Goal: Obtain resource: Download file/media

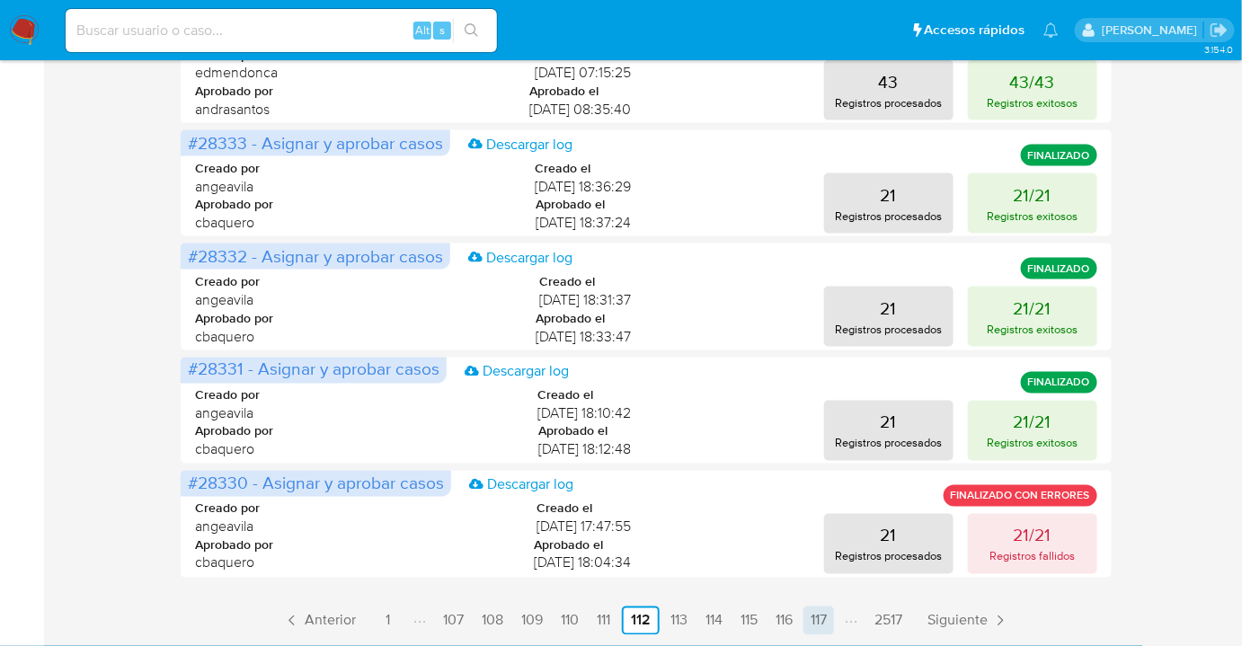
click at [811, 620] on link "117" at bounding box center [819, 621] width 31 height 29
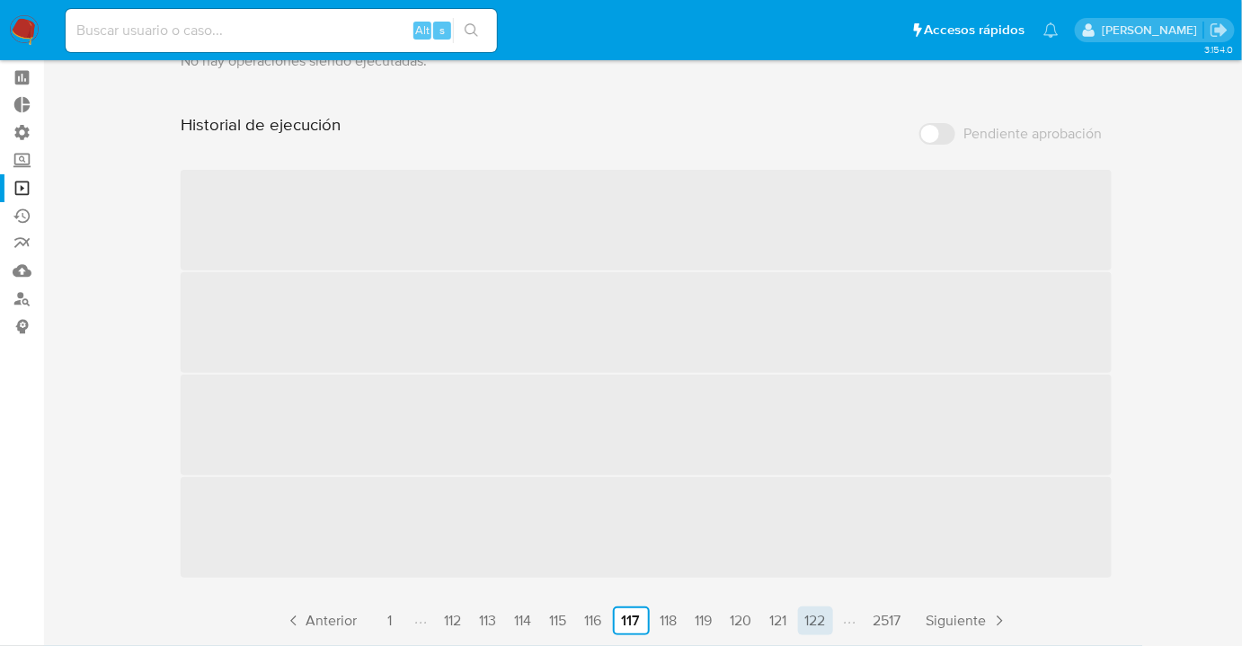
click at [823, 622] on link "122" at bounding box center [815, 621] width 35 height 29
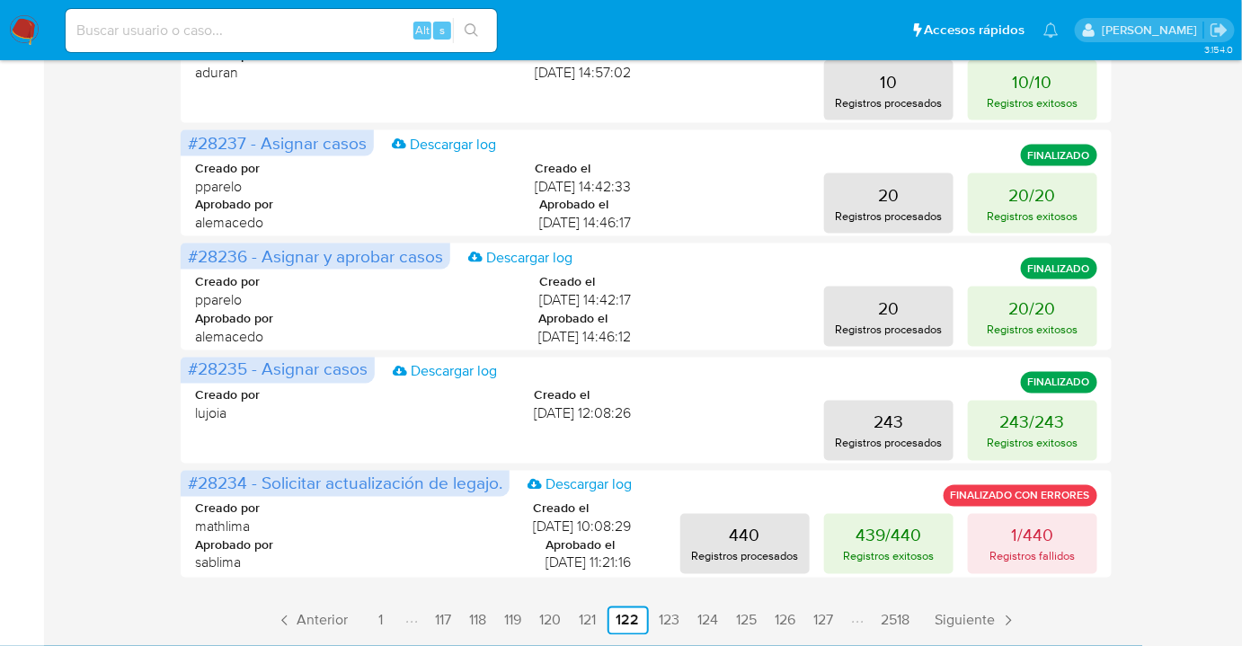
click at [846, 616] on li "Paginación" at bounding box center [858, 621] width 30 height 20
click at [839, 621] on link "127" at bounding box center [824, 621] width 34 height 29
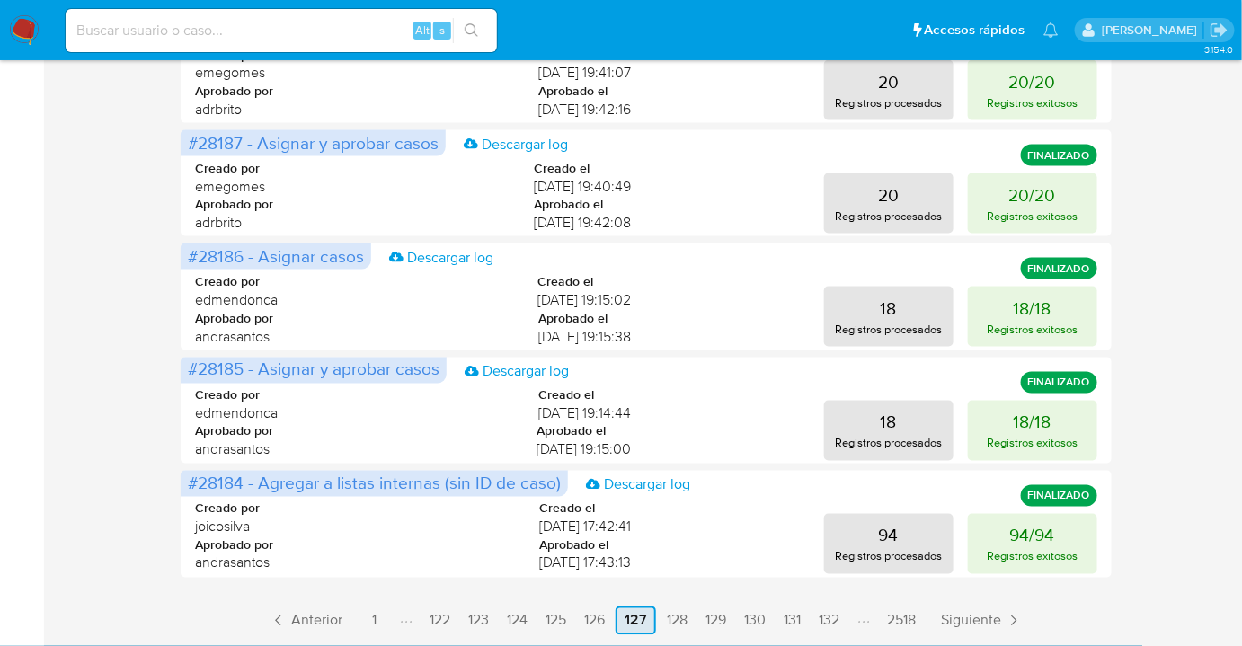
click at [839, 621] on link "132" at bounding box center [829, 621] width 35 height 29
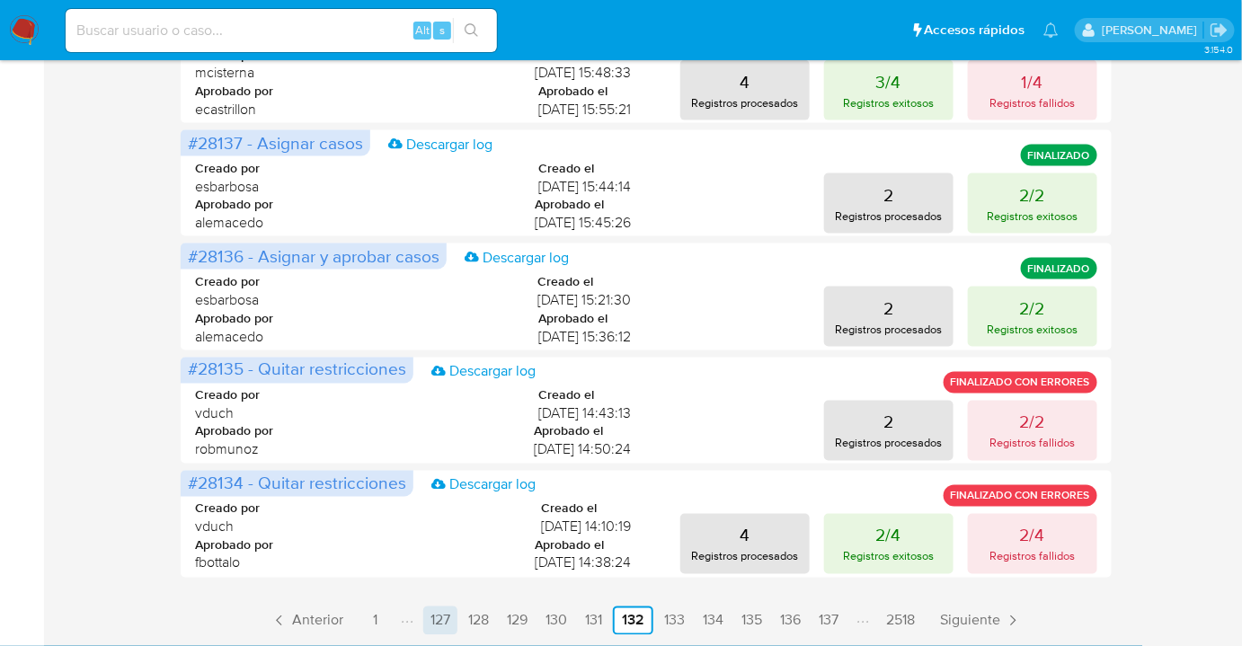
click at [839, 621] on link "137" at bounding box center [829, 621] width 34 height 29
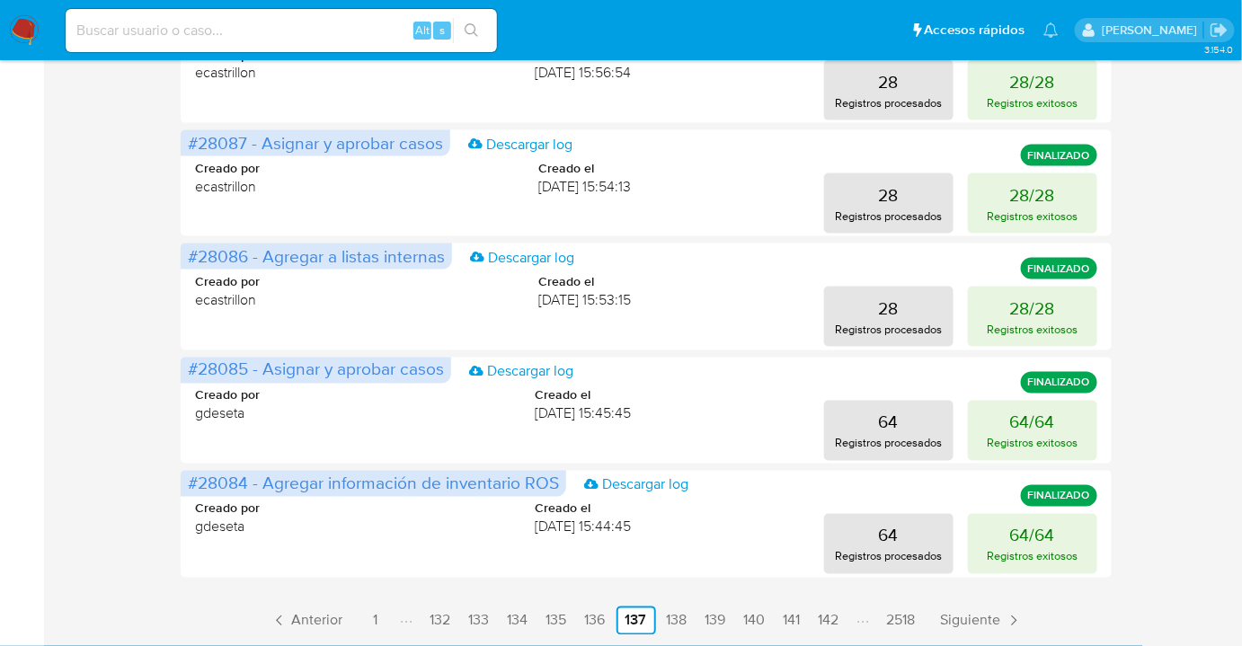
click at [839, 621] on link "142" at bounding box center [829, 621] width 35 height 29
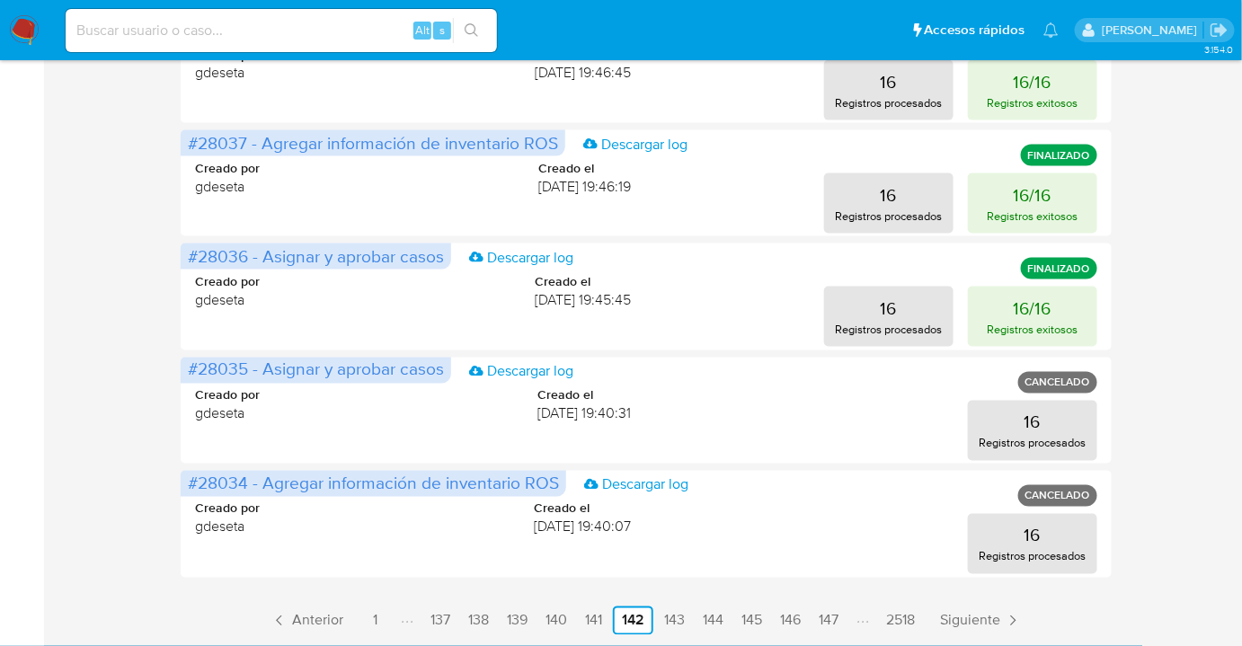
click at [839, 621] on link "147" at bounding box center [829, 621] width 34 height 29
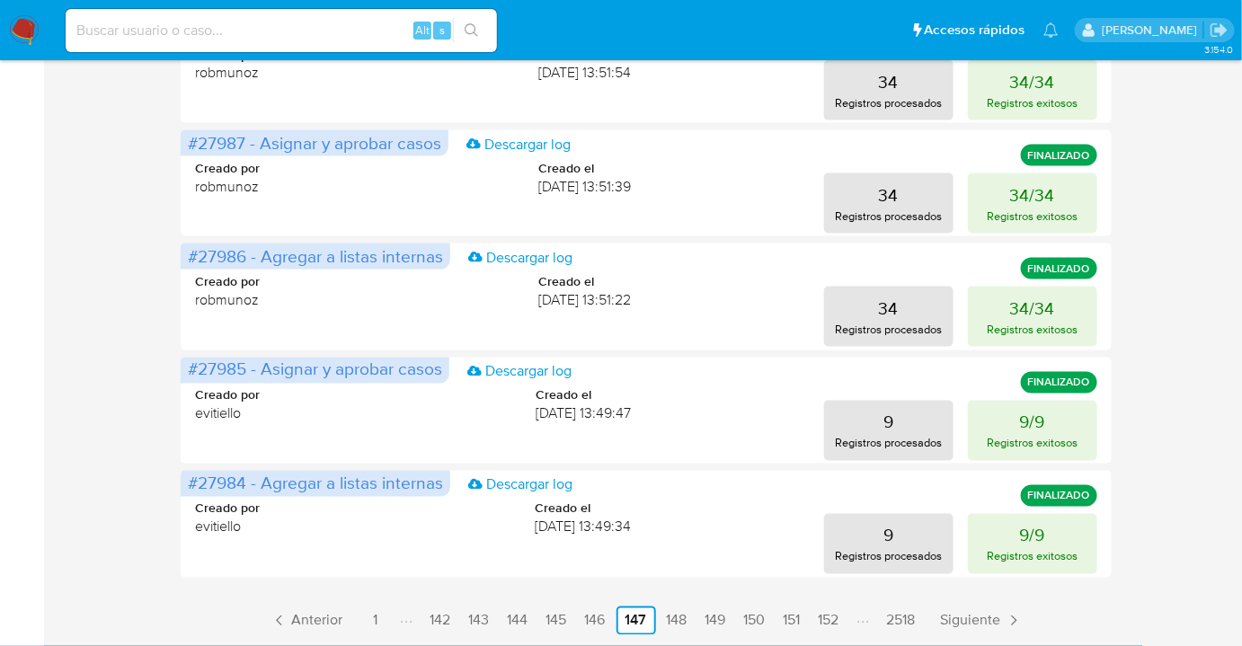
click at [839, 621] on link "152" at bounding box center [829, 621] width 35 height 29
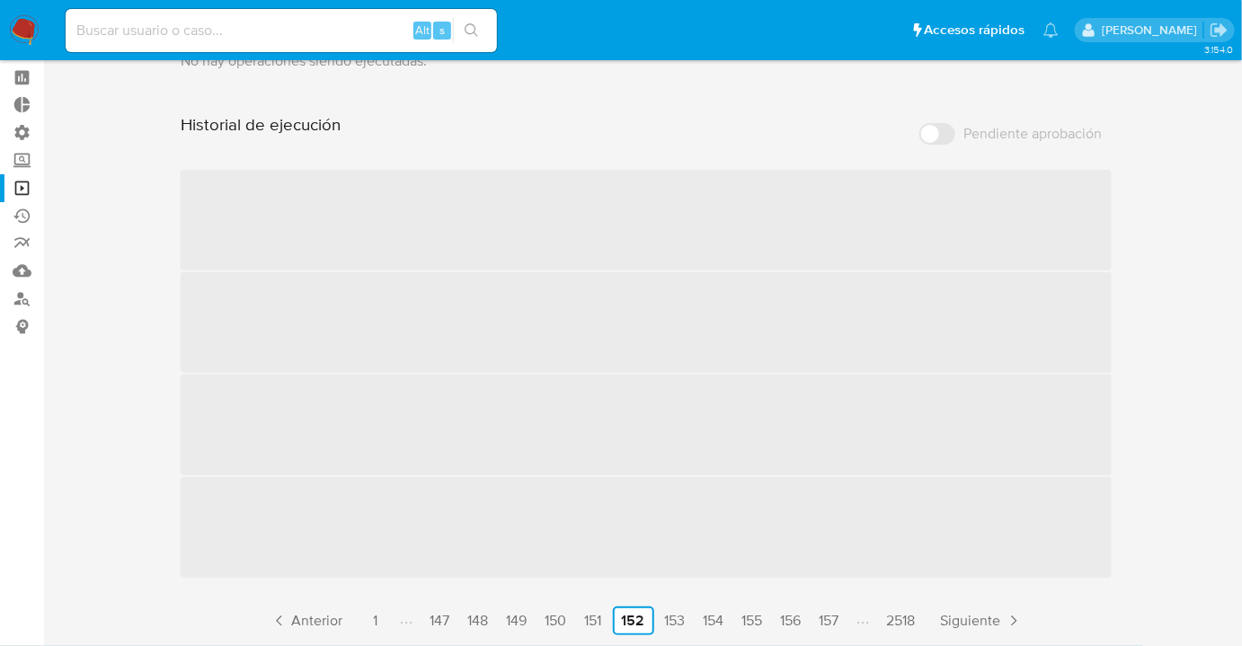
click at [839, 621] on link "157" at bounding box center [830, 621] width 34 height 29
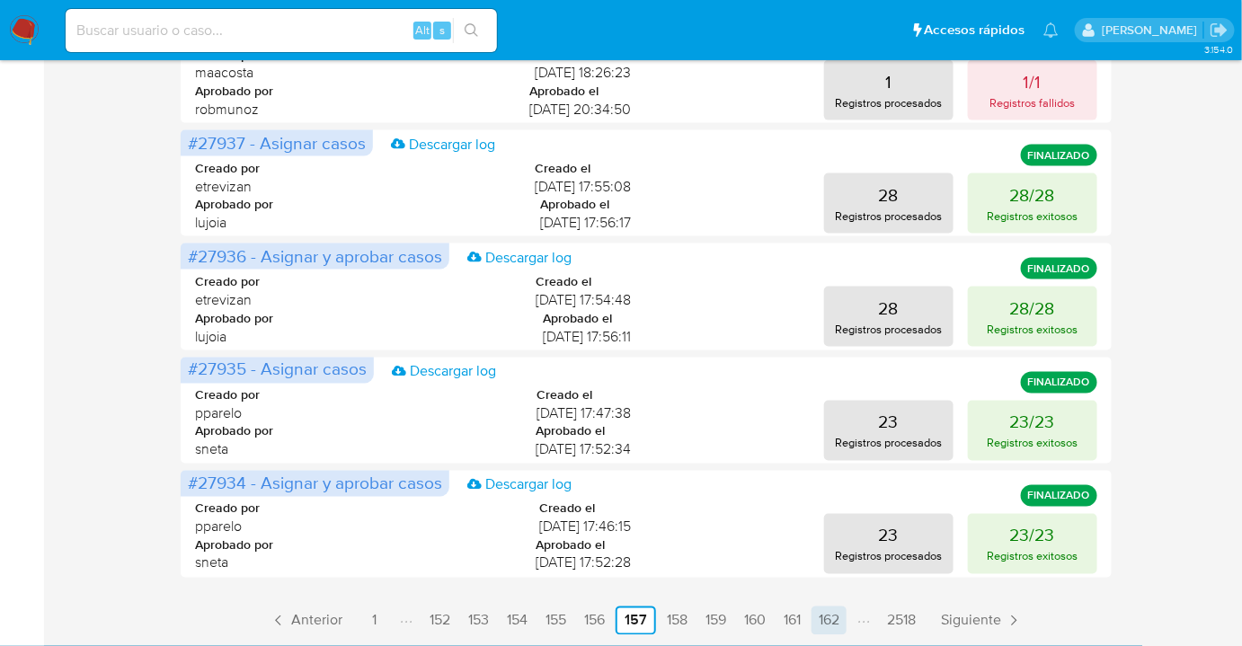
click at [820, 619] on link "162" at bounding box center [829, 621] width 35 height 29
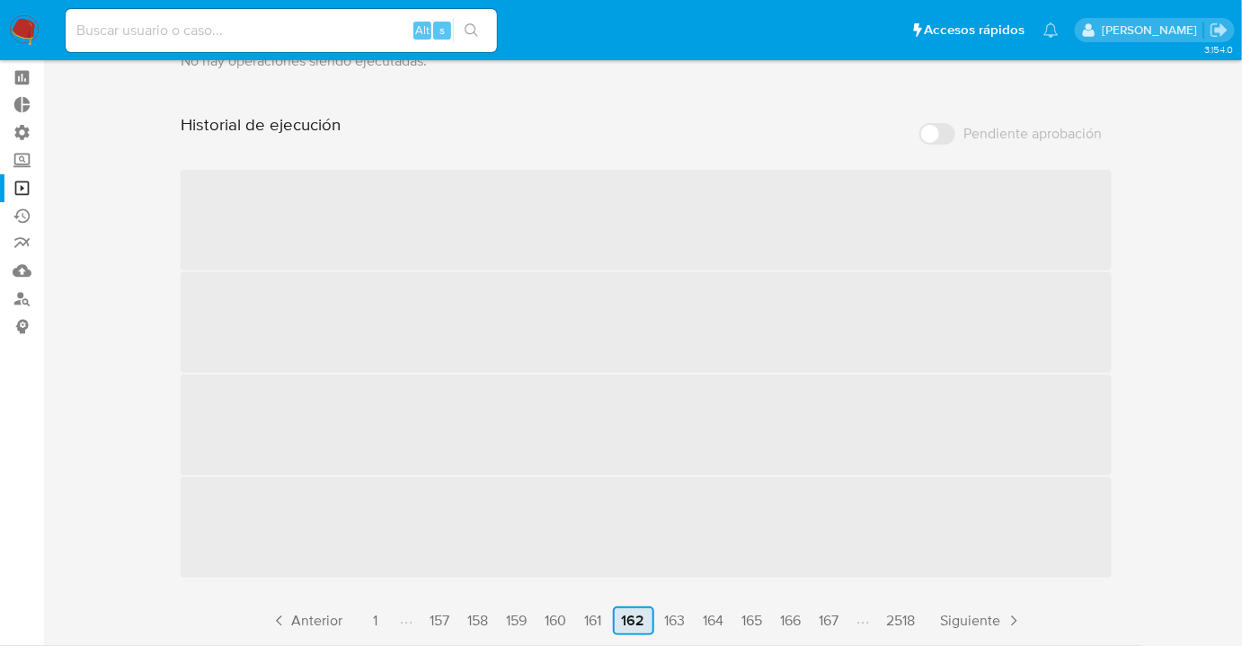
scroll to position [790, 0]
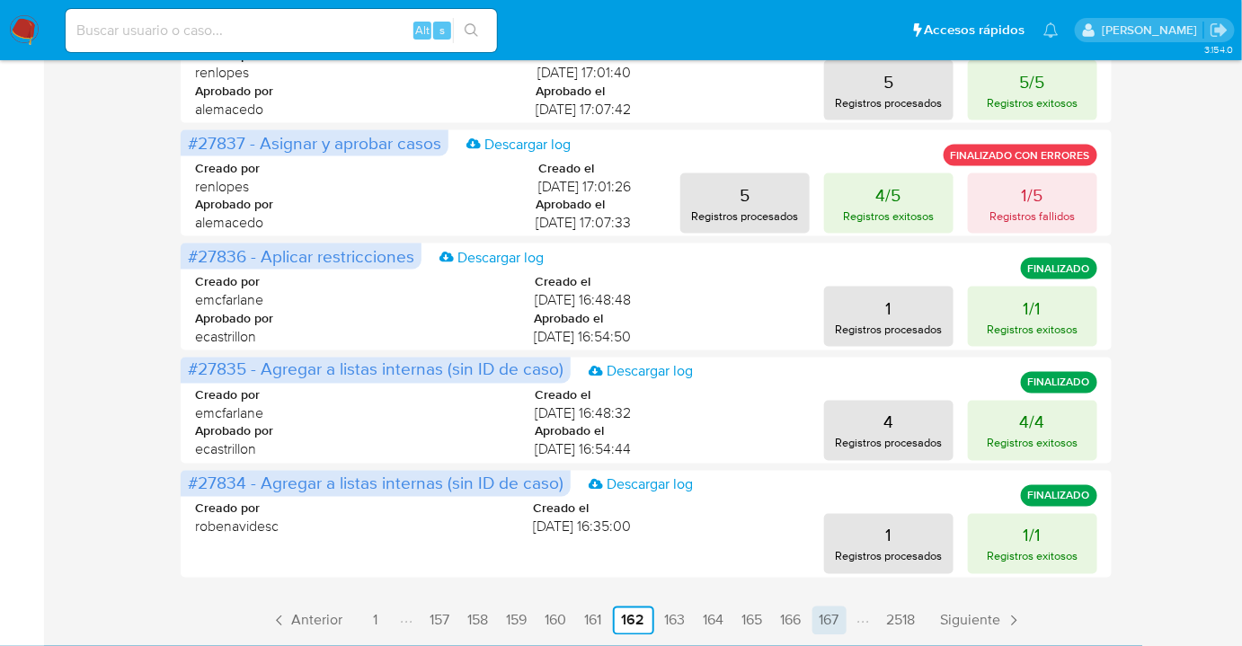
click at [831, 625] on link "167" at bounding box center [830, 621] width 34 height 29
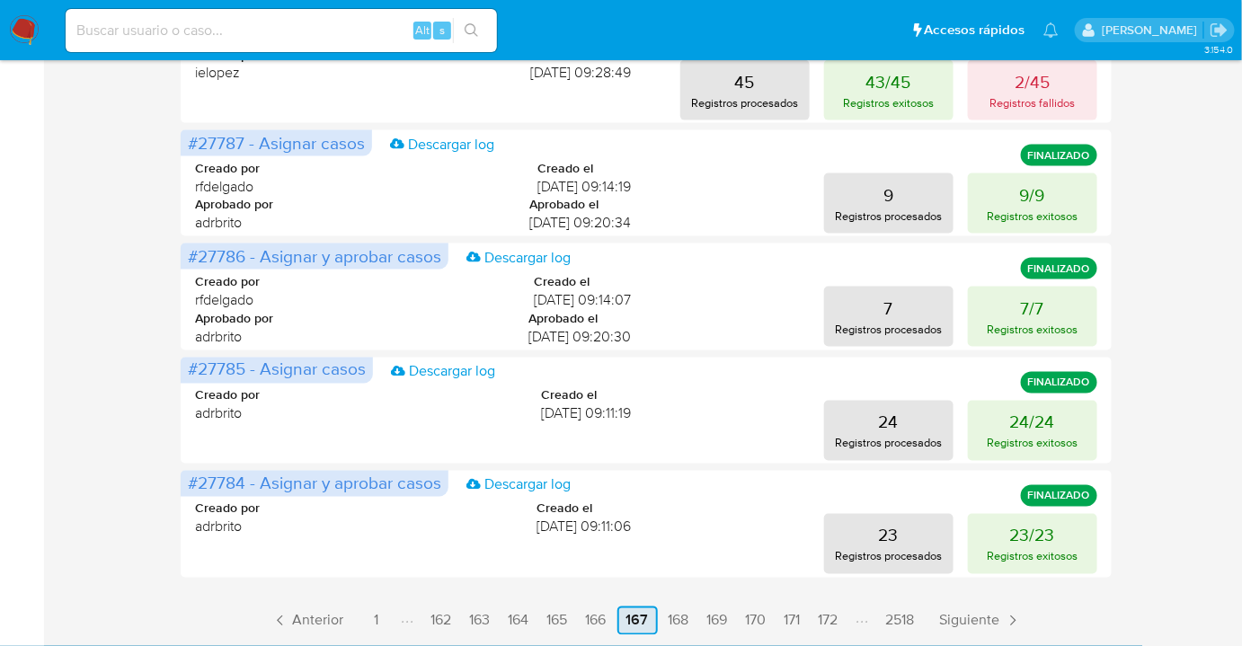
click at [831, 625] on link "172" at bounding box center [829, 621] width 34 height 29
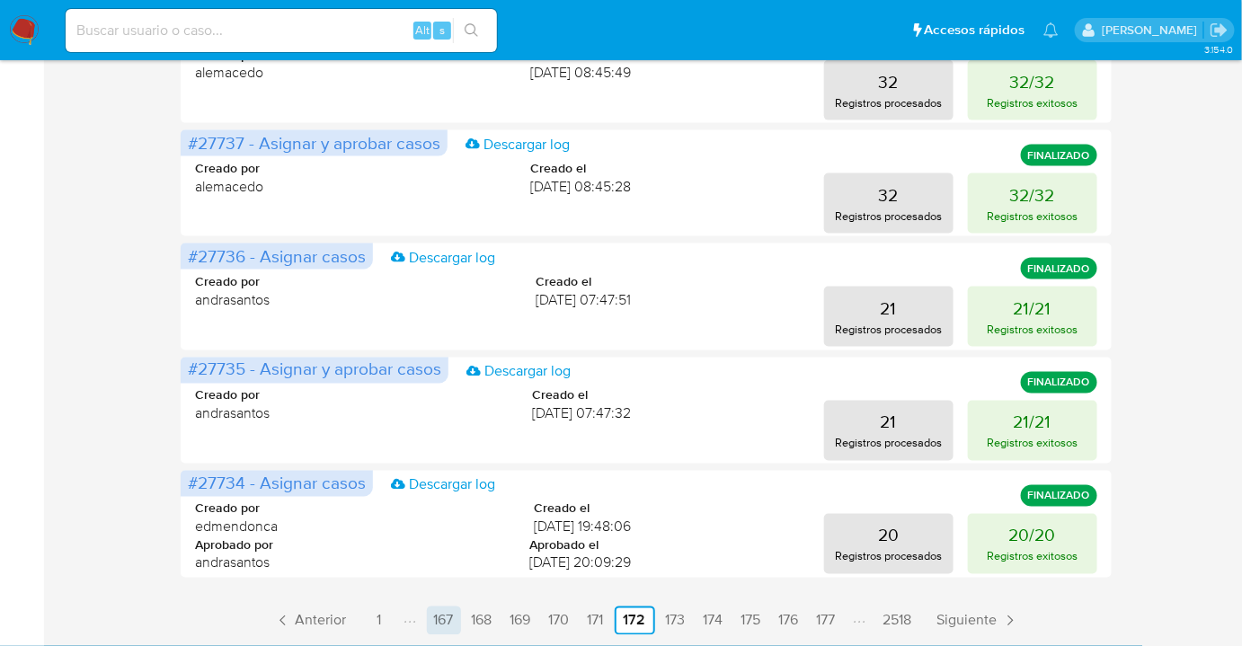
click at [831, 625] on link "177" at bounding box center [826, 621] width 33 height 29
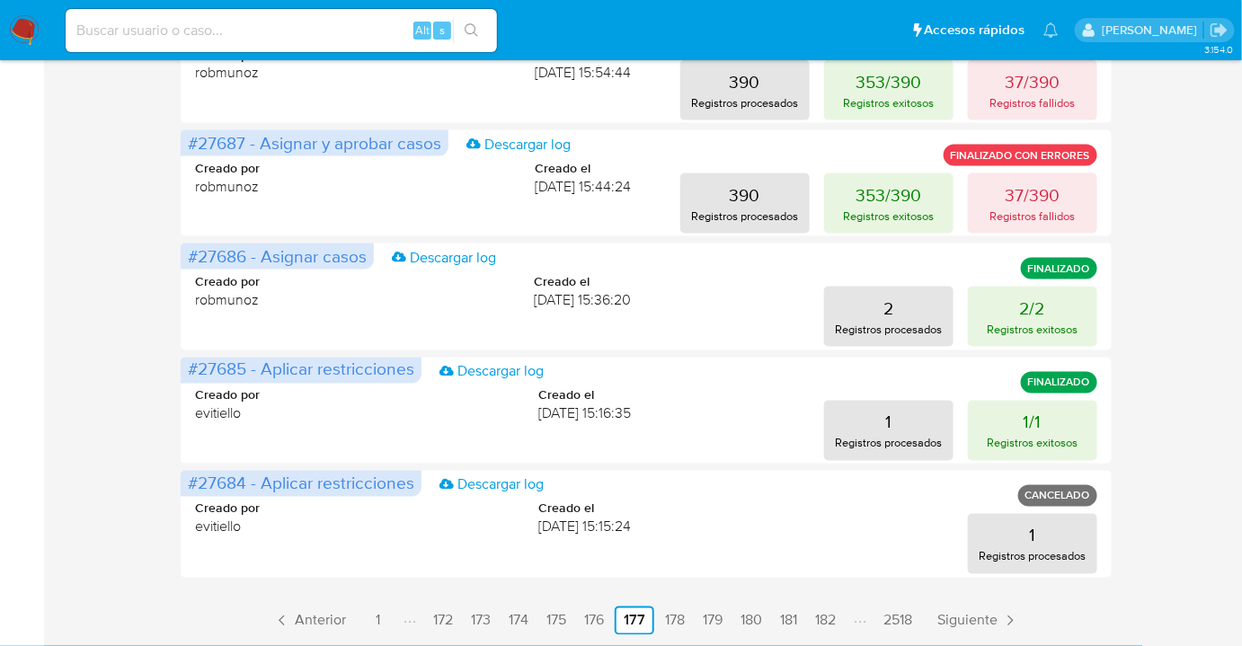
click at [831, 625] on link "182" at bounding box center [825, 621] width 35 height 29
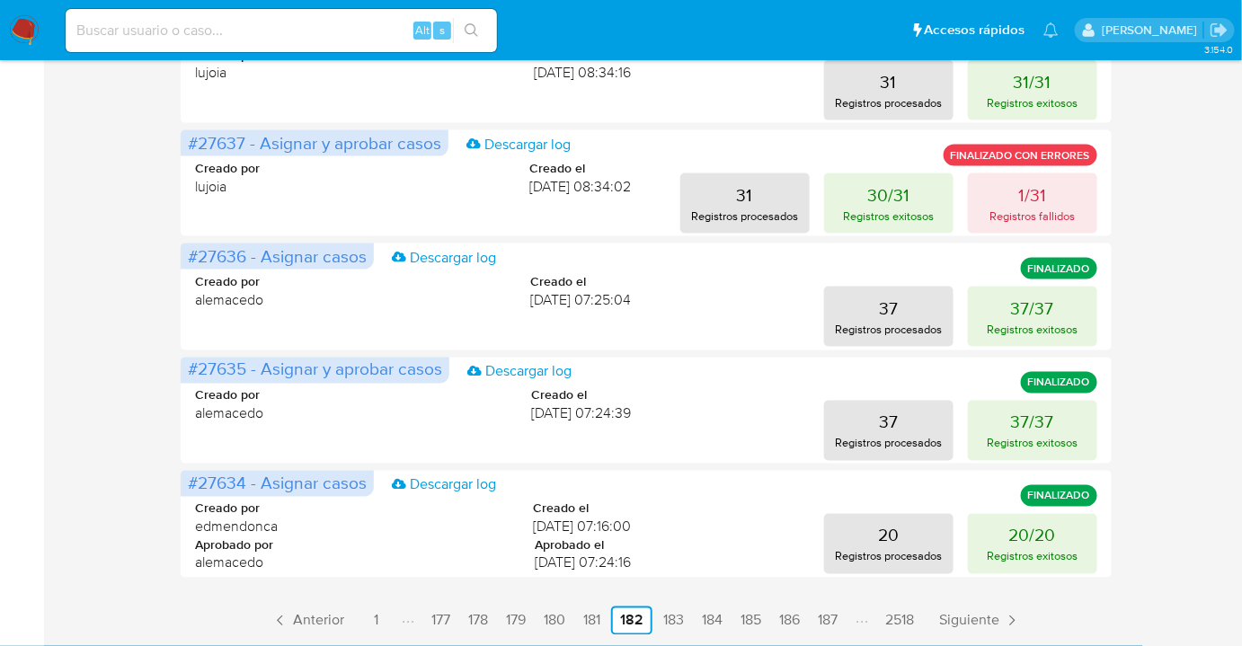
click at [831, 625] on link "187" at bounding box center [828, 621] width 34 height 29
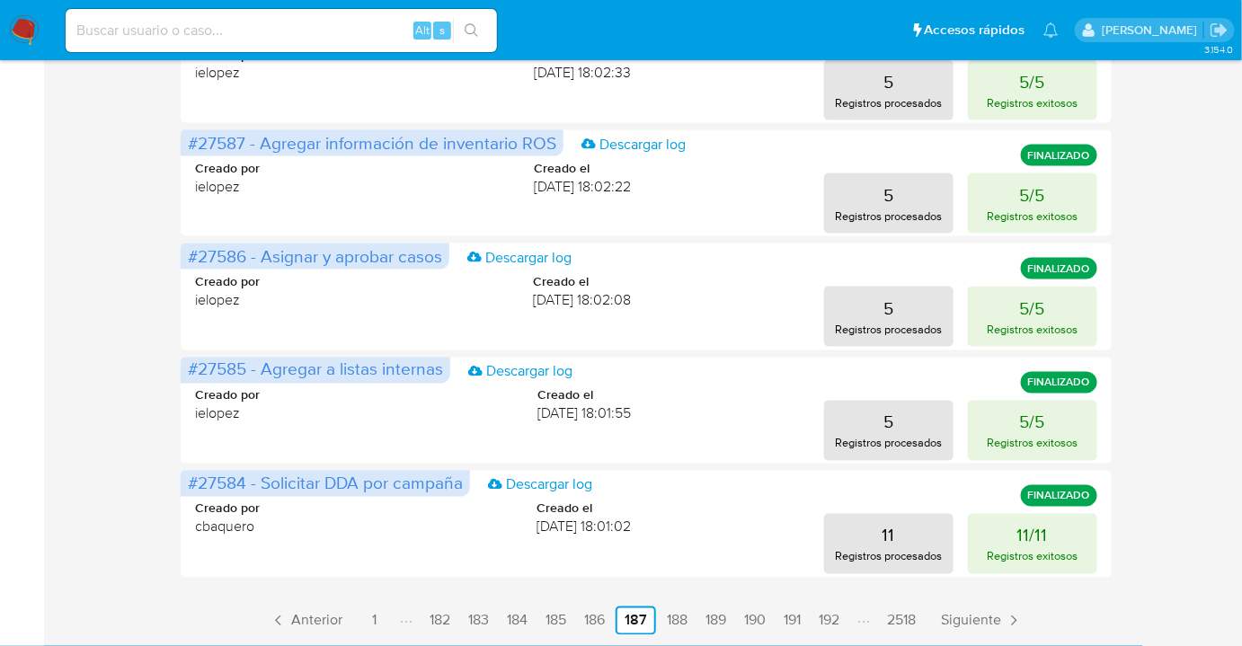
click at [831, 625] on link "192" at bounding box center [829, 621] width 35 height 29
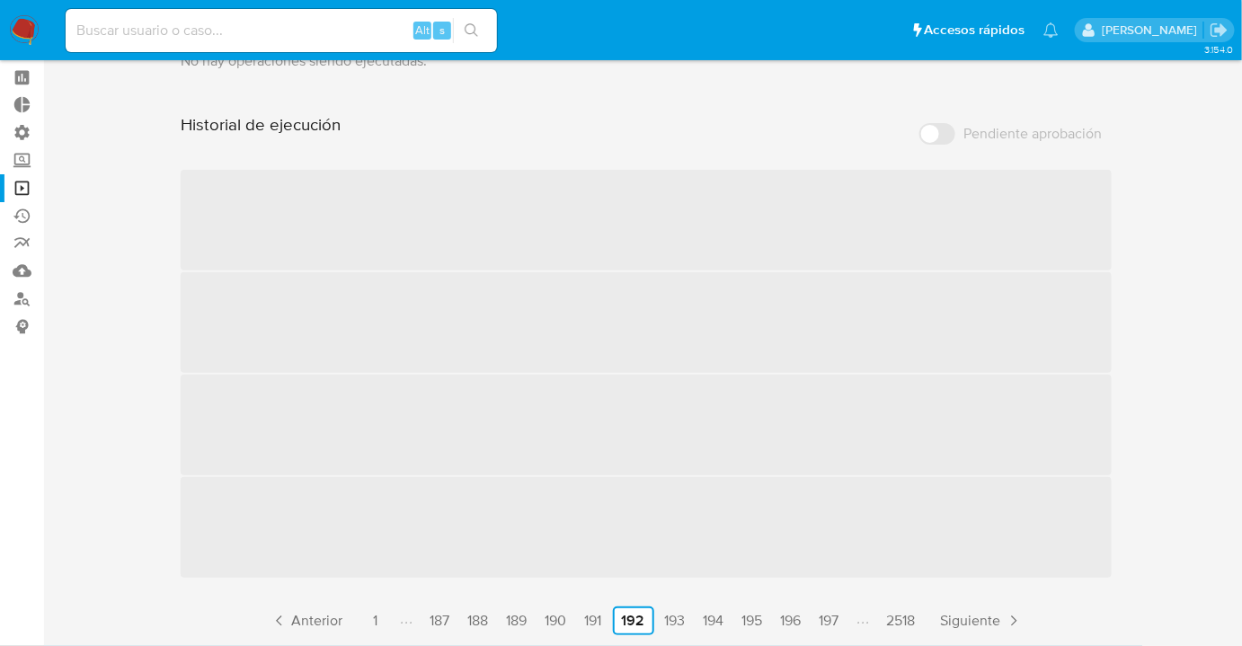
click at [831, 625] on link "197" at bounding box center [830, 621] width 34 height 29
click at [831, 625] on link "202" at bounding box center [834, 621] width 40 height 29
click at [831, 625] on link "212" at bounding box center [847, 621] width 35 height 29
click at [831, 625] on div "Historial de ejecución Pendiente aprobación ‌ ‌ ‌ ‌ Anterior 1 202 203 204 205 …" at bounding box center [646, 374] width 930 height 521
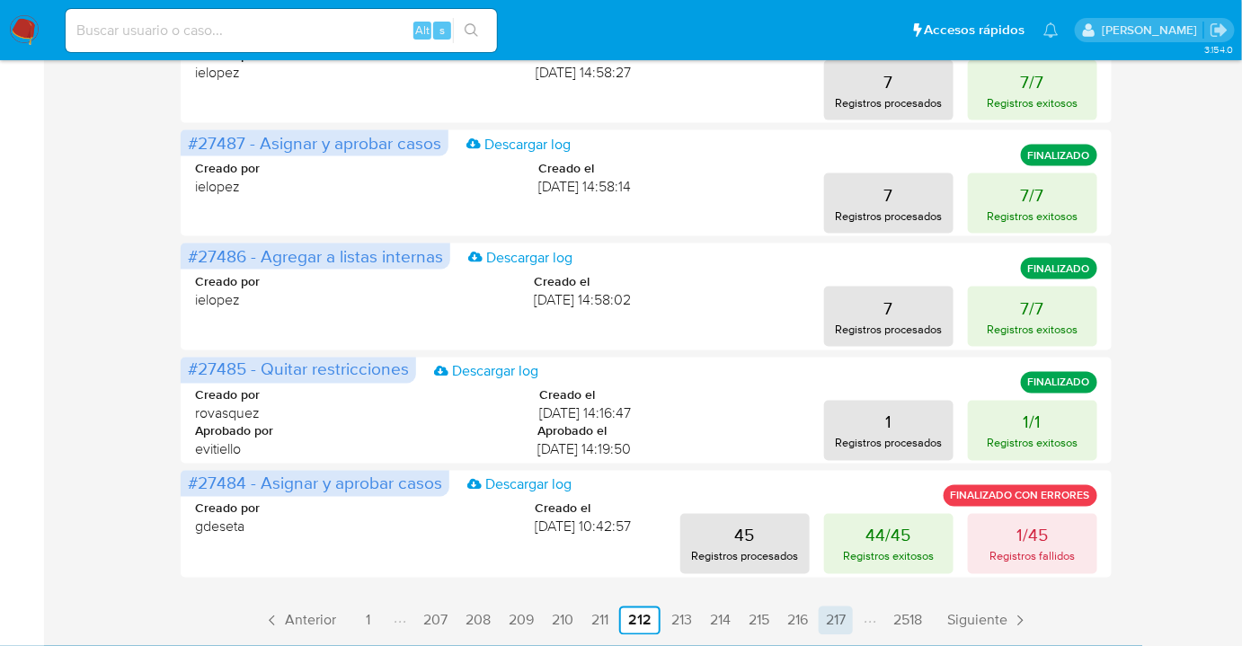
click at [848, 620] on link "217" at bounding box center [836, 621] width 34 height 29
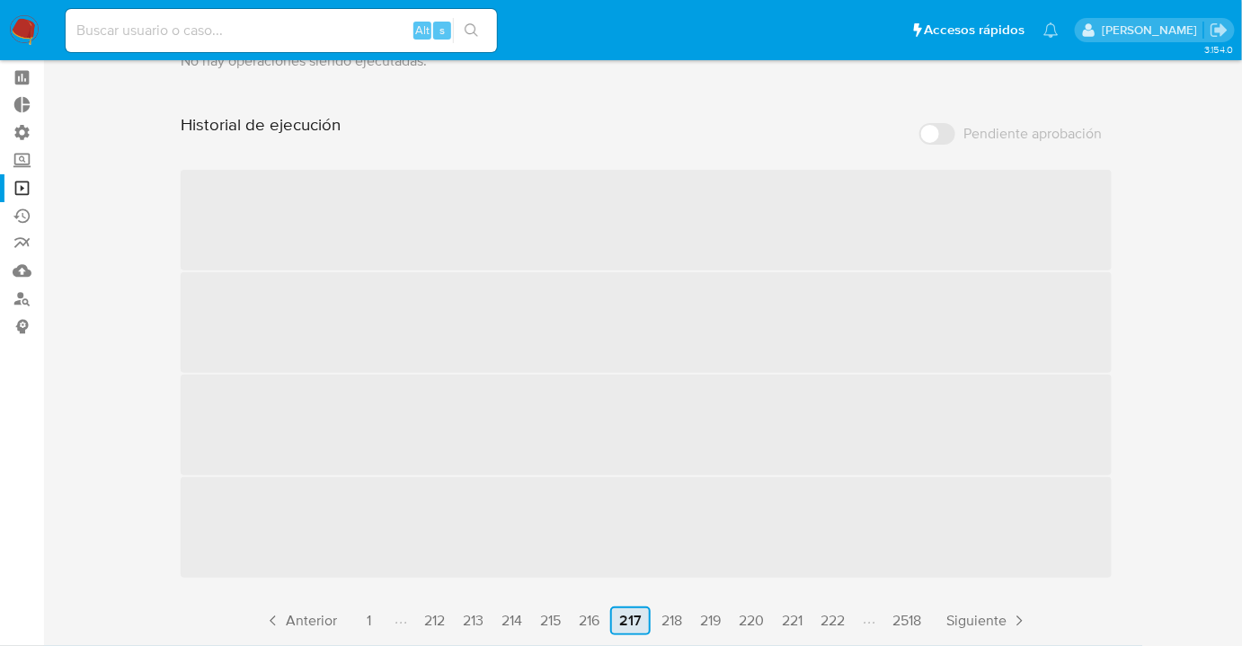
click at [848, 620] on link "222" at bounding box center [832, 621] width 39 height 29
click at [848, 620] on link "227" at bounding box center [842, 621] width 38 height 29
click at [848, 620] on link "237" at bounding box center [847, 621] width 38 height 29
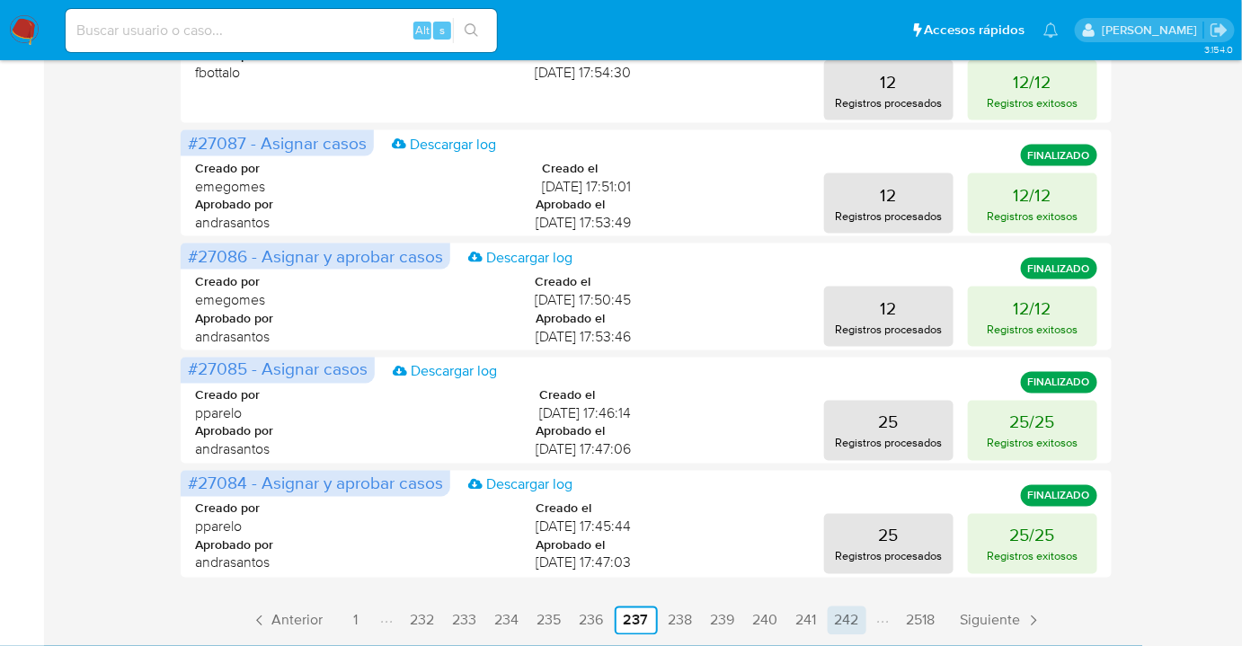
click at [853, 610] on link "242" at bounding box center [847, 621] width 39 height 29
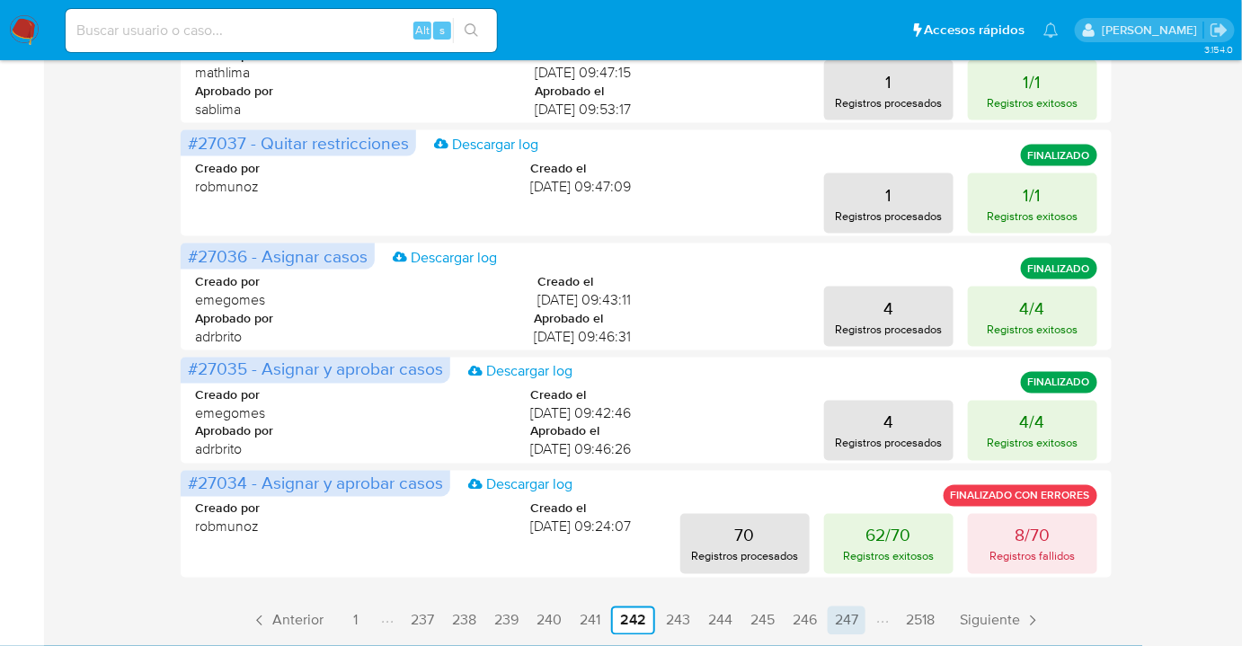
click at [851, 622] on link "247" at bounding box center [847, 621] width 38 height 29
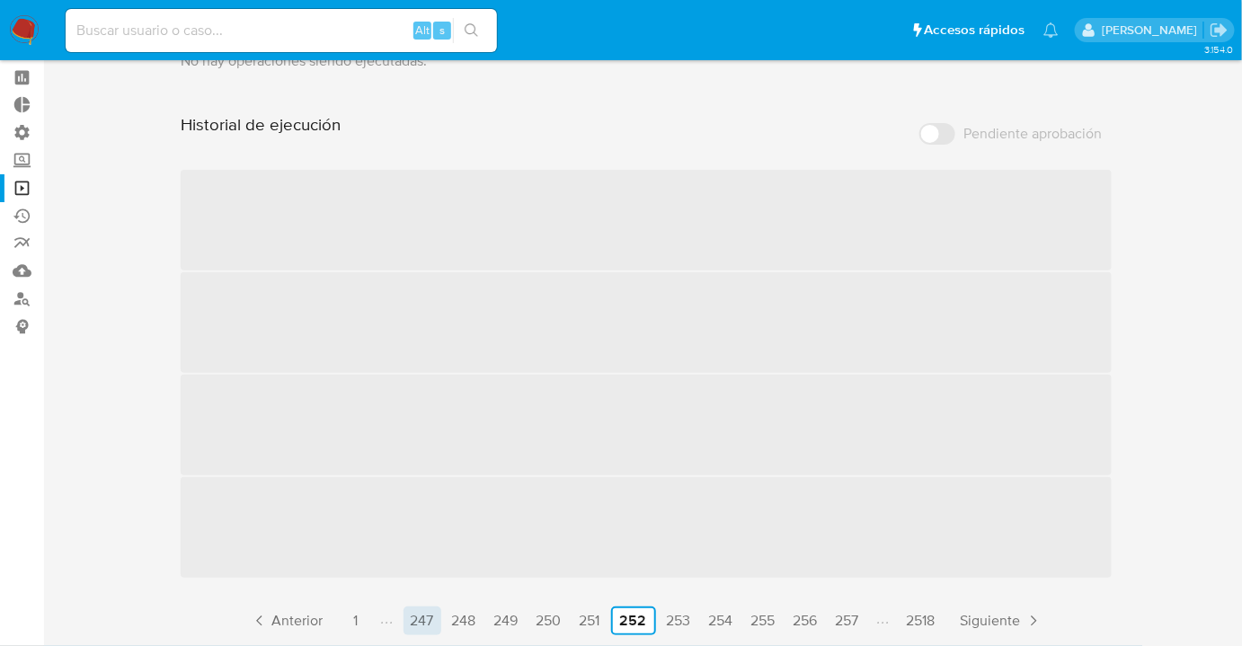
click at [851, 622] on link "257" at bounding box center [848, 621] width 38 height 29
click at [851, 622] on link "262" at bounding box center [847, 621] width 39 height 29
click at [851, 622] on div "Historial de ejecución Pendiente aprobación ‌ ‌ ‌ ‌ Anterior 1 252 253 254 255 …" at bounding box center [646, 374] width 930 height 521
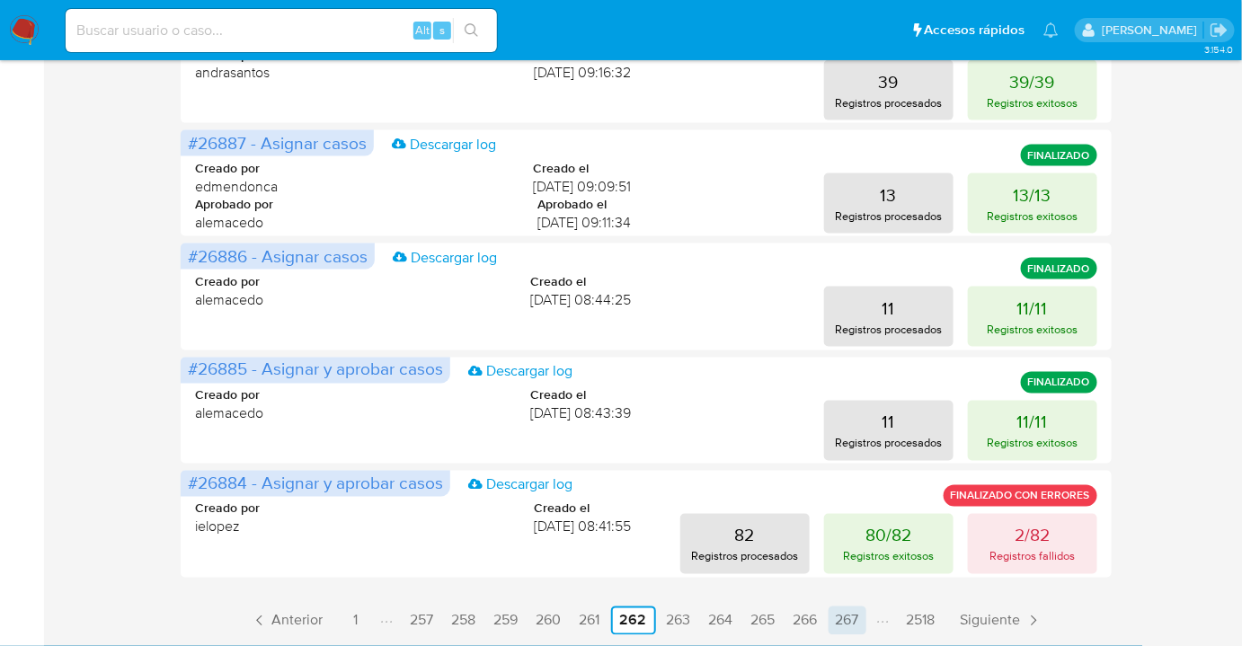
click at [854, 626] on link "267" at bounding box center [848, 621] width 38 height 29
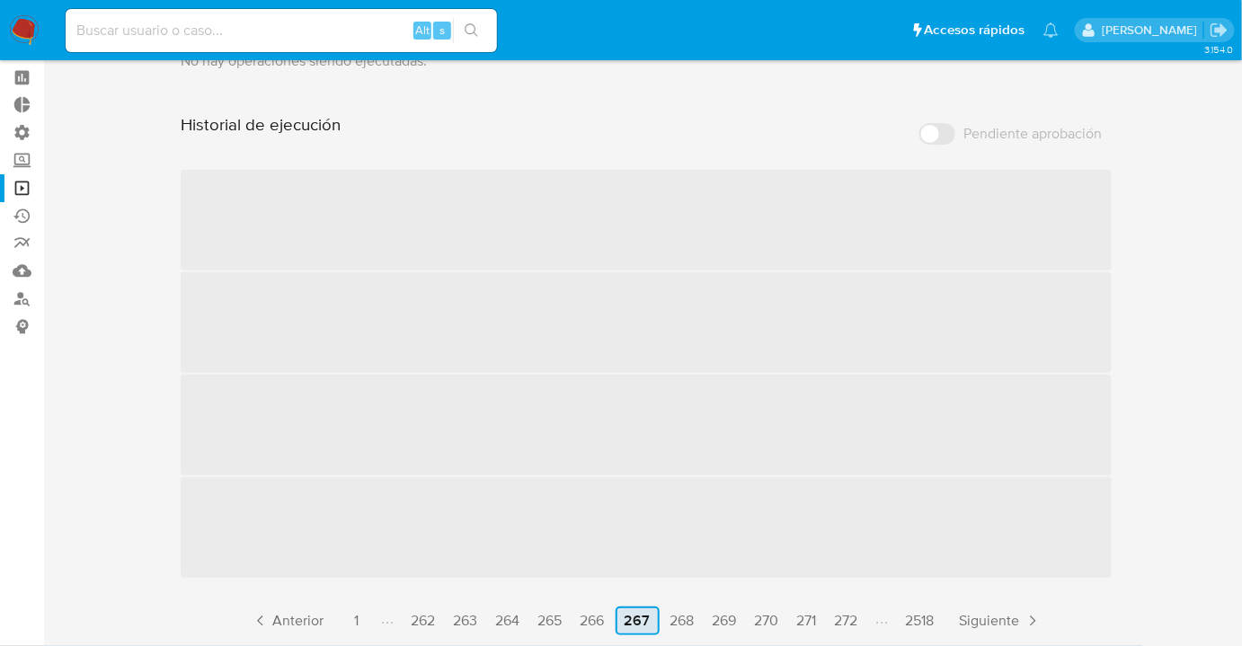
click at [854, 626] on link "272" at bounding box center [847, 621] width 38 height 29
click at [854, 626] on link "282" at bounding box center [843, 621] width 39 height 29
click at [854, 626] on link "287" at bounding box center [846, 621] width 38 height 29
click at [854, 626] on div "Historial de ejecución Pendiente aprobación ‌ ‌ ‌ ‌ Anterior 1 287 288 289 290 …" at bounding box center [646, 374] width 930 height 521
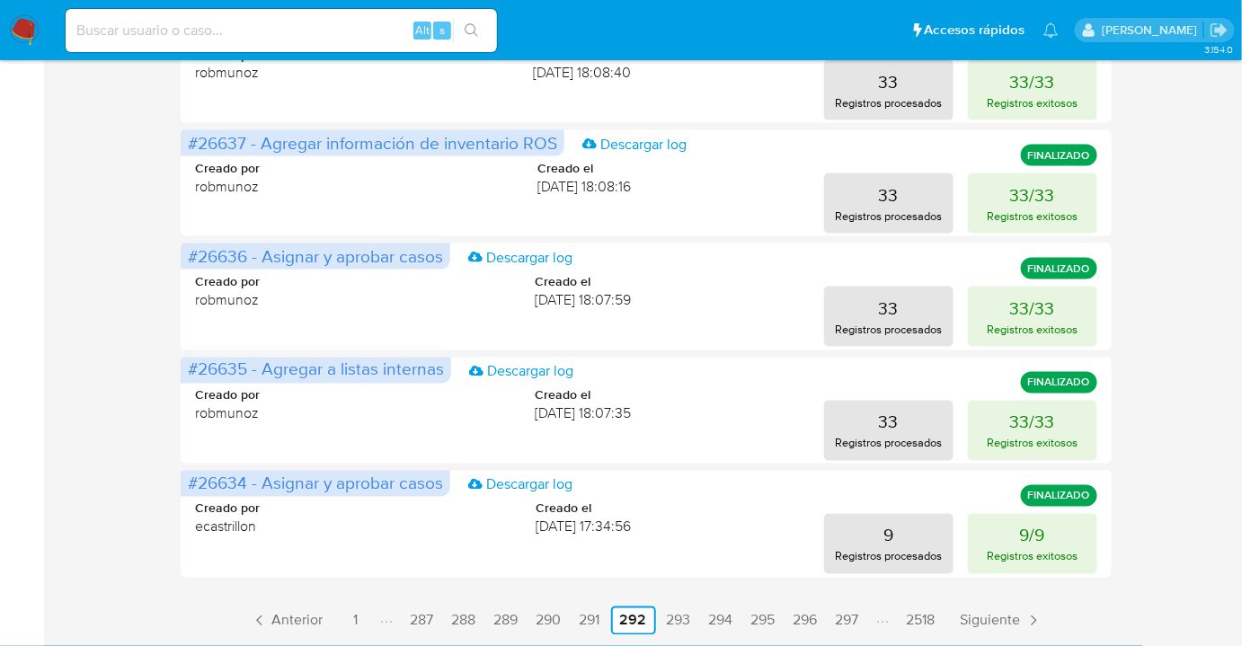
click at [852, 631] on link "297" at bounding box center [848, 621] width 38 height 29
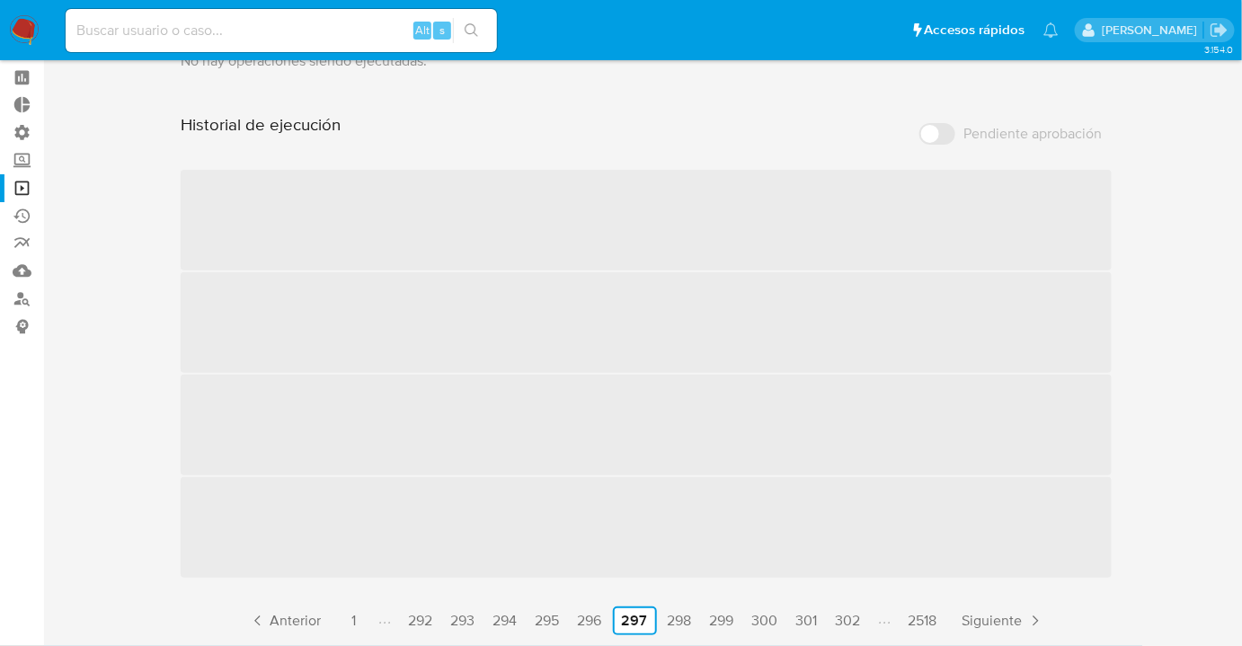
click at [852, 631] on link "302" at bounding box center [849, 621] width 40 height 29
click at [852, 631] on link "307" at bounding box center [850, 621] width 39 height 29
click at [852, 631] on link "317" at bounding box center [836, 621] width 34 height 29
click at [852, 631] on div "Historial de ejecución Pendiente aprobación ‌ ‌ ‌ ‌ Anterior 1 307 308 309 310 …" at bounding box center [646, 374] width 930 height 521
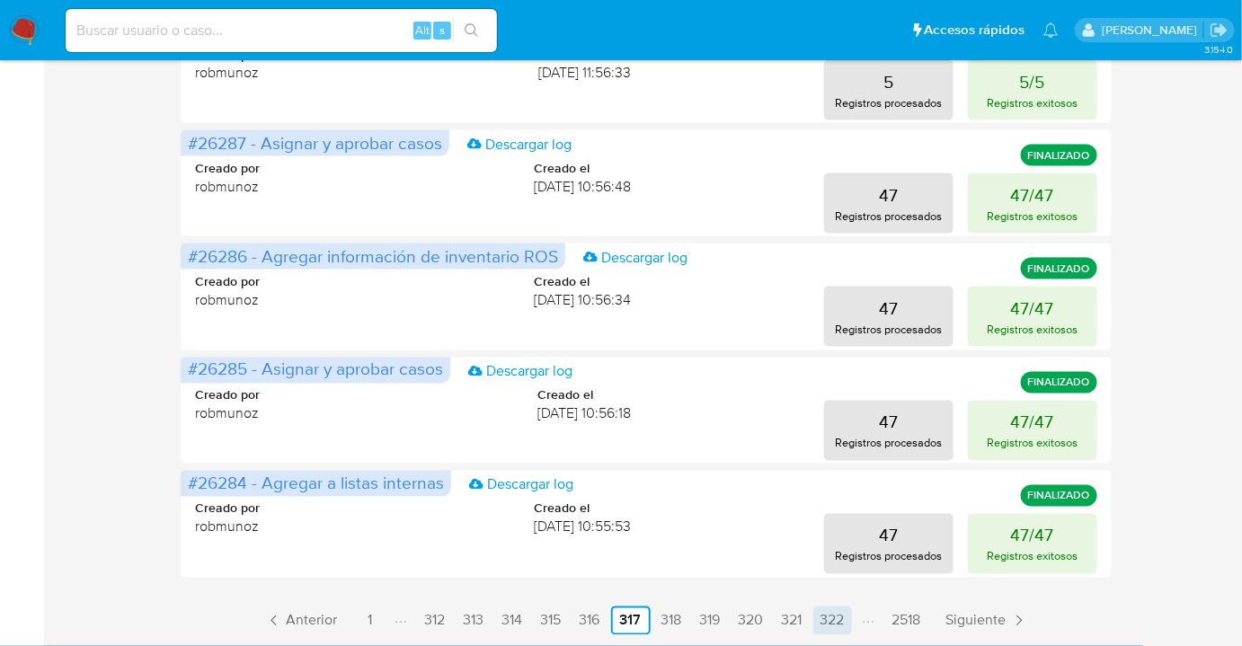
click at [851, 628] on link "322" at bounding box center [832, 621] width 39 height 29
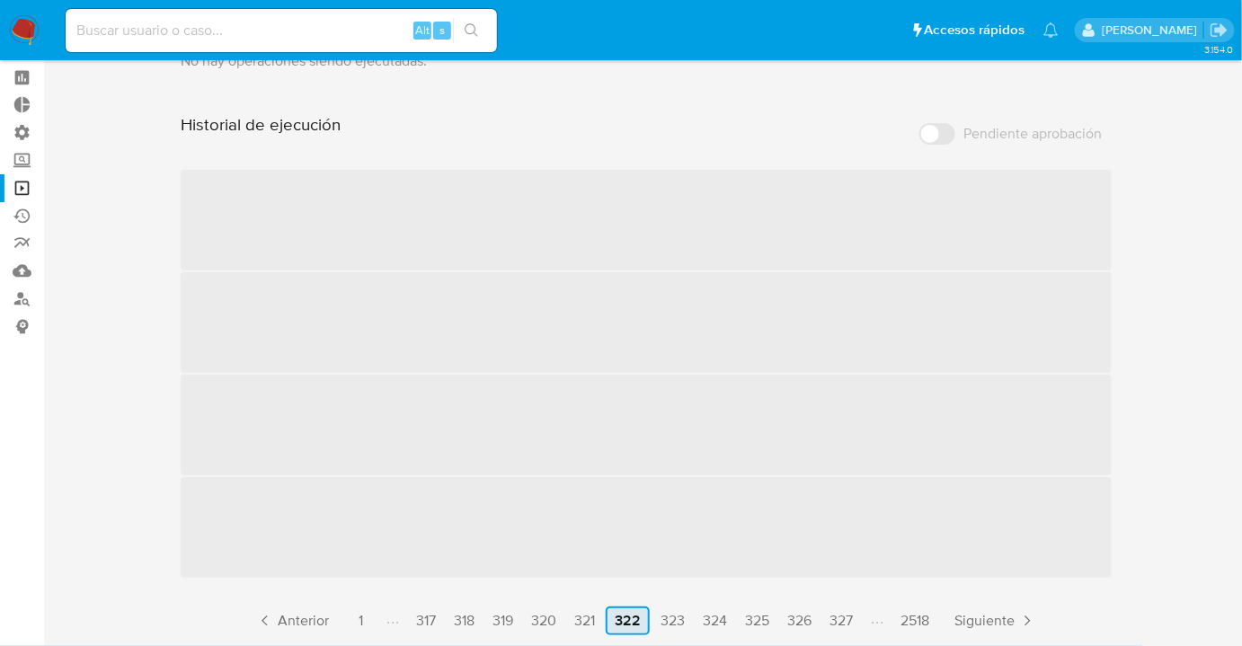
click at [851, 628] on link "327" at bounding box center [841, 621] width 38 height 29
click at [851, 628] on link "337" at bounding box center [847, 621] width 38 height 29
click at [851, 628] on link "342" at bounding box center [846, 621] width 39 height 29
click at [851, 628] on link "352" at bounding box center [846, 621] width 39 height 29
click at [851, 628] on link "357" at bounding box center [847, 621] width 38 height 29
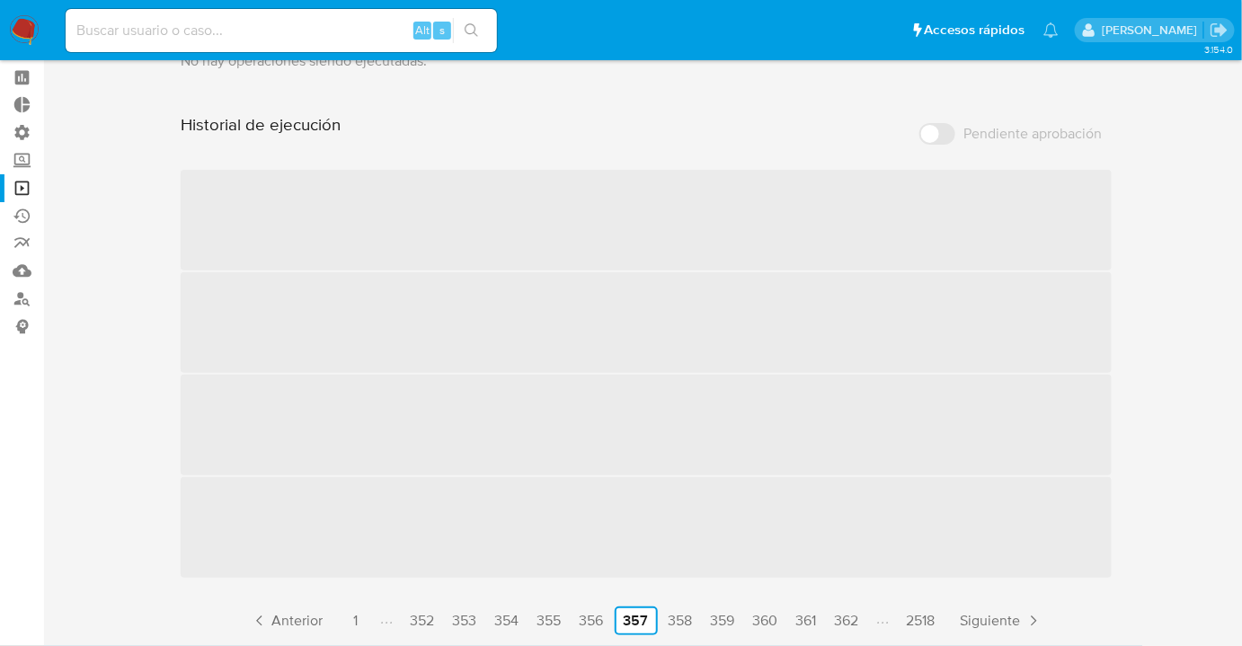
click at [851, 628] on link "362" at bounding box center [847, 621] width 39 height 29
click at [851, 628] on link "372" at bounding box center [846, 621] width 38 height 29
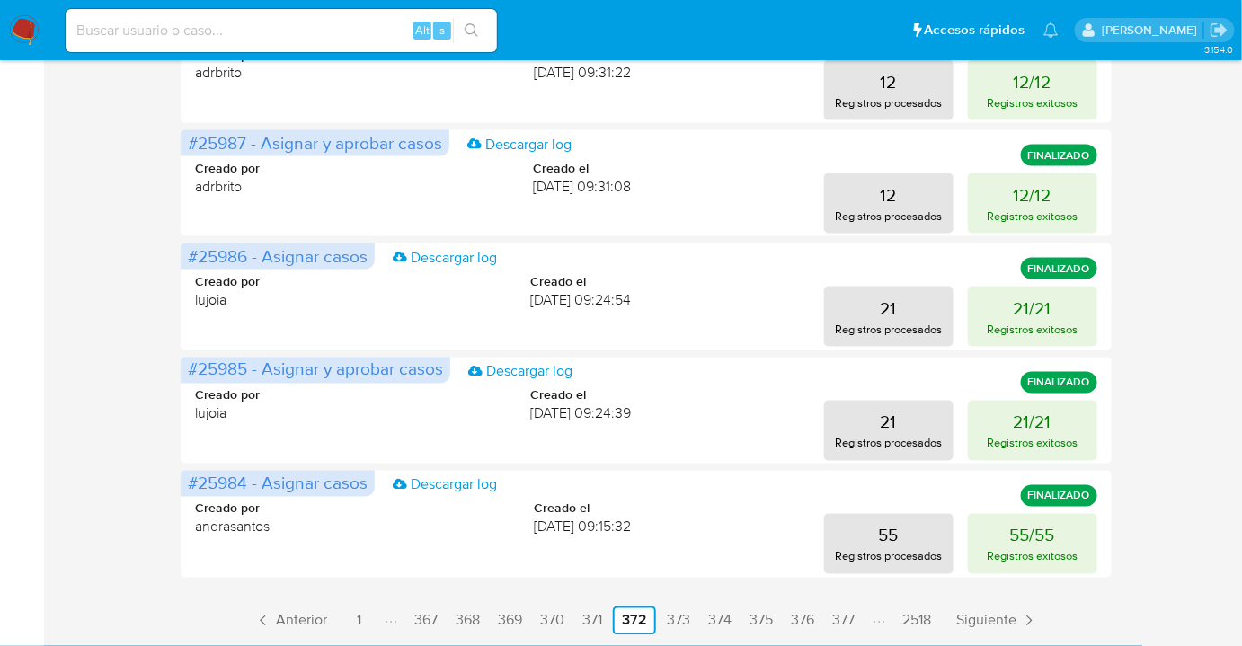
click at [846, 629] on link "377" at bounding box center [843, 621] width 37 height 29
click at [846, 629] on link "382" at bounding box center [843, 621] width 39 height 29
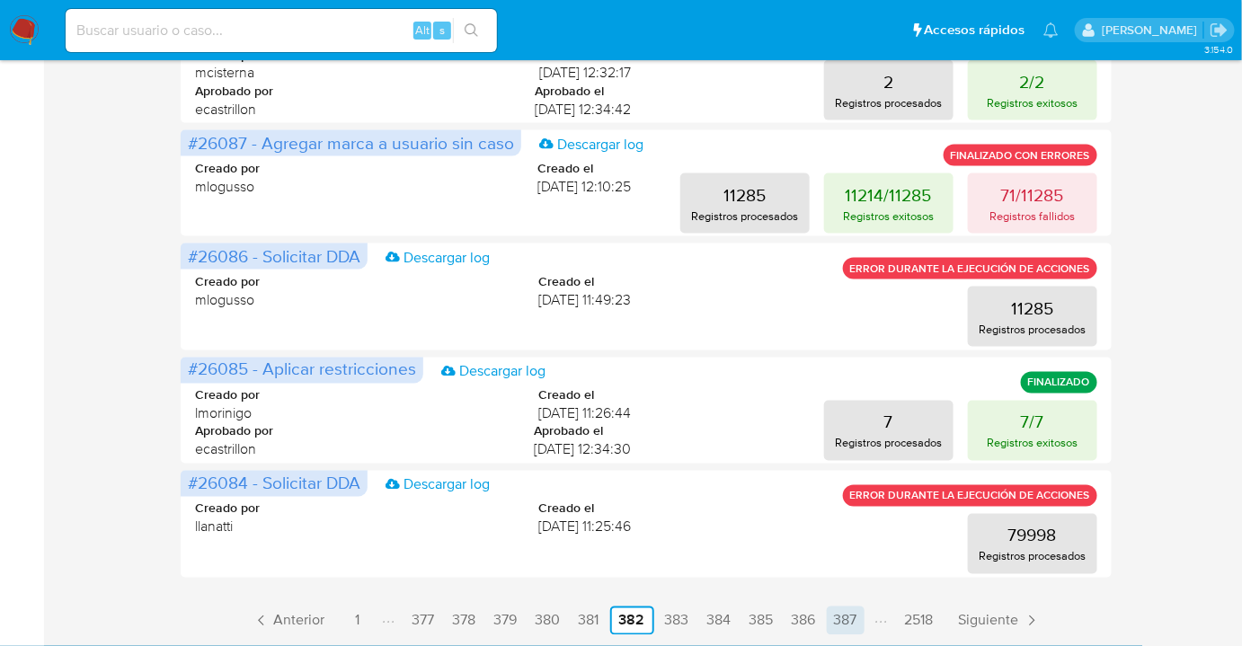
click at [848, 622] on link "387" at bounding box center [846, 621] width 38 height 29
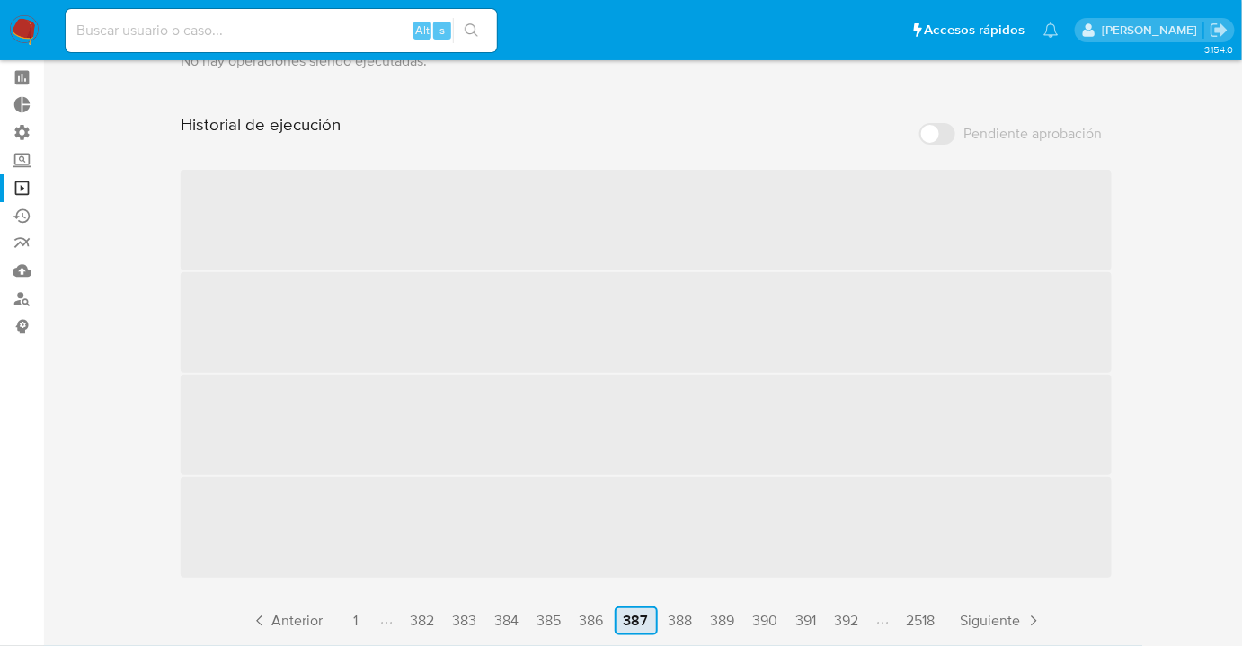
click at [848, 622] on link "392" at bounding box center [847, 621] width 39 height 29
click at [848, 622] on link "397" at bounding box center [847, 621] width 38 height 29
click at [848, 622] on link "407" at bounding box center [850, 621] width 39 height 29
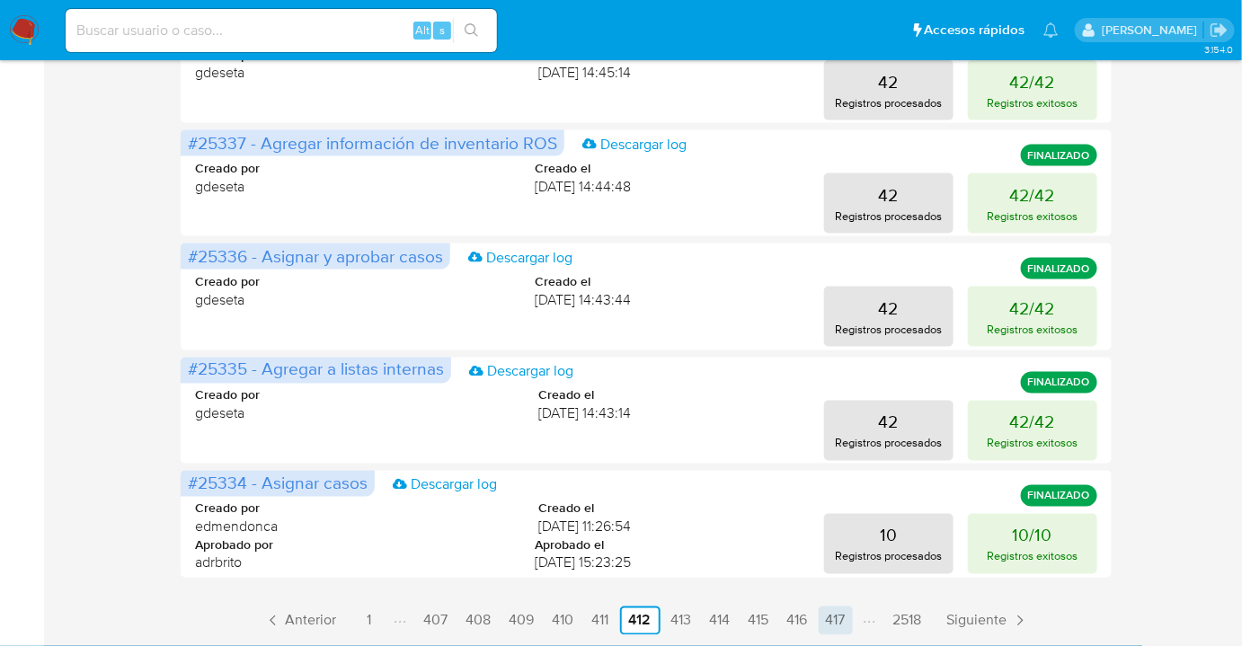
click at [848, 624] on link "417" at bounding box center [836, 621] width 34 height 29
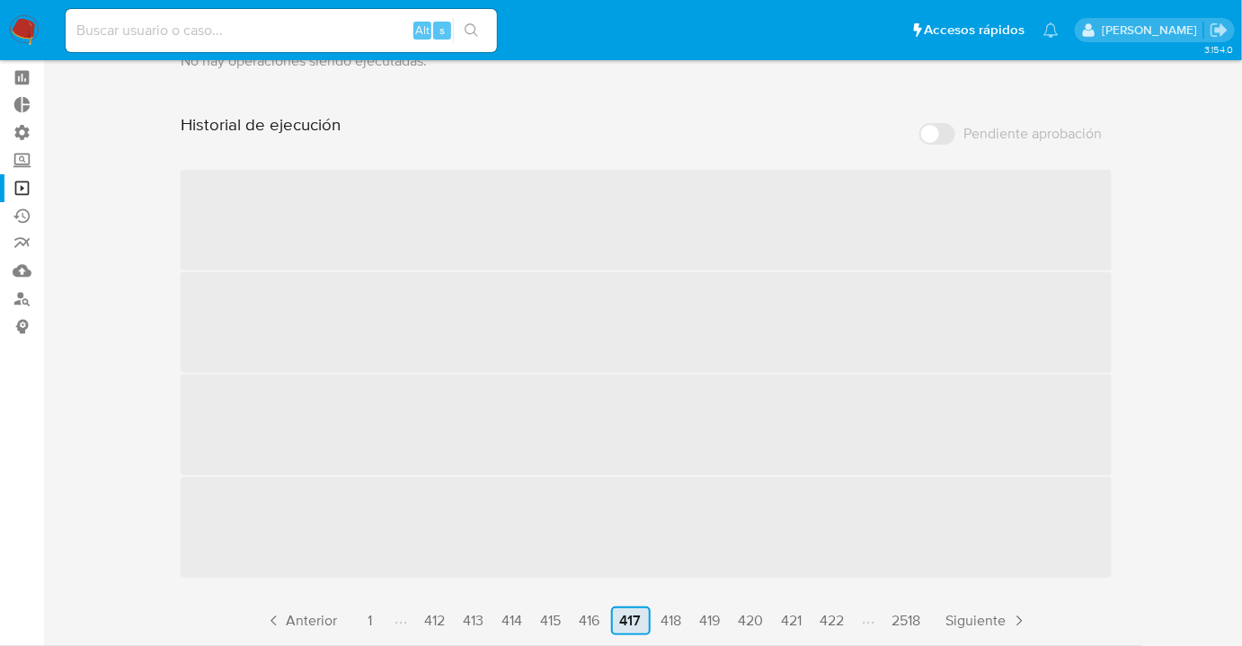
click at [848, 624] on link "422" at bounding box center [832, 621] width 39 height 29
click at [848, 624] on link "427" at bounding box center [841, 621] width 38 height 29
click at [848, 624] on link "437" at bounding box center [847, 621] width 38 height 29
click at [848, 624] on link "442" at bounding box center [846, 621] width 39 height 29
click at [848, 624] on link "452" at bounding box center [846, 621] width 39 height 29
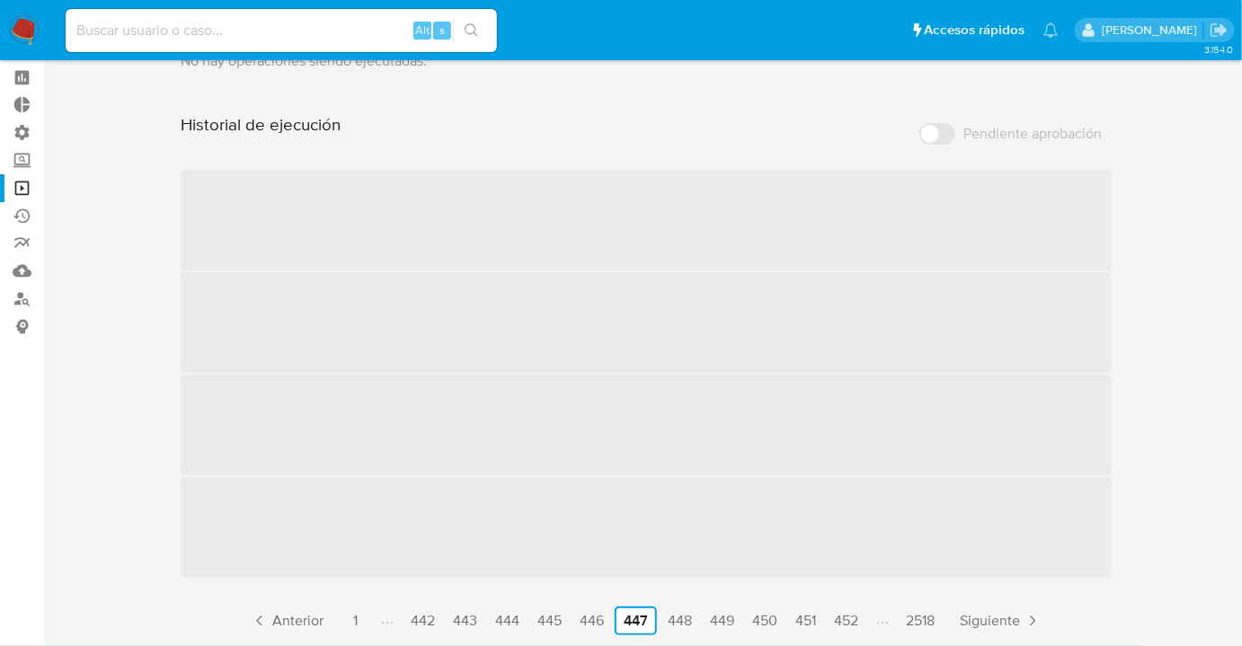
click at [848, 624] on div "Historial de ejecución Pendiente aprobación ‌ ‌ ‌ ‌ Anterior 1 442 443 444 445 …" at bounding box center [646, 374] width 930 height 521
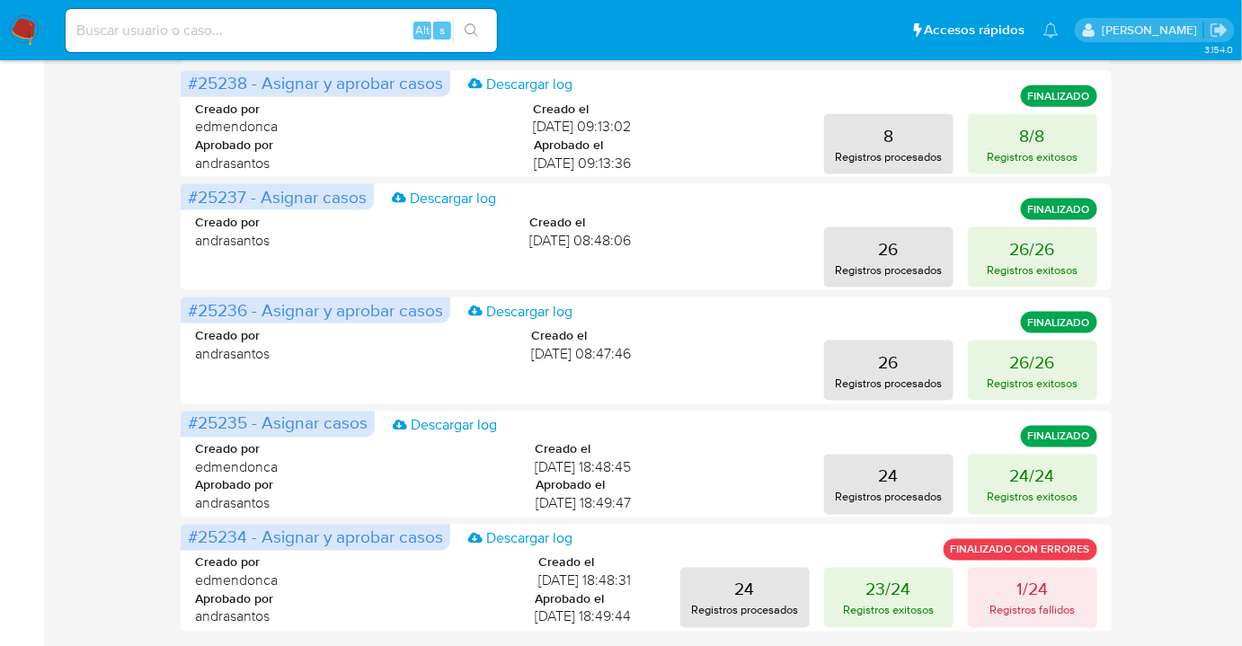
scroll to position [790, 0]
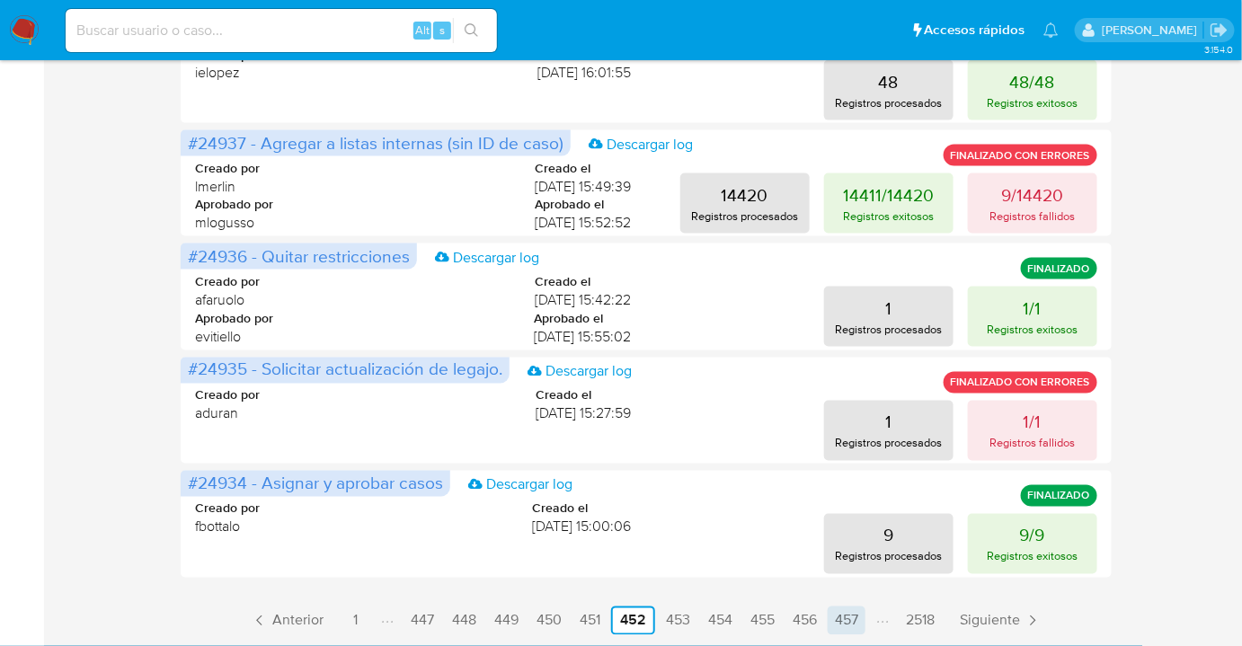
click at [850, 631] on link "457" at bounding box center [847, 621] width 38 height 29
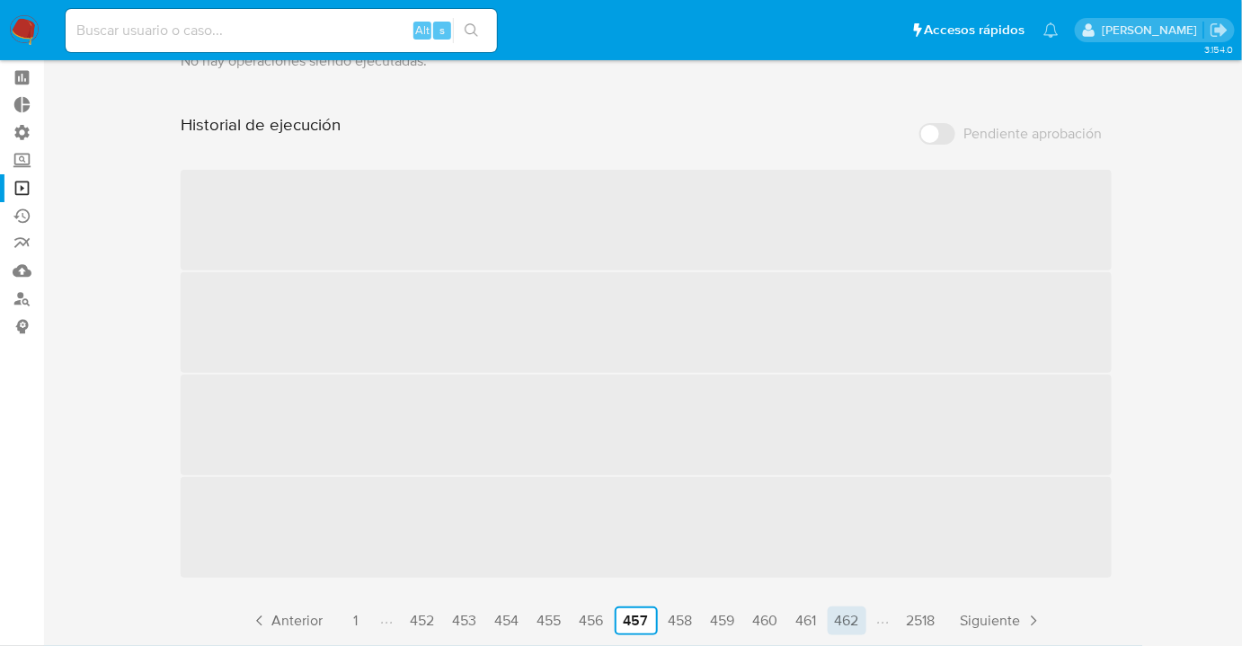
click at [851, 626] on link "462" at bounding box center [847, 621] width 39 height 29
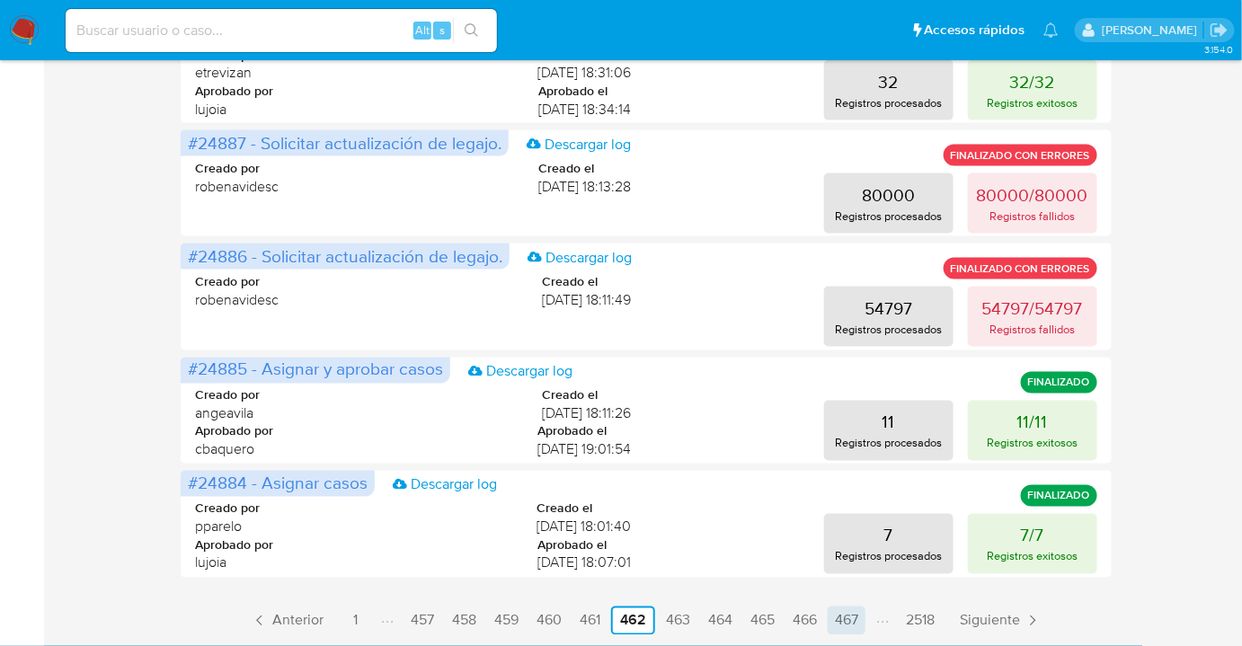
click at [839, 615] on link "467" at bounding box center [847, 621] width 38 height 29
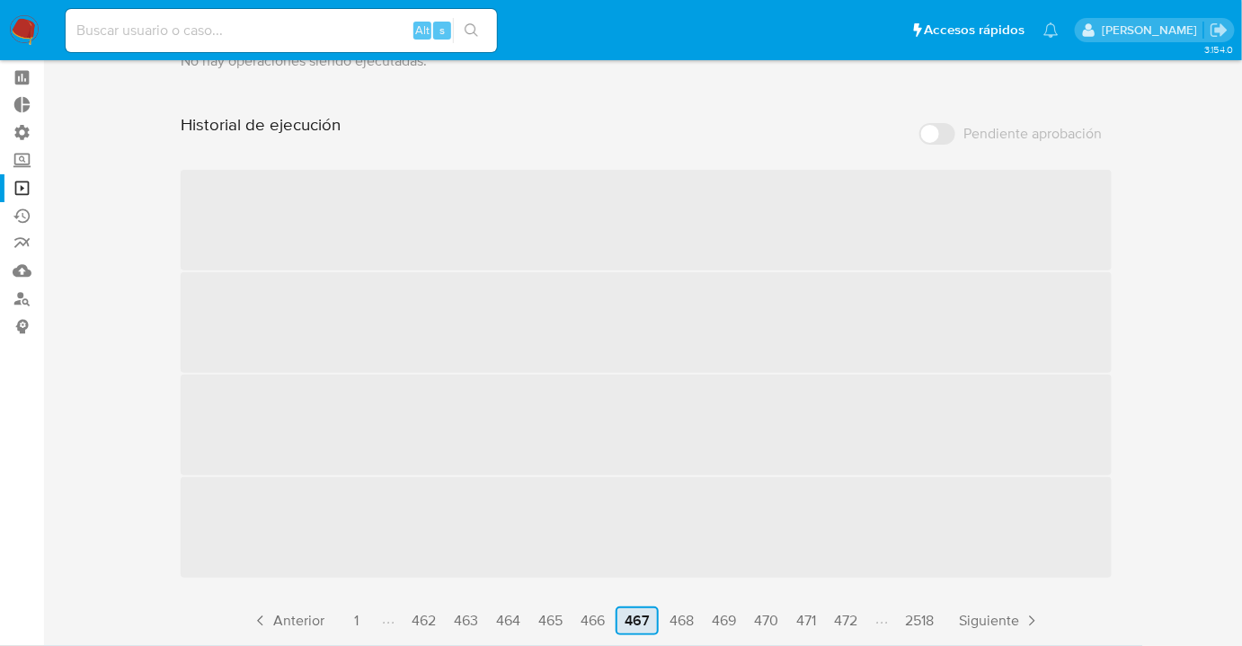
click at [839, 615] on link "472" at bounding box center [846, 621] width 38 height 29
click at [839, 615] on link "482" at bounding box center [843, 621] width 39 height 29
click at [839, 615] on link "487" at bounding box center [846, 621] width 38 height 29
click at [839, 615] on link "497" at bounding box center [847, 621] width 38 height 29
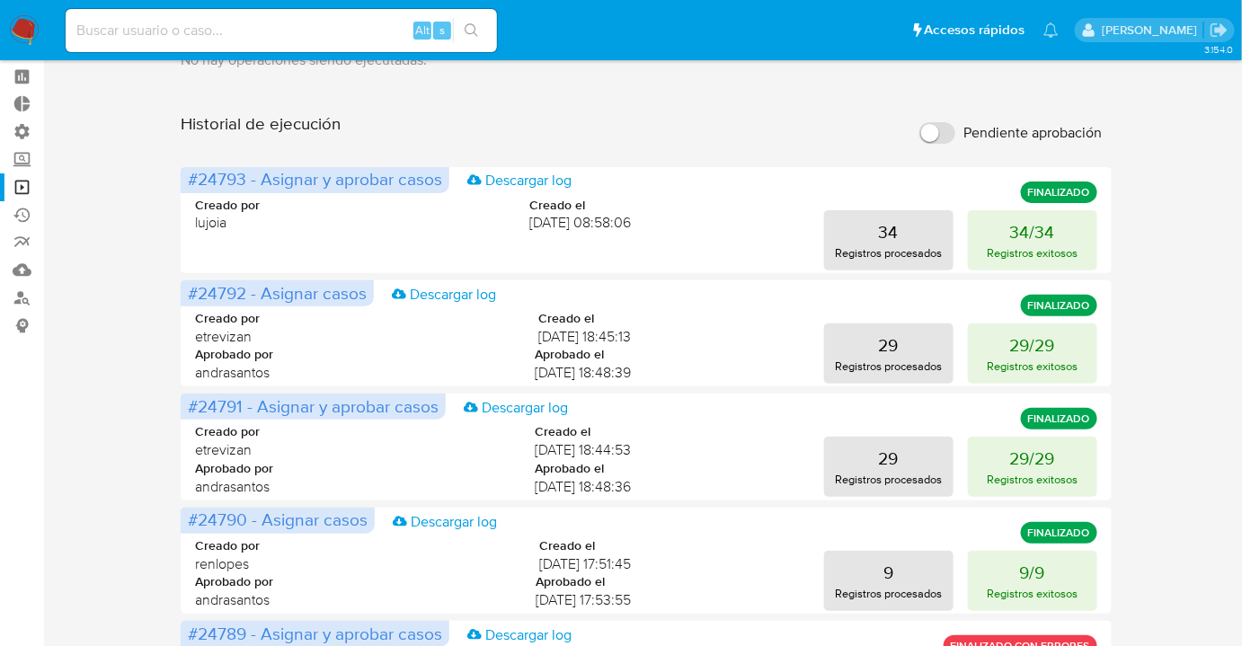
click at [839, 615] on div "Creado por renlopes Creado el 06/03/2025 17:51:45 Aprobado por andrasantos Apro…" at bounding box center [646, 569] width 902 height 109
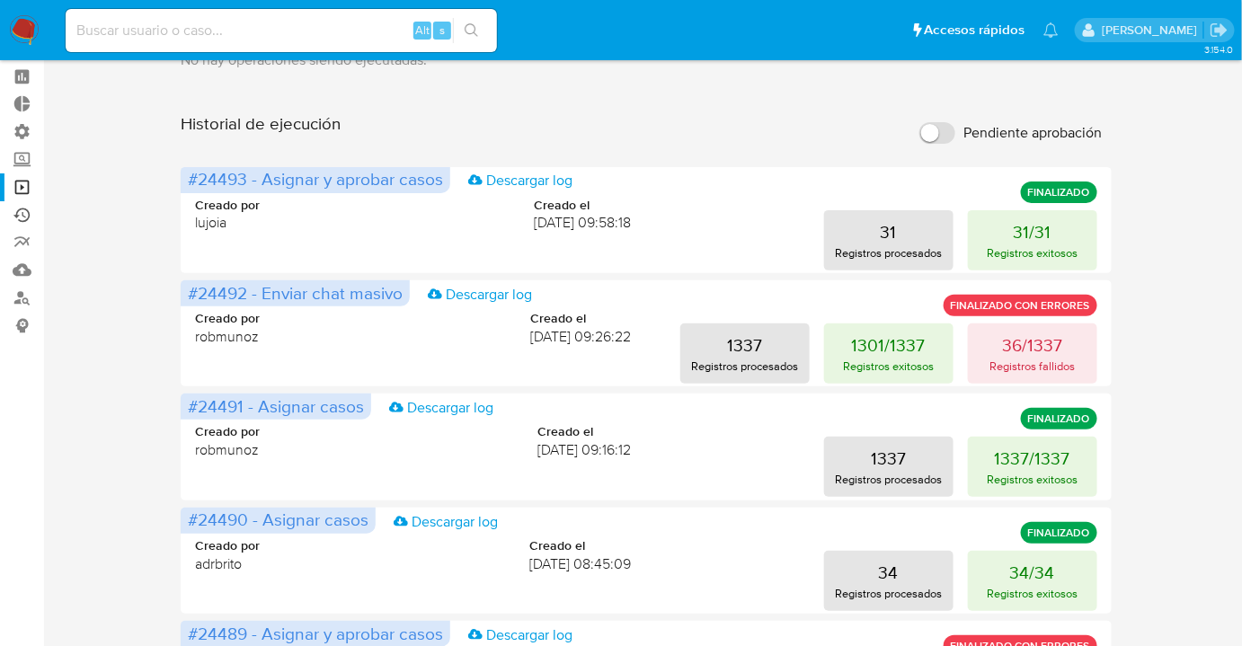
click at [22, 223] on link "Ejecuciones automáticas" at bounding box center [107, 215] width 214 height 28
click at [22, 234] on link "Reportes" at bounding box center [107, 243] width 214 height 28
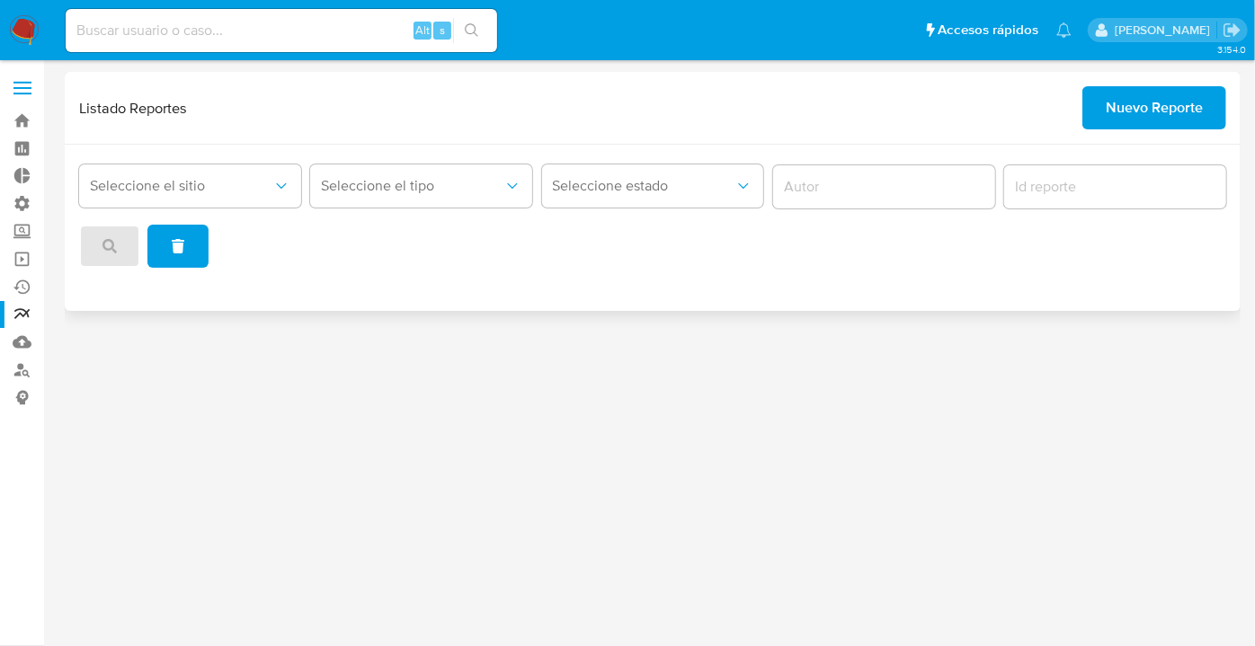
click at [173, 147] on div "Seleccione el sitio Seleccione el tipo Seleccione estado" at bounding box center [653, 228] width 1176 height 166
click at [171, 169] on button "Seleccione el sitio" at bounding box center [190, 185] width 222 height 43
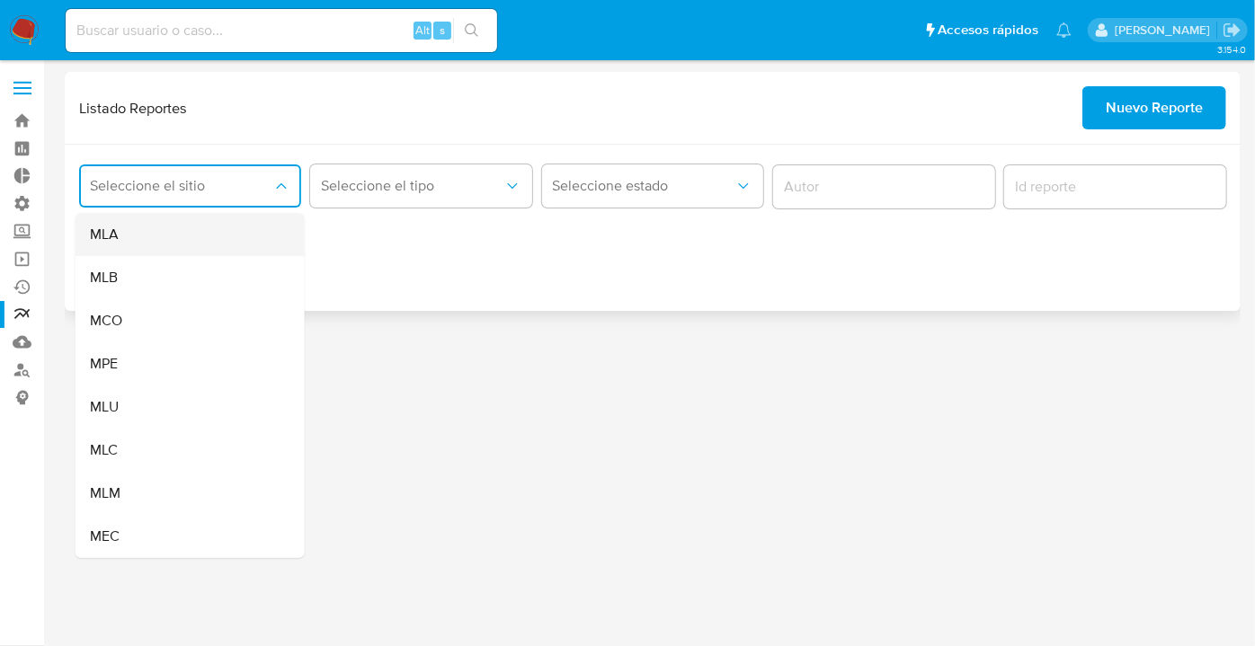
click at [158, 224] on div "MLA" at bounding box center [185, 234] width 190 height 43
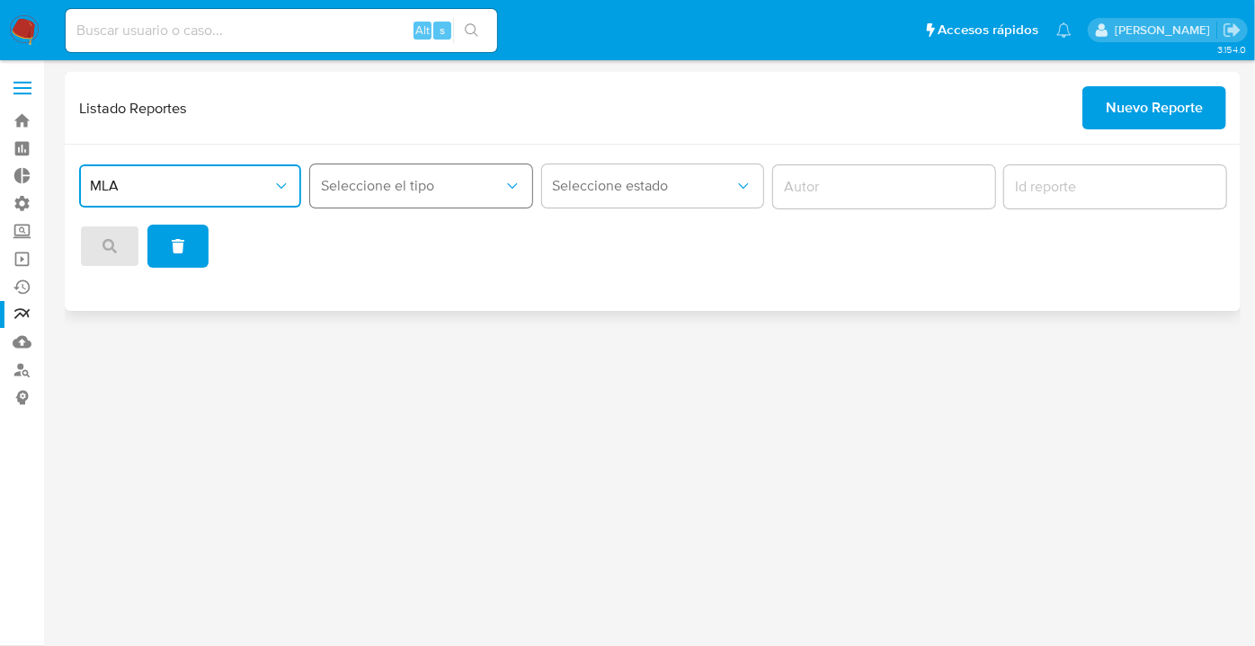
click at [310, 172] on button "Seleccione el tipo" at bounding box center [421, 185] width 222 height 43
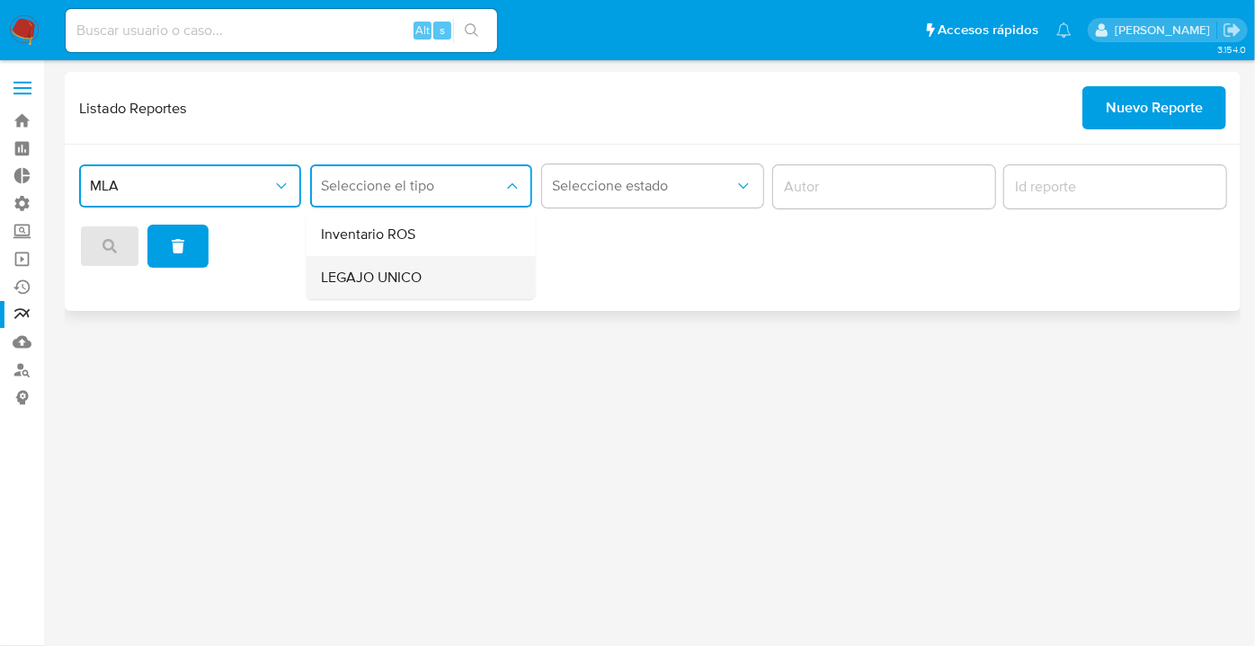
click at [352, 274] on span "LEGAJO UNICO" at bounding box center [371, 278] width 101 height 18
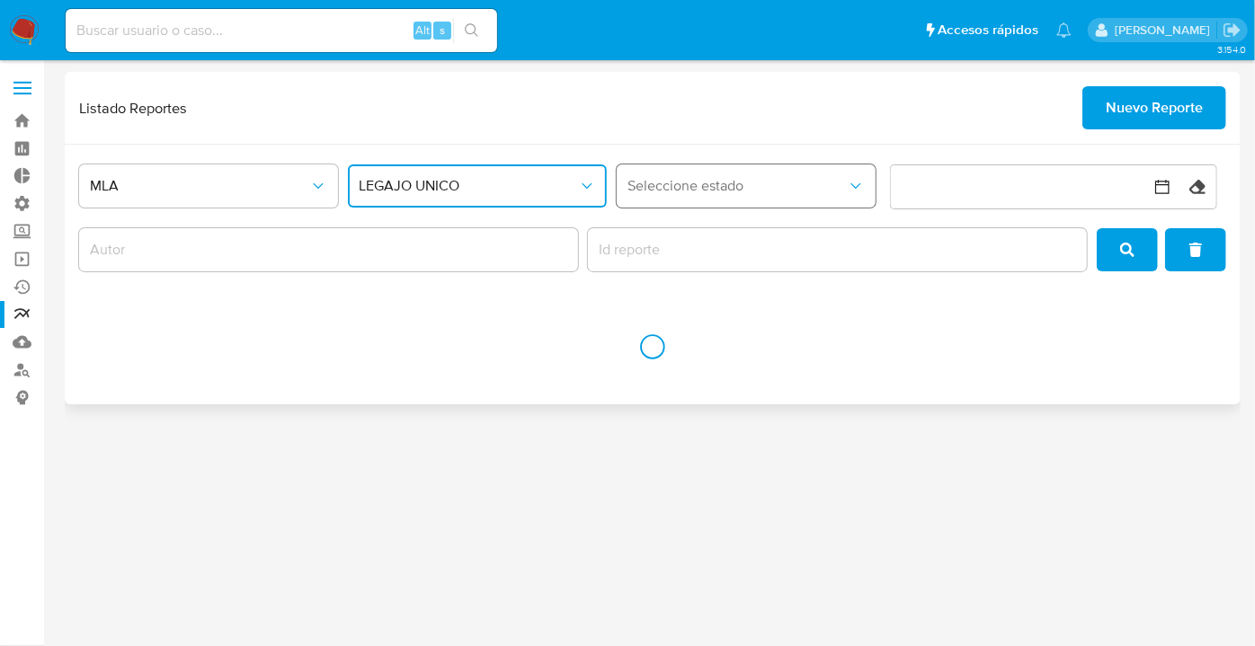
click at [683, 191] on span "Seleccione estado" at bounding box center [736, 186] width 219 height 18
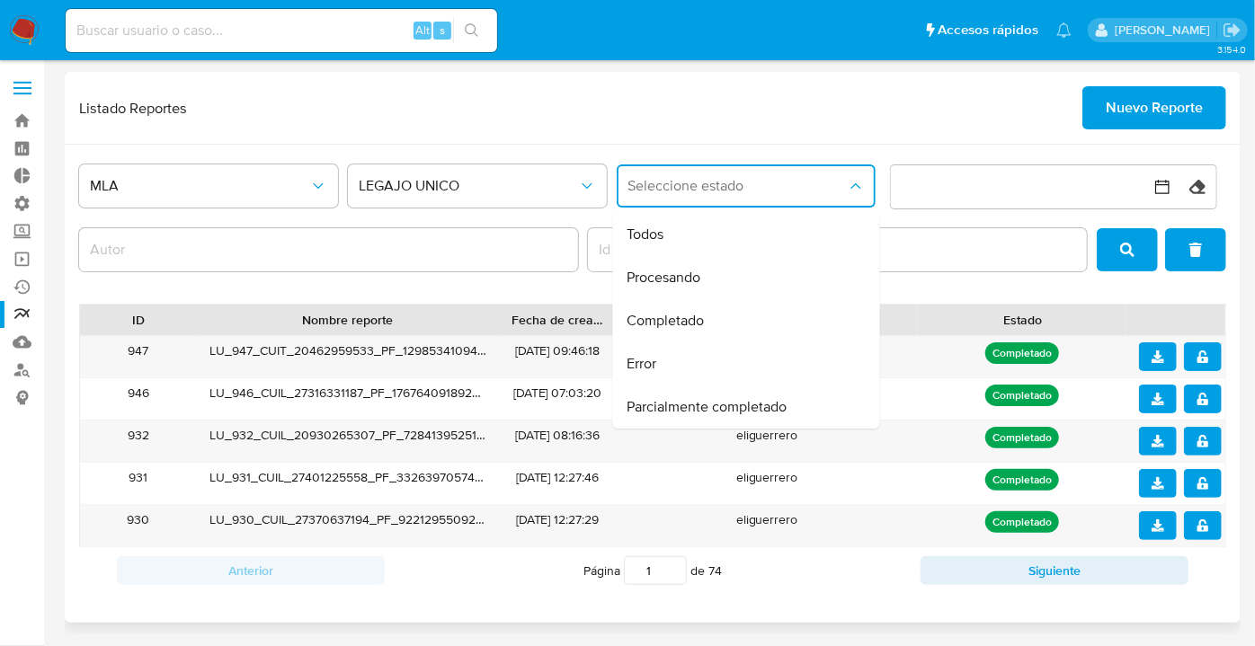
click at [585, 246] on div "MLA LEGAJO UNICO Seleccione estado Todos Procesando Completado Error Parcialmen…" at bounding box center [652, 217] width 1147 height 116
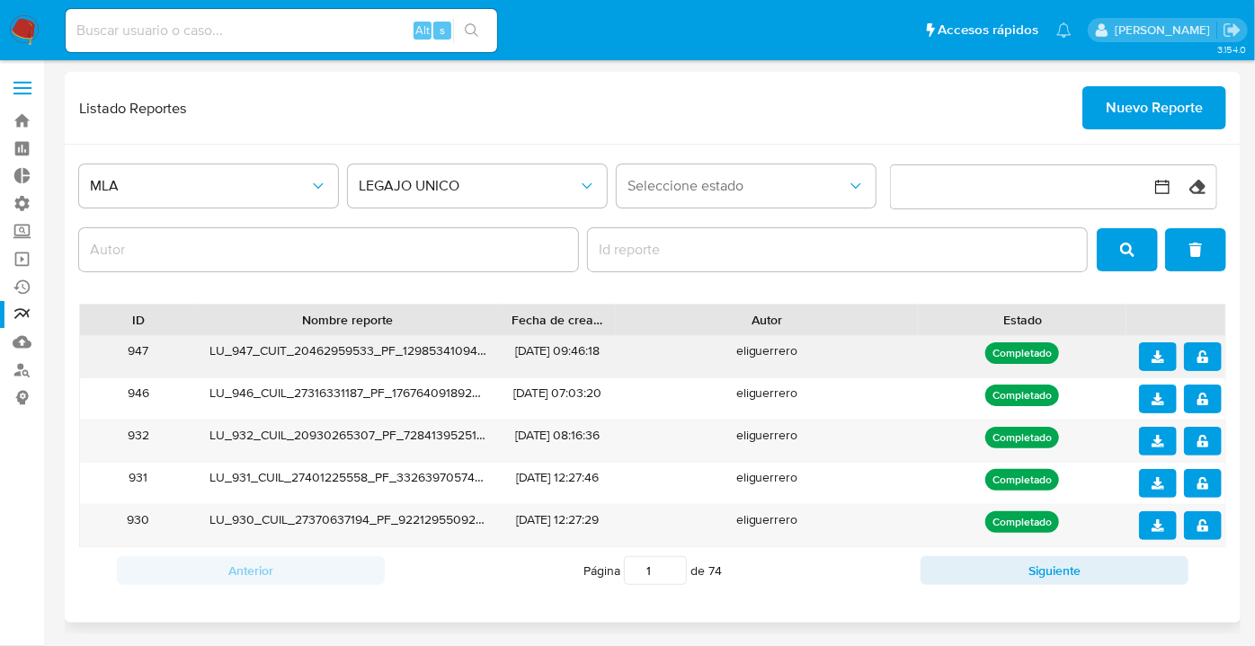
click at [1152, 356] on icon "download" at bounding box center [1157, 357] width 13 height 13
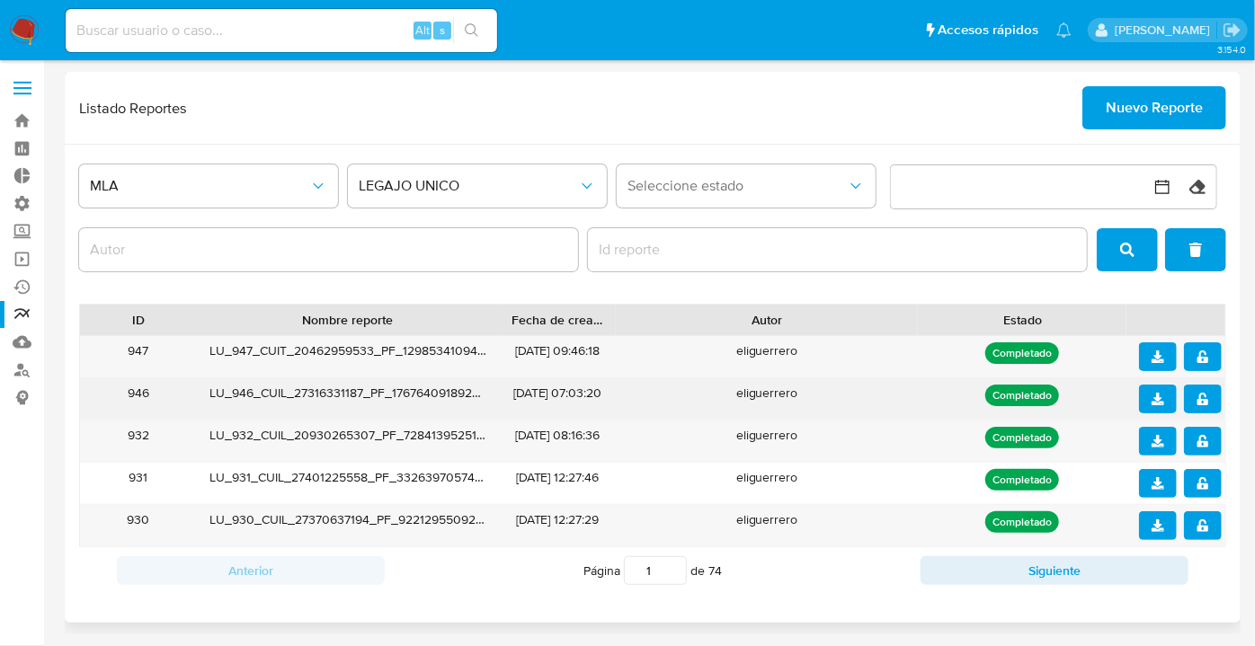
click at [1149, 403] on button "download" at bounding box center [1158, 399] width 38 height 29
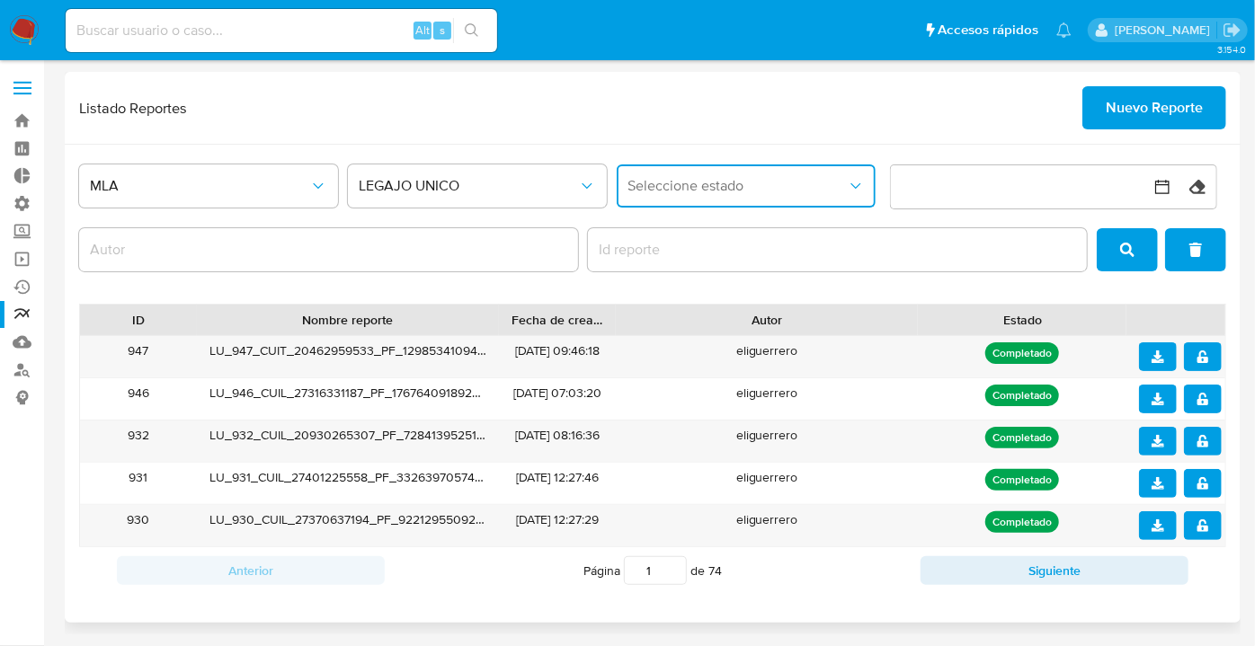
click at [617, 191] on button "Seleccione estado" at bounding box center [746, 185] width 259 height 43
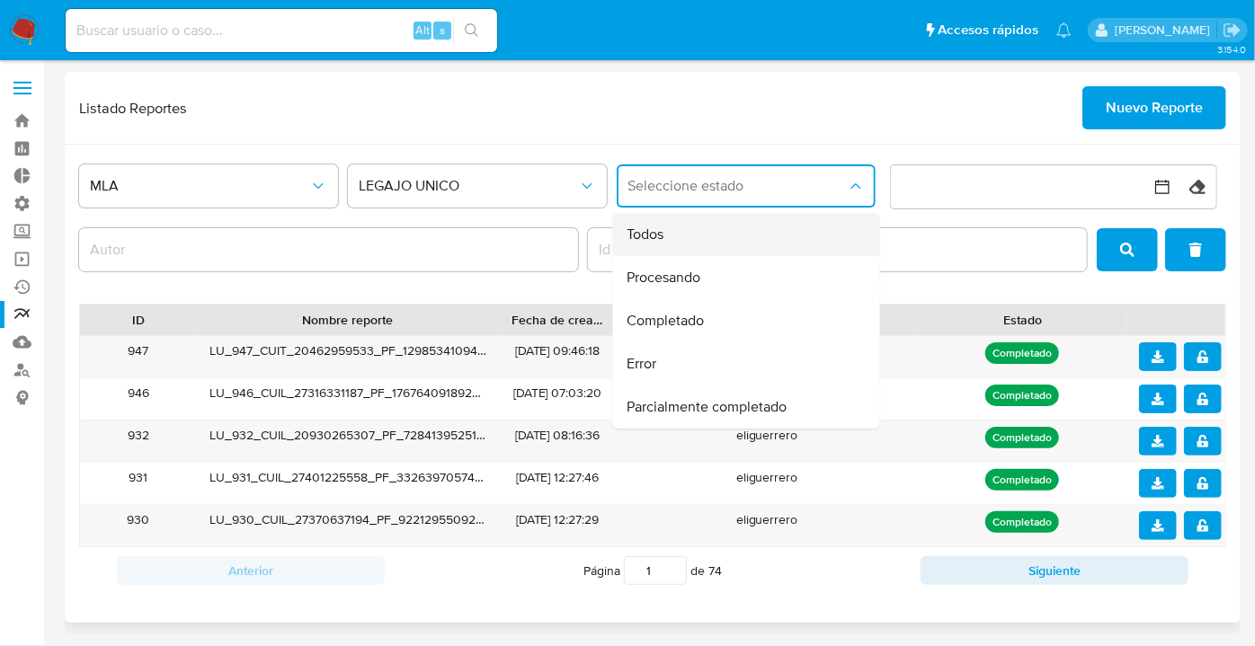
click at [644, 232] on span "Todos" at bounding box center [645, 235] width 37 height 18
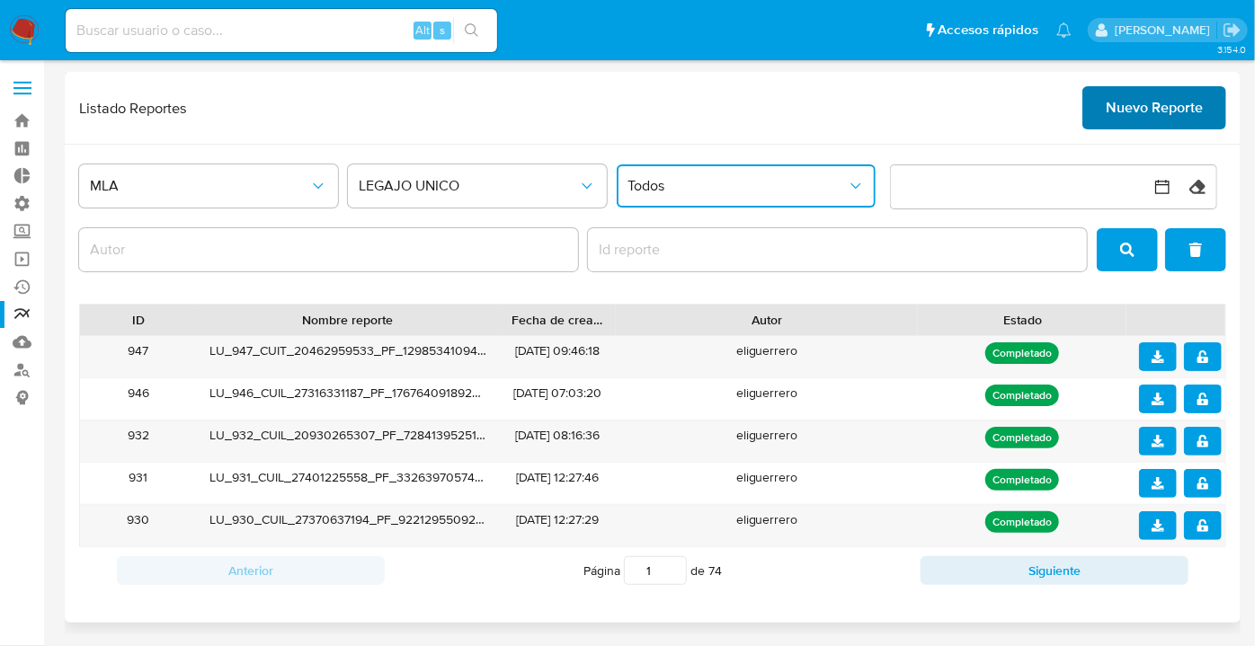
click at [1109, 107] on span "Nuevo Reporte" at bounding box center [1154, 108] width 97 height 40
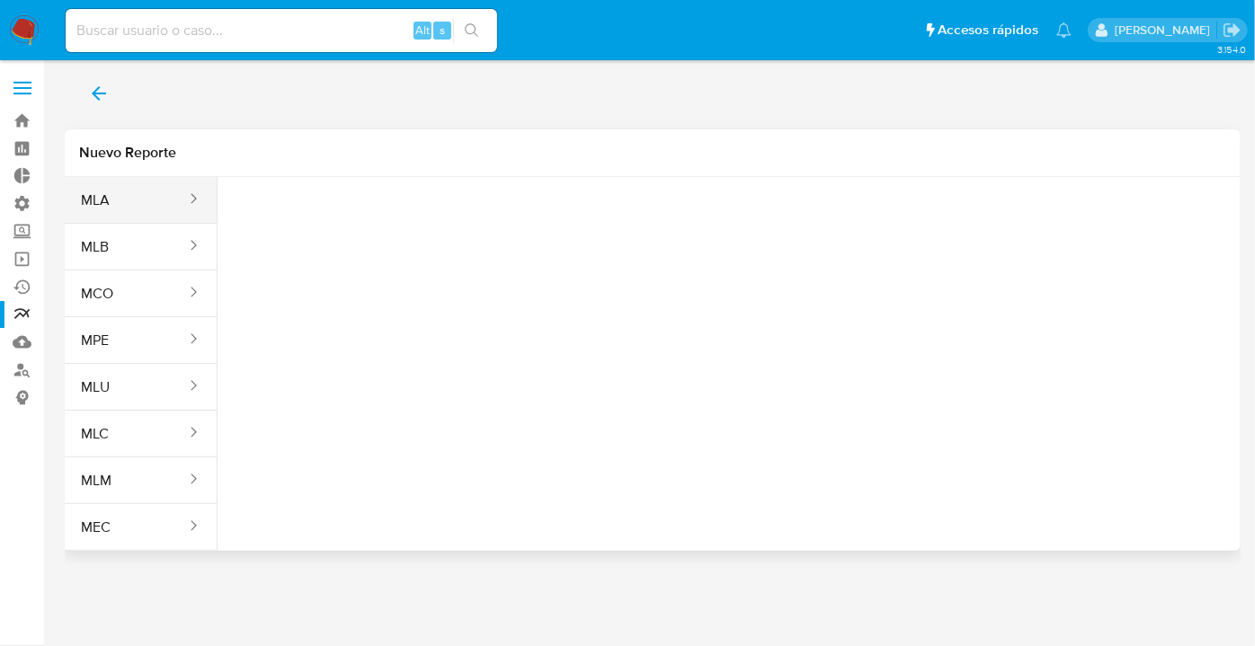
click at [108, 200] on button "MLA" at bounding box center [126, 200] width 123 height 43
click at [277, 233] on span "Seleccione una opcion" at bounding box center [322, 225] width 158 height 18
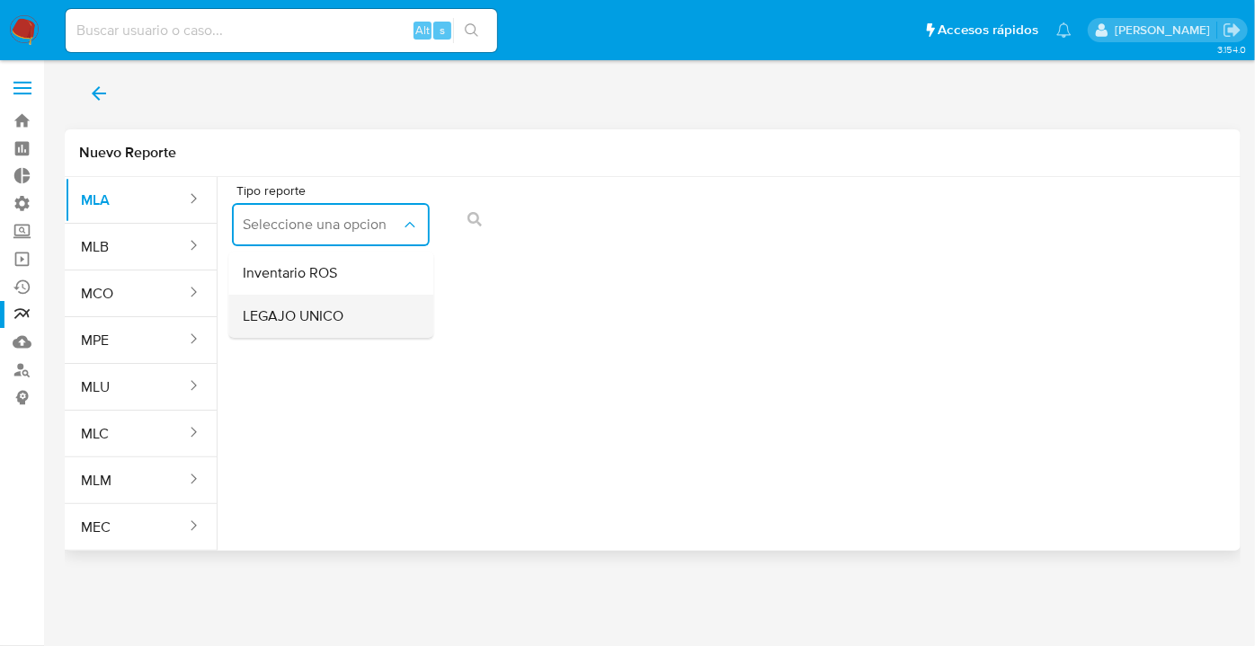
click at [328, 319] on span "LEGAJO UNICO" at bounding box center [294, 316] width 101 height 18
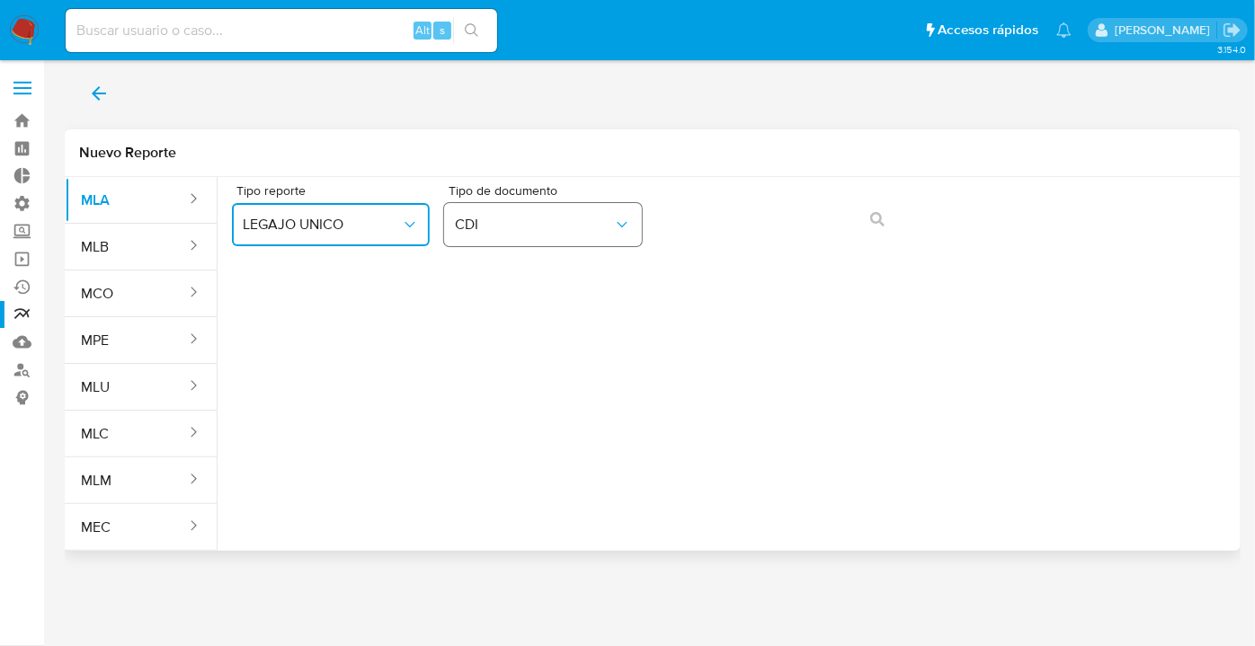
click at [477, 227] on span "CDI" at bounding box center [534, 225] width 158 height 18
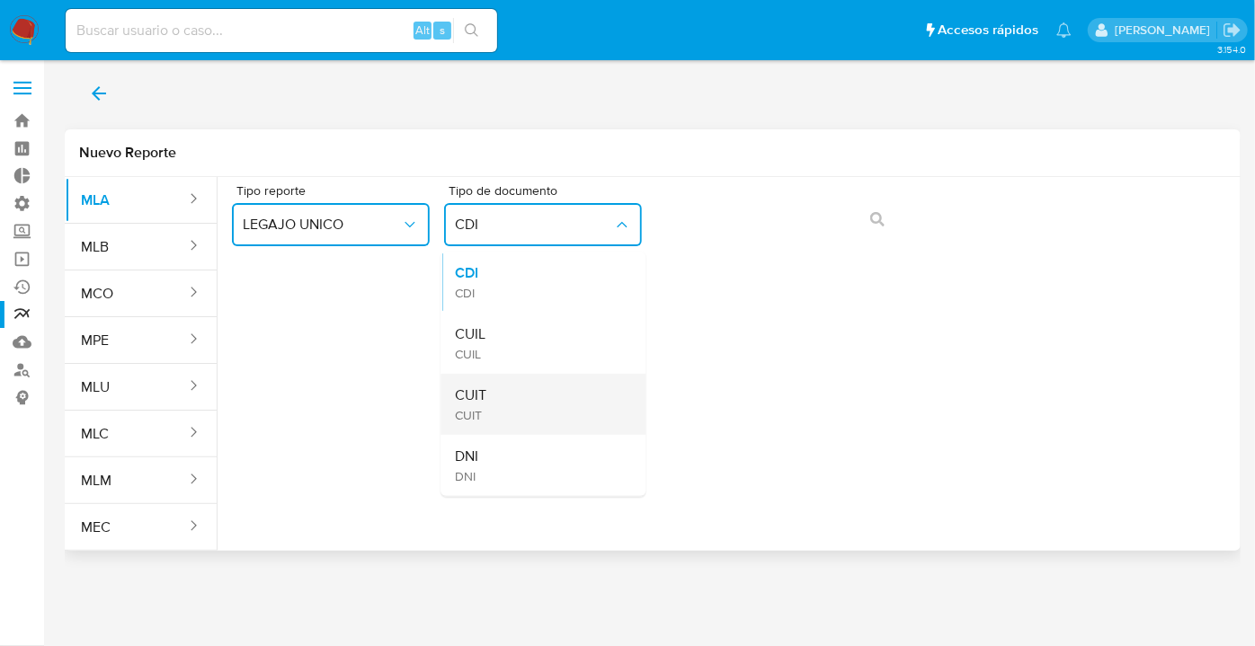
click at [499, 395] on div "CUIT CUIT" at bounding box center [538, 404] width 165 height 61
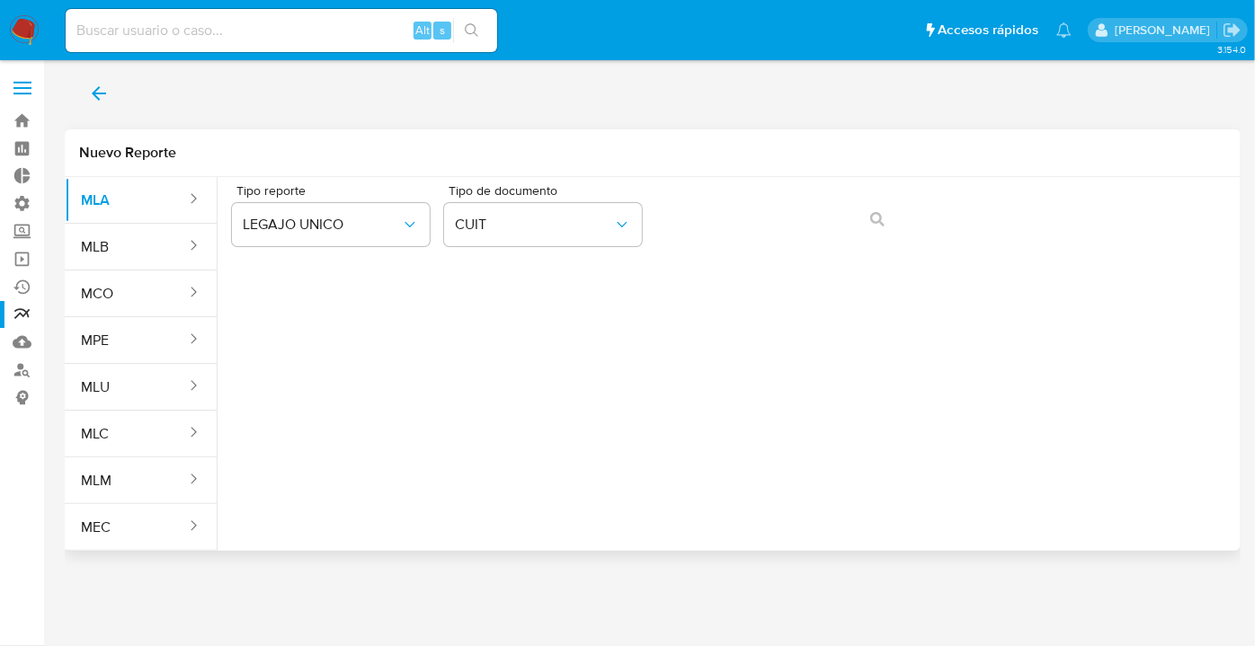
click at [693, 255] on div "Tipo reporte LEGAJO UNICO Tipo de documento CUIT" at bounding box center [729, 357] width 1023 height 360
click at [868, 212] on button "action-search" at bounding box center [877, 219] width 61 height 43
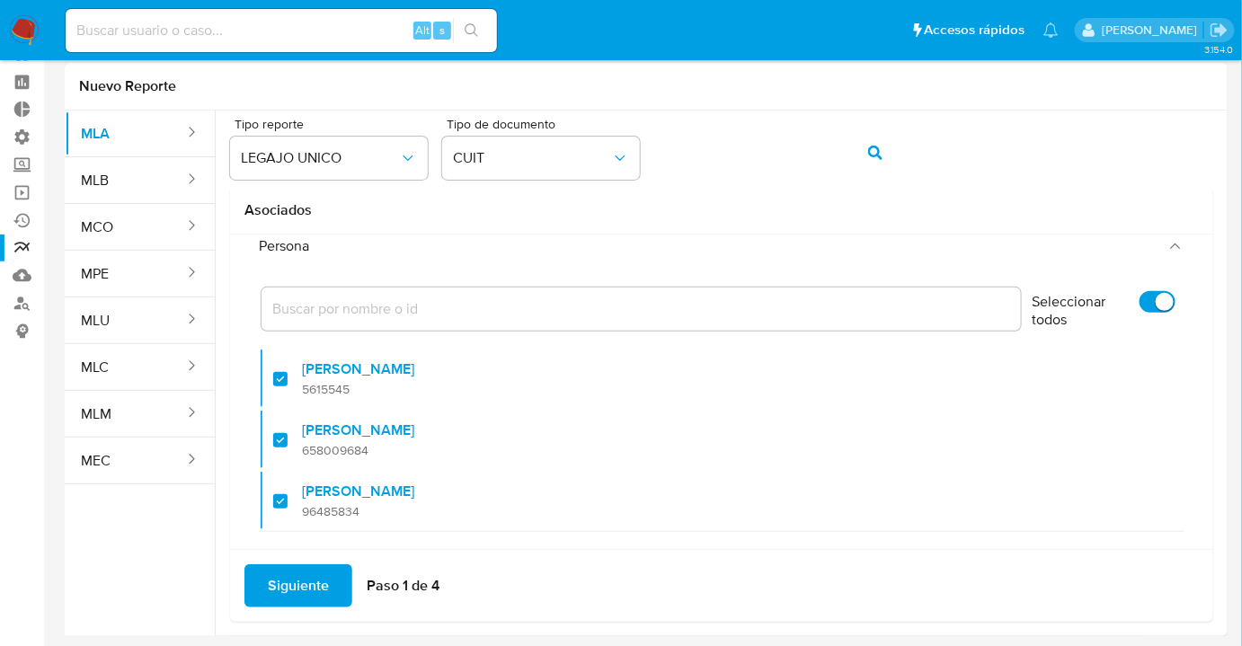
scroll to position [72, 0]
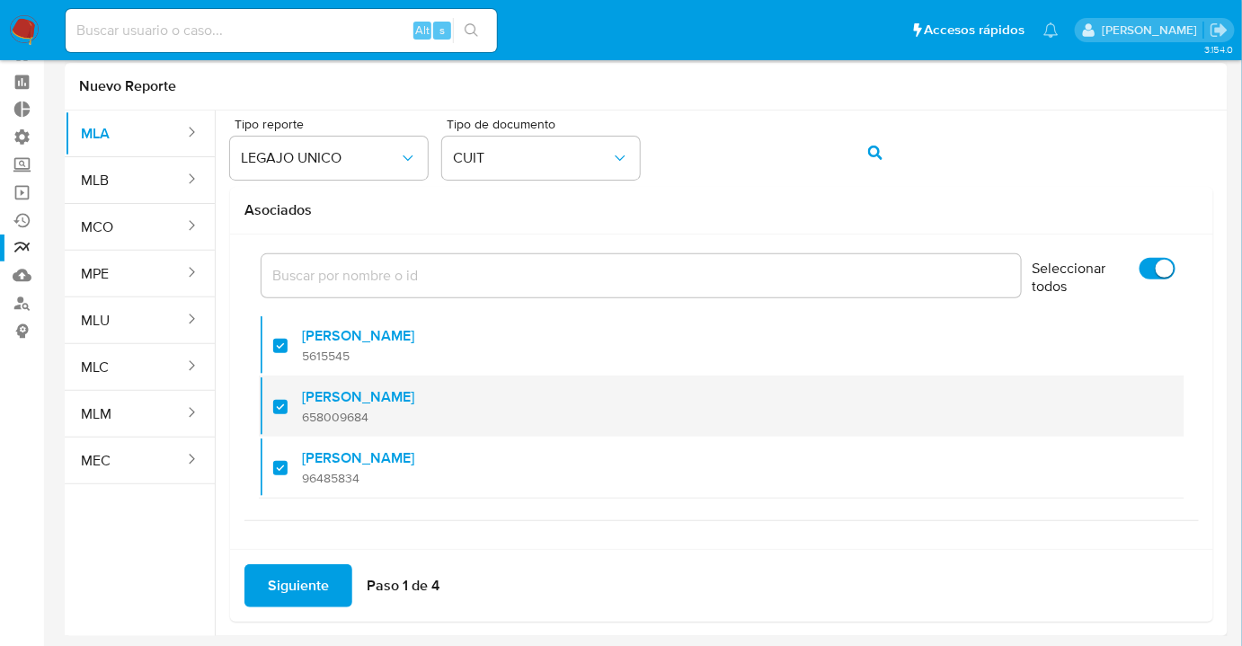
click at [261, 407] on li "Juan Pablo Tosini 658009684" at bounding box center [722, 406] width 926 height 61
checkbox input "false"
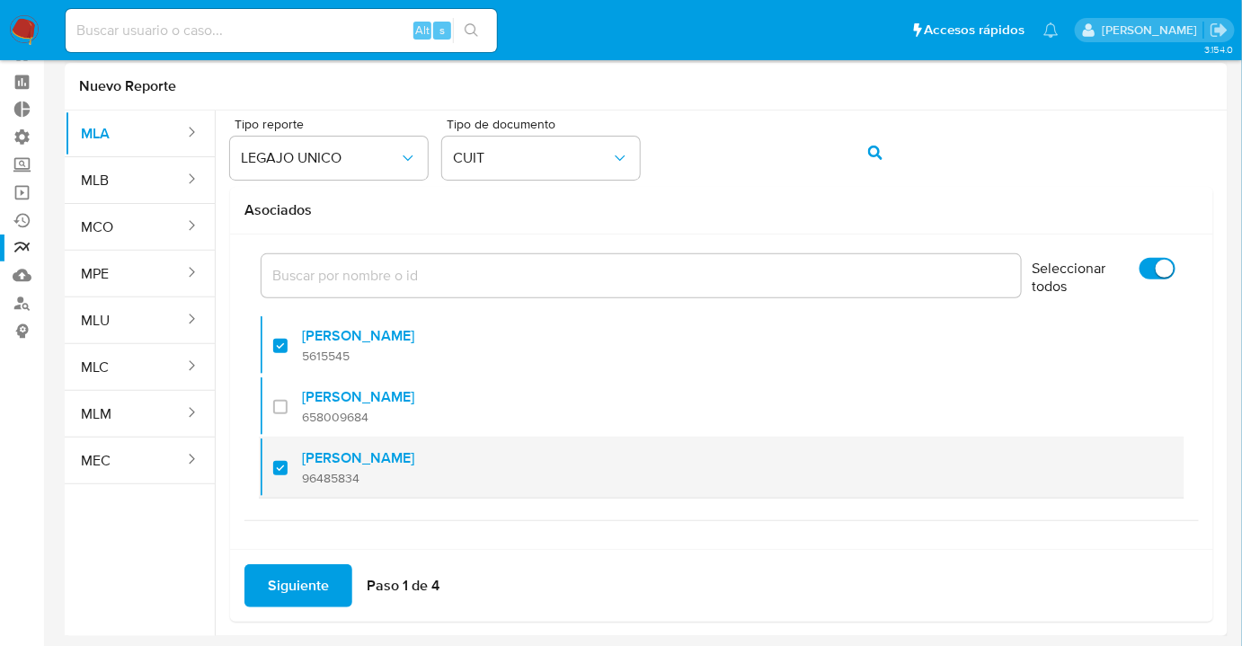
click at [280, 473] on div at bounding box center [287, 468] width 29 height 42
click at [289, 474] on div at bounding box center [287, 468] width 29 height 42
checkbox input "true"
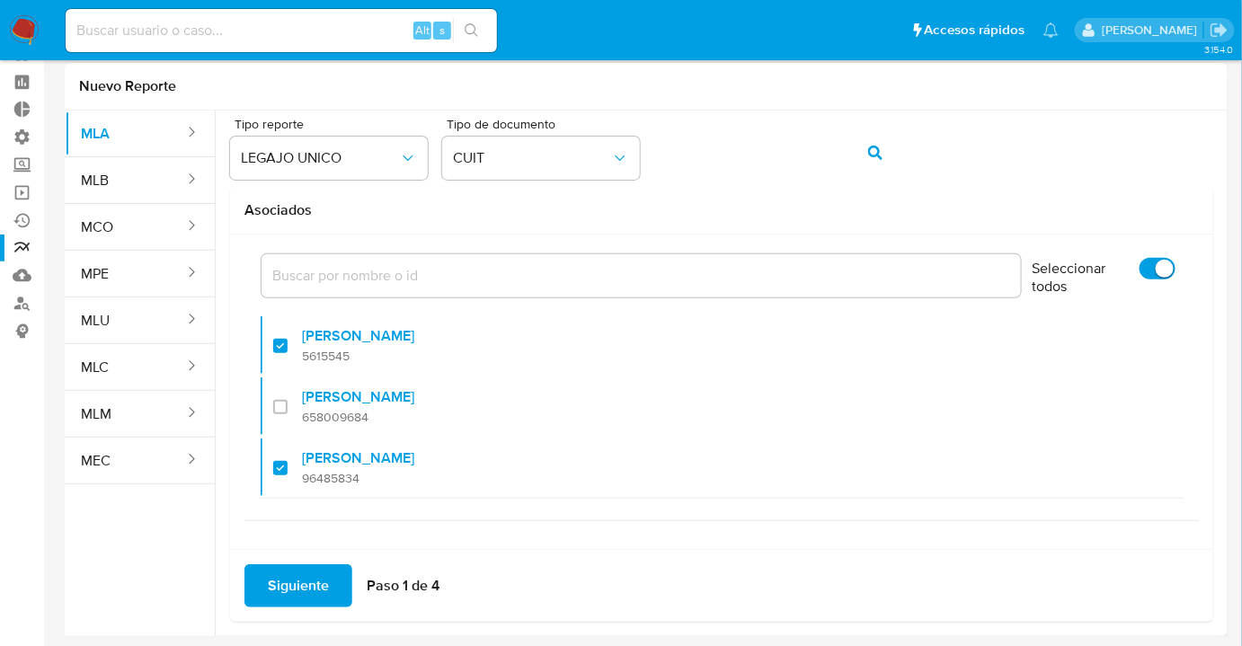
click at [327, 575] on span "Siguiente" at bounding box center [298, 586] width 61 height 40
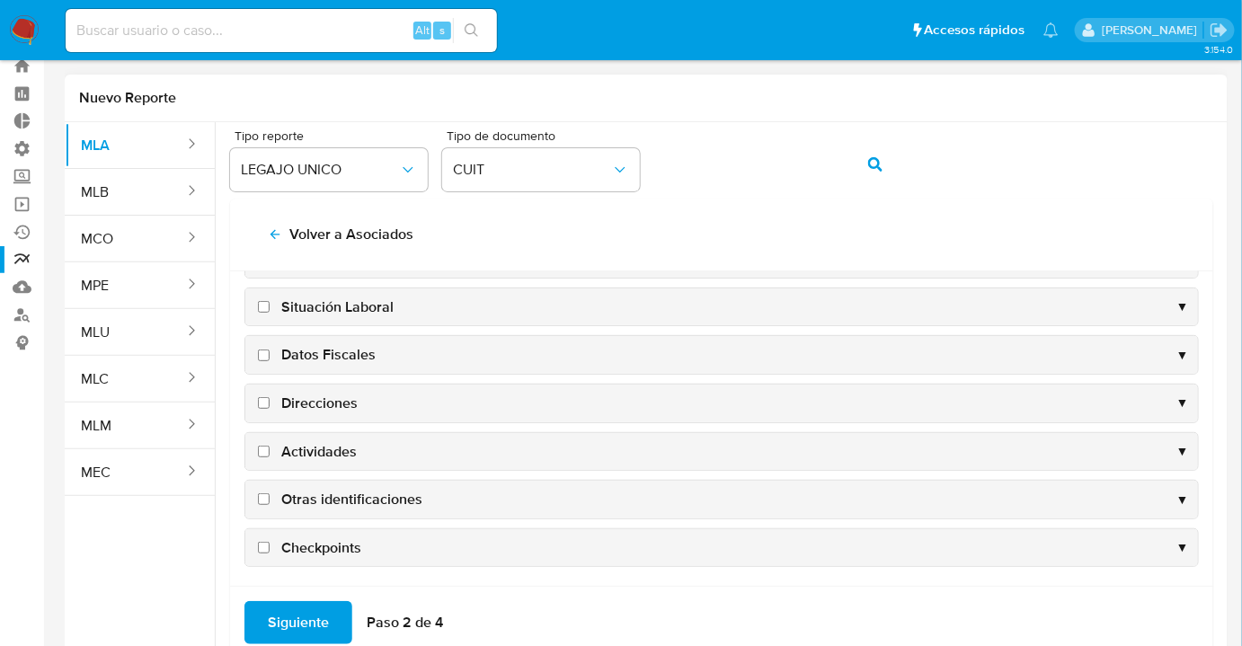
scroll to position [92, 0]
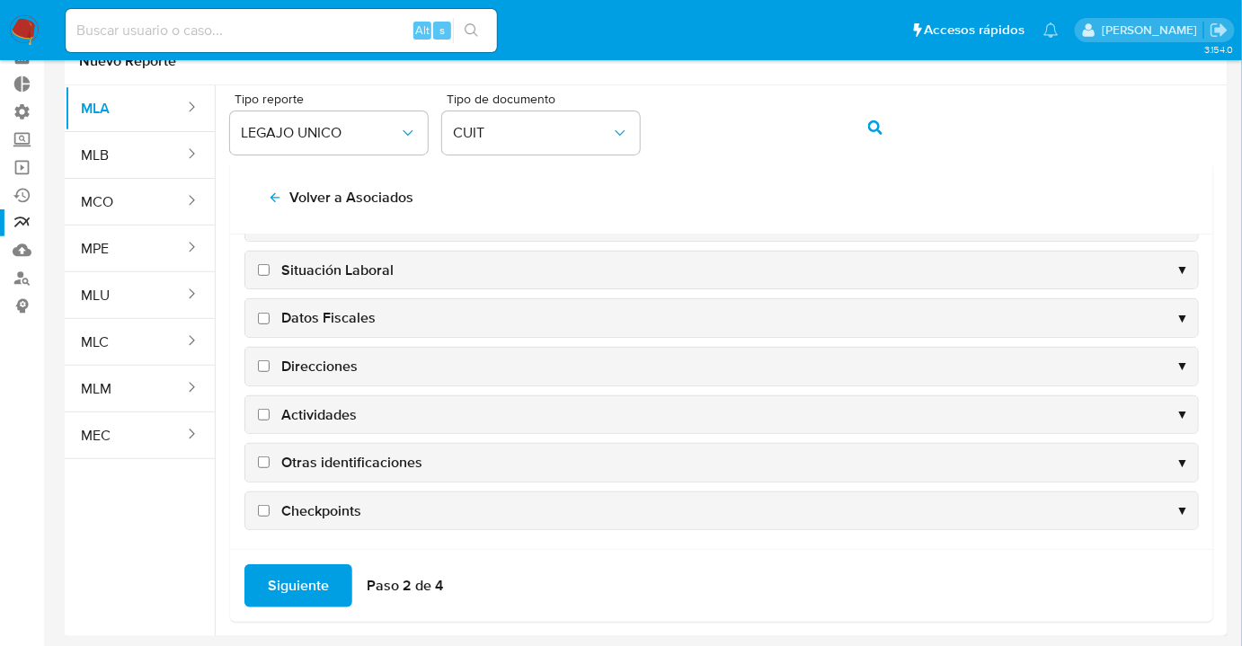
click at [259, 505] on input "Checkpoints" at bounding box center [264, 511] width 12 height 12
checkbox input "true"
click at [267, 457] on input "Otras identificaciones" at bounding box center [264, 463] width 12 height 12
checkbox input "true"
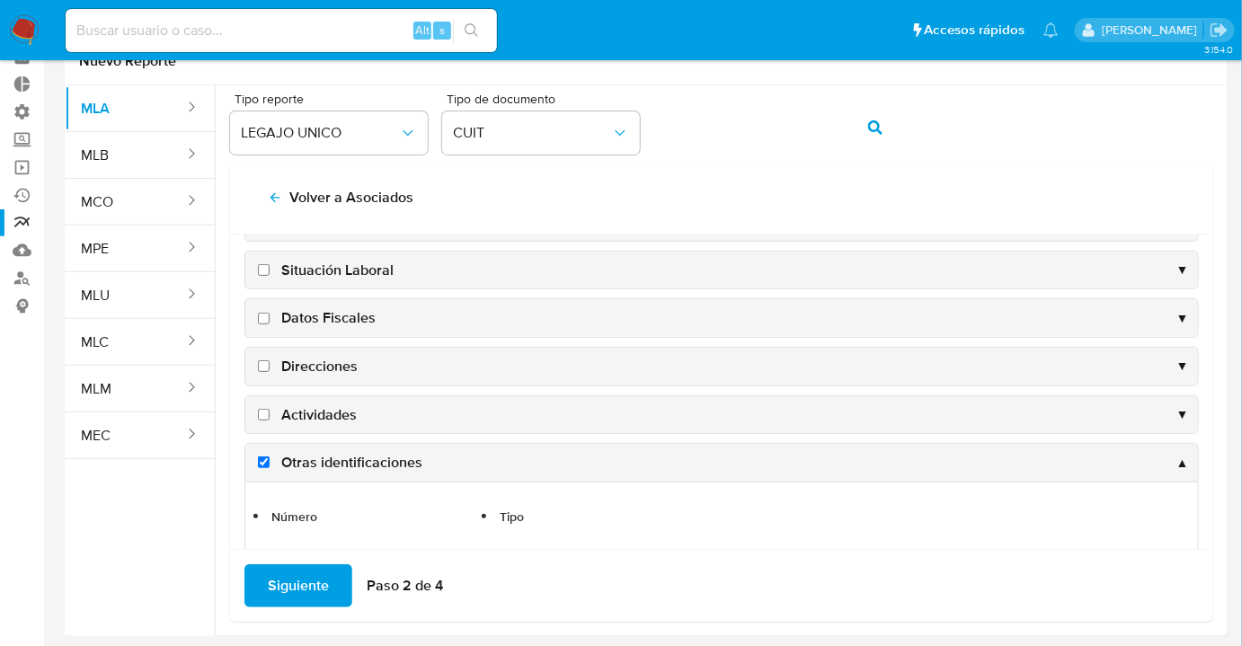
click at [262, 410] on input "Actividades" at bounding box center [264, 415] width 12 height 12
checkbox input "true"
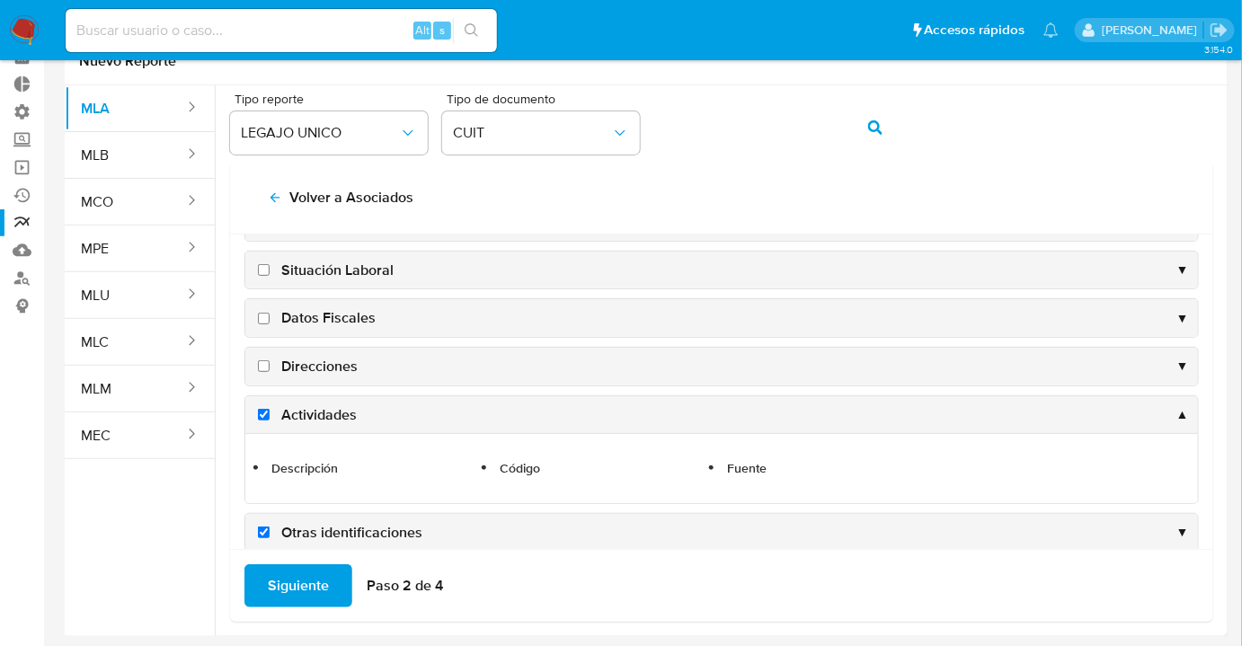
click at [266, 373] on div "Direcciones ▼" at bounding box center [721, 367] width 953 height 38
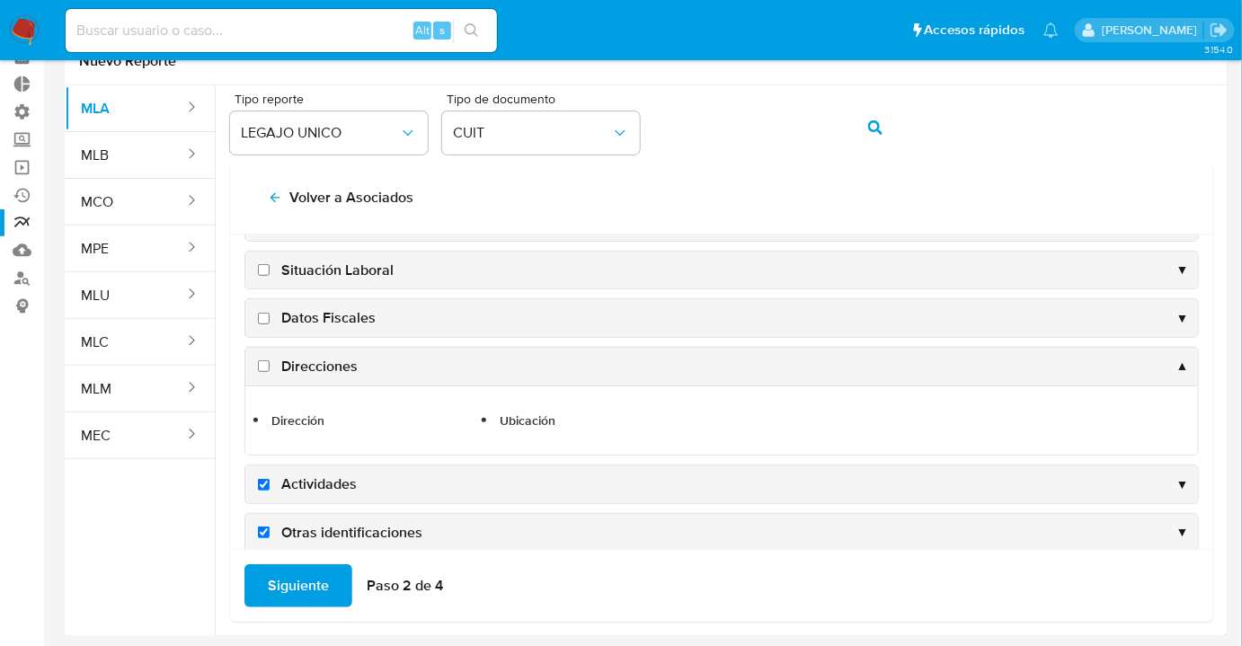
click at [266, 362] on input "Direcciones" at bounding box center [264, 366] width 12 height 12
checkbox input "true"
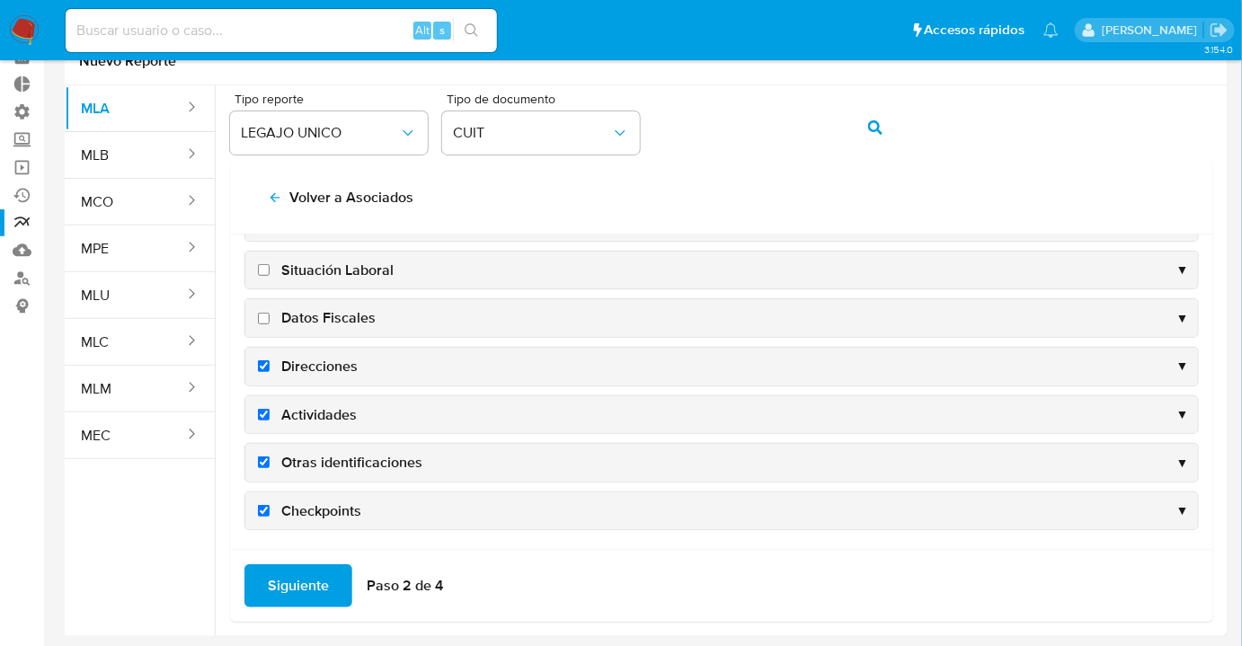
click at [270, 320] on label "Datos Fiscales" at bounding box center [314, 318] width 121 height 20
click at [270, 320] on input "Datos Fiscales" at bounding box center [264, 319] width 12 height 12
checkbox input "true"
click at [261, 273] on label "Situación Laboral" at bounding box center [323, 271] width 139 height 20
click at [261, 273] on input "Situación Laboral" at bounding box center [264, 270] width 12 height 12
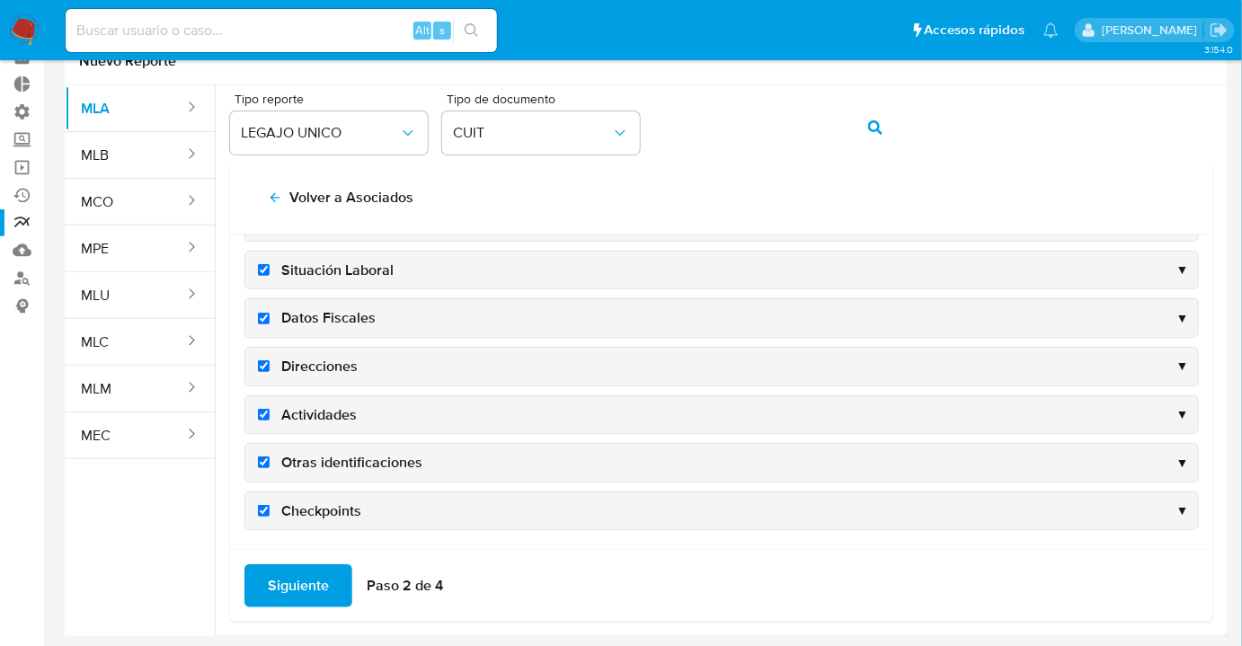
checkbox input "true"
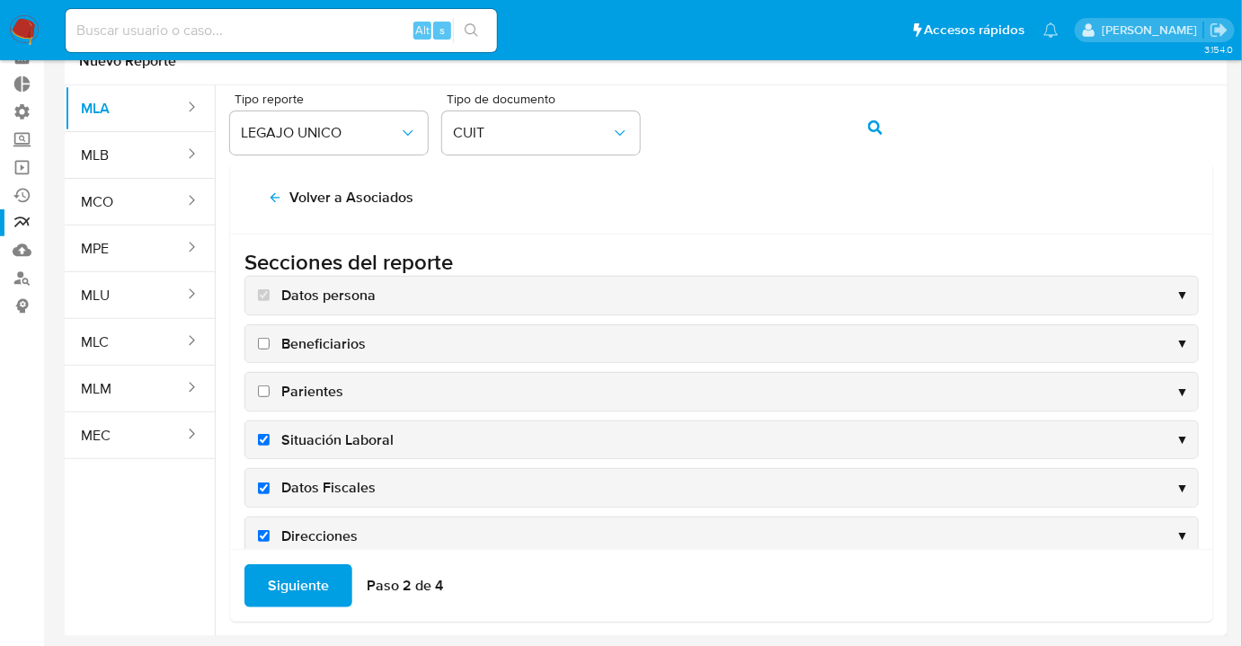
click at [262, 386] on input "Parientes" at bounding box center [264, 392] width 12 height 12
checkbox input "true"
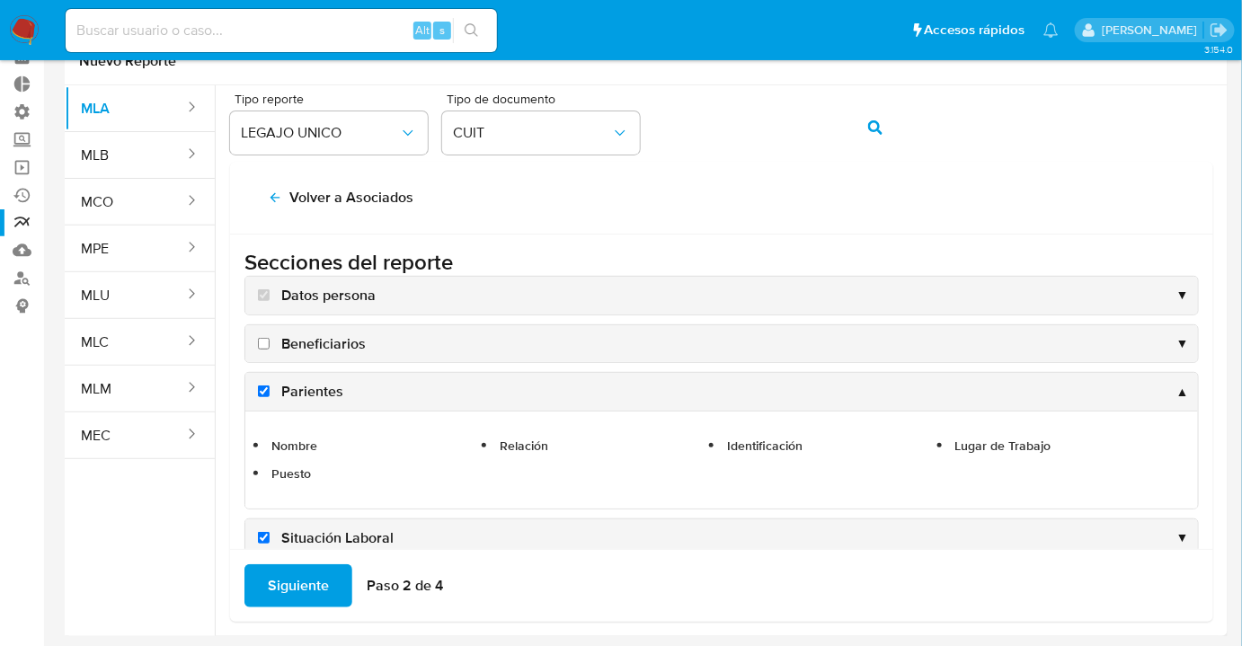
click at [268, 341] on input "Beneficiarios" at bounding box center [264, 344] width 12 height 12
checkbox input "true"
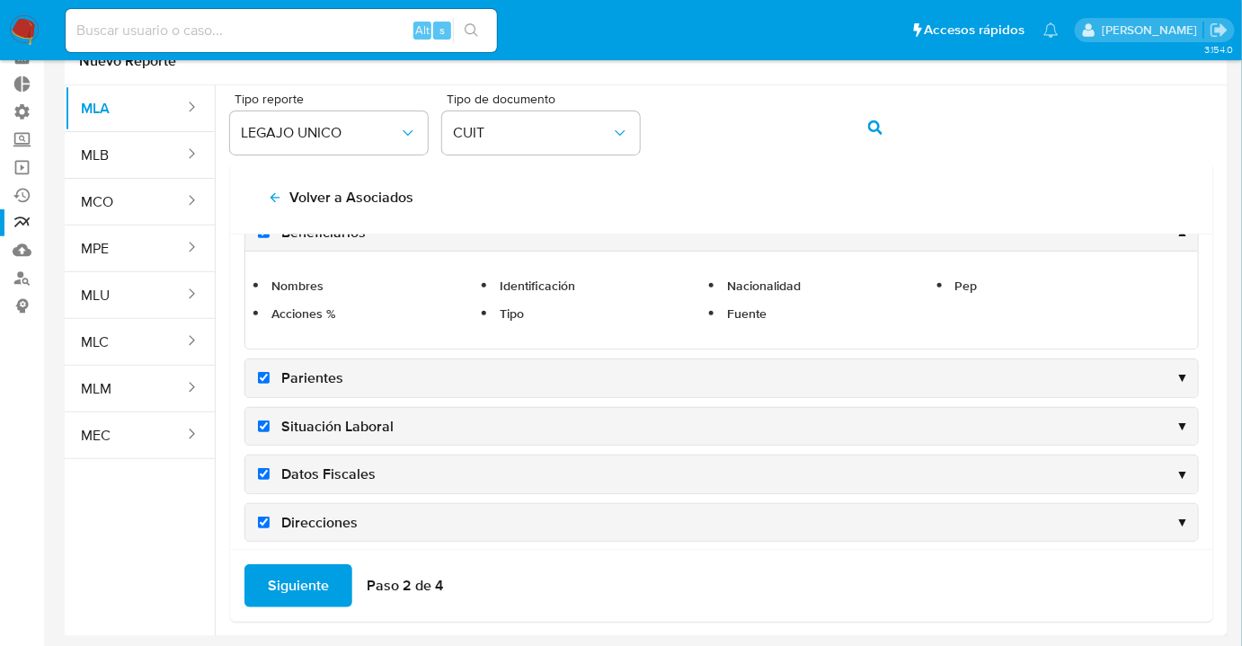
scroll to position [267, 0]
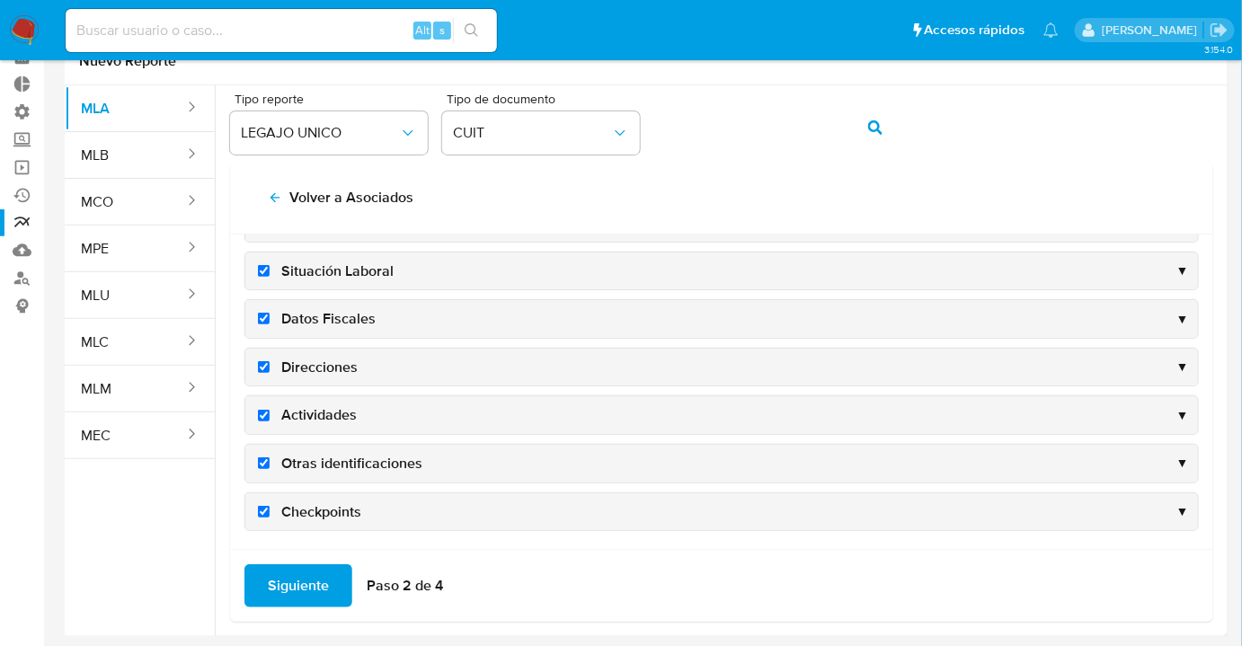
click at [333, 584] on button "Siguiente" at bounding box center [298, 585] width 108 height 43
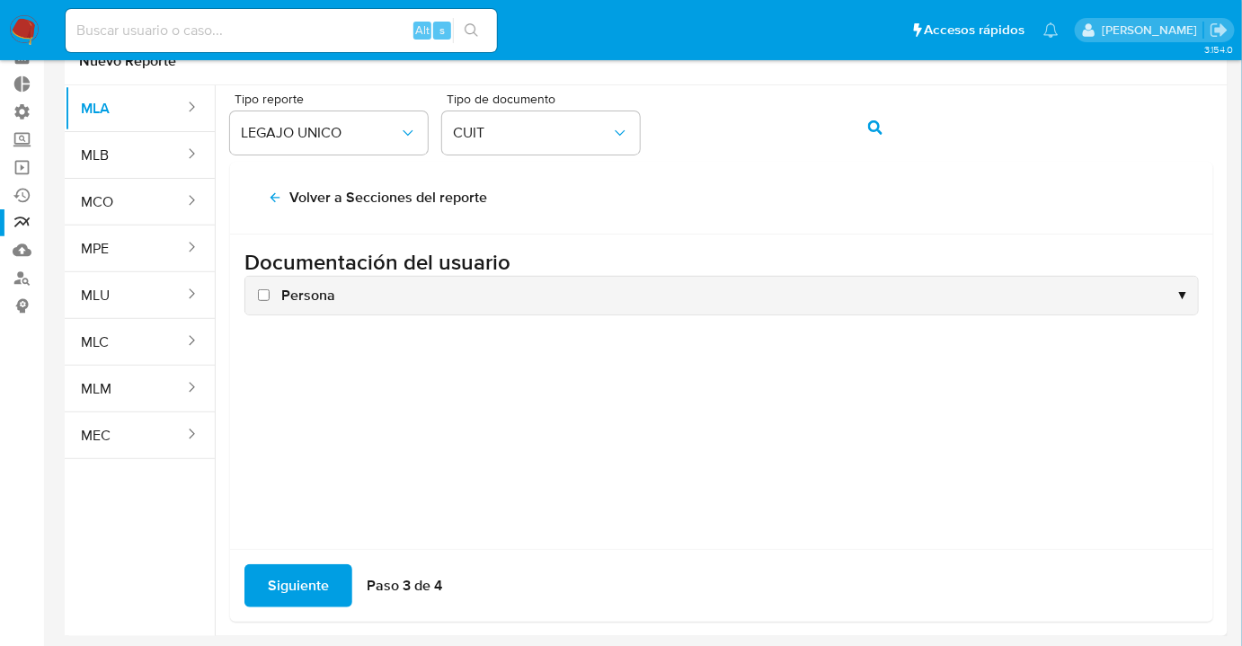
click at [266, 293] on input "Persona" at bounding box center [264, 295] width 12 height 12
checkbox input "true"
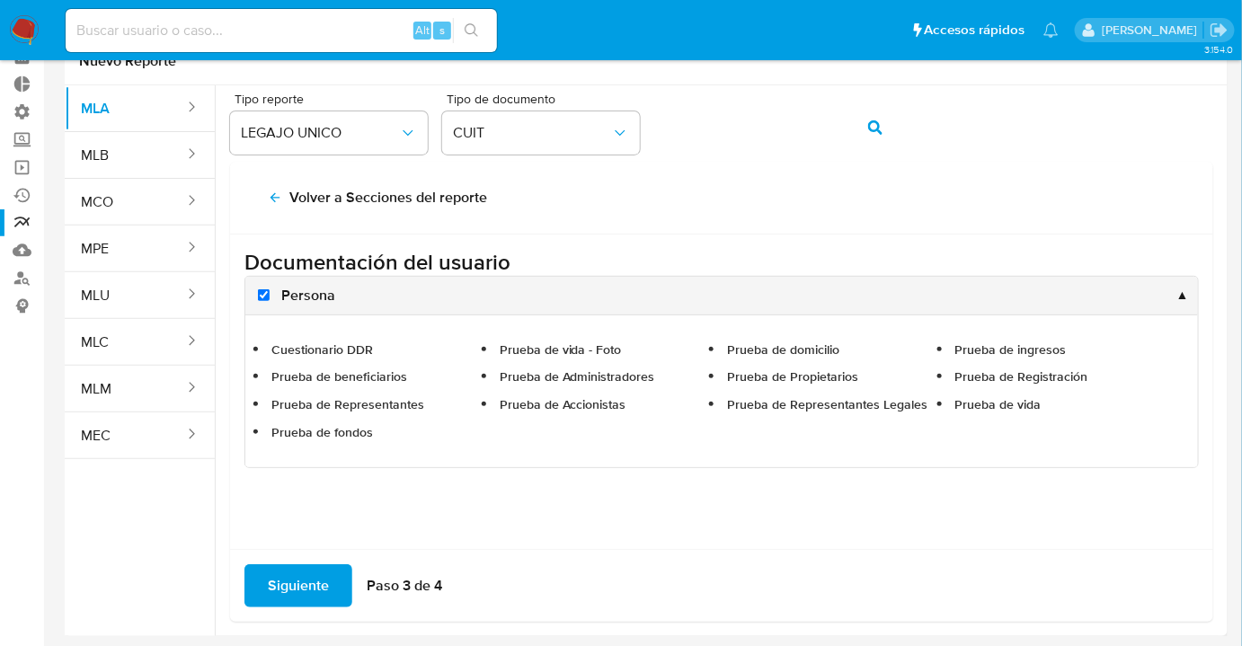
drag, startPoint x: 315, startPoint y: 366, endPoint x: 689, endPoint y: 448, distance: 382.8
click at [658, 448] on ul "Cuestionario DDR Prueba de vida - Foto Prueba de domicilio Prueba de ingresos P…" at bounding box center [721, 391] width 935 height 135
click at [689, 448] on ul "Cuestionario DDR Prueba de vida - Foto Prueba de domicilio Prueba de ingresos P…" at bounding box center [721, 391] width 935 height 135
click at [345, 583] on button "Siguiente" at bounding box center [298, 585] width 108 height 43
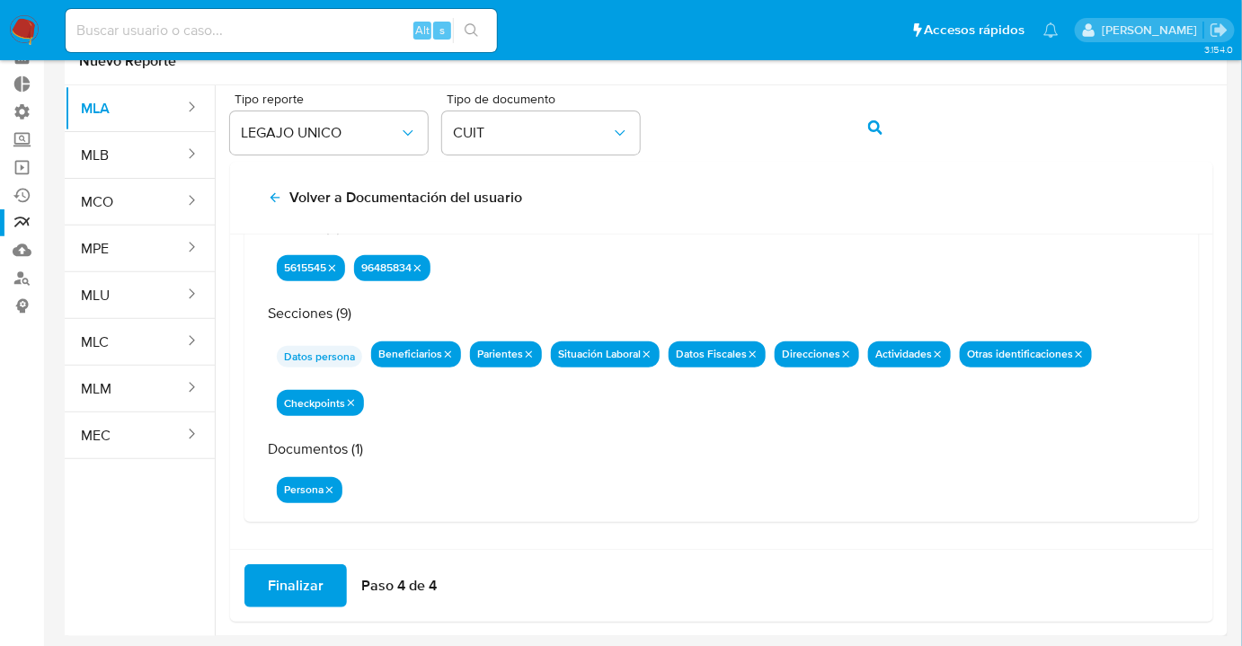
scroll to position [106, 0]
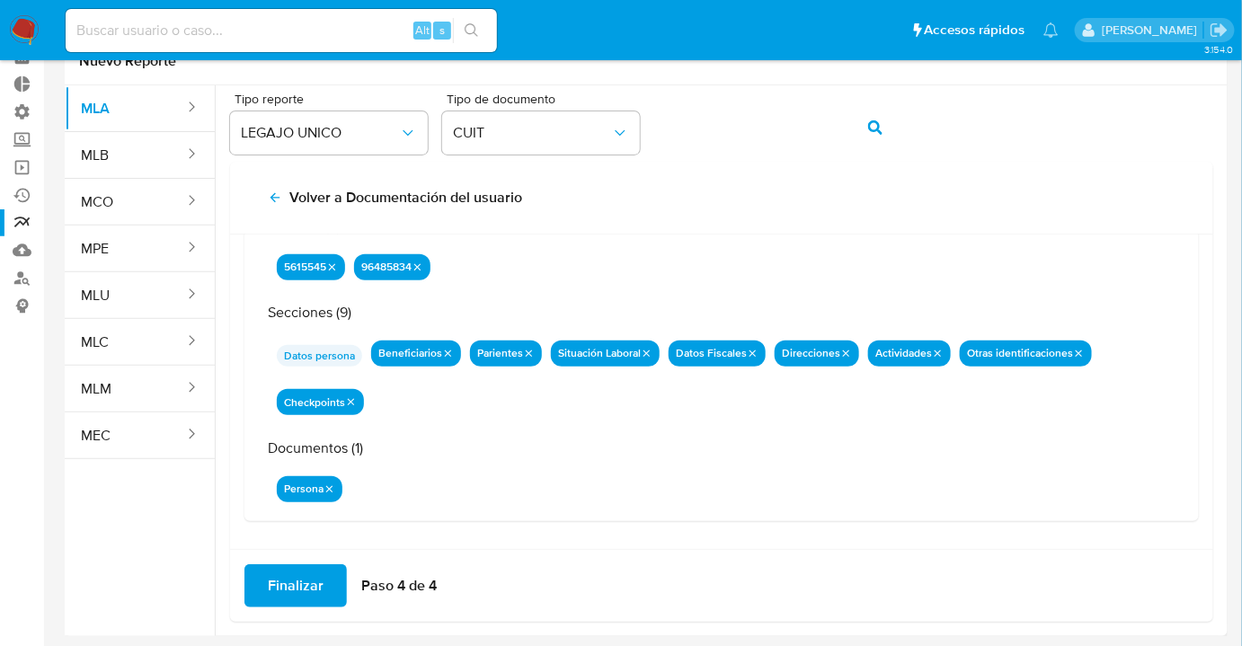
click at [295, 585] on span "Finalizar" at bounding box center [296, 586] width 56 height 40
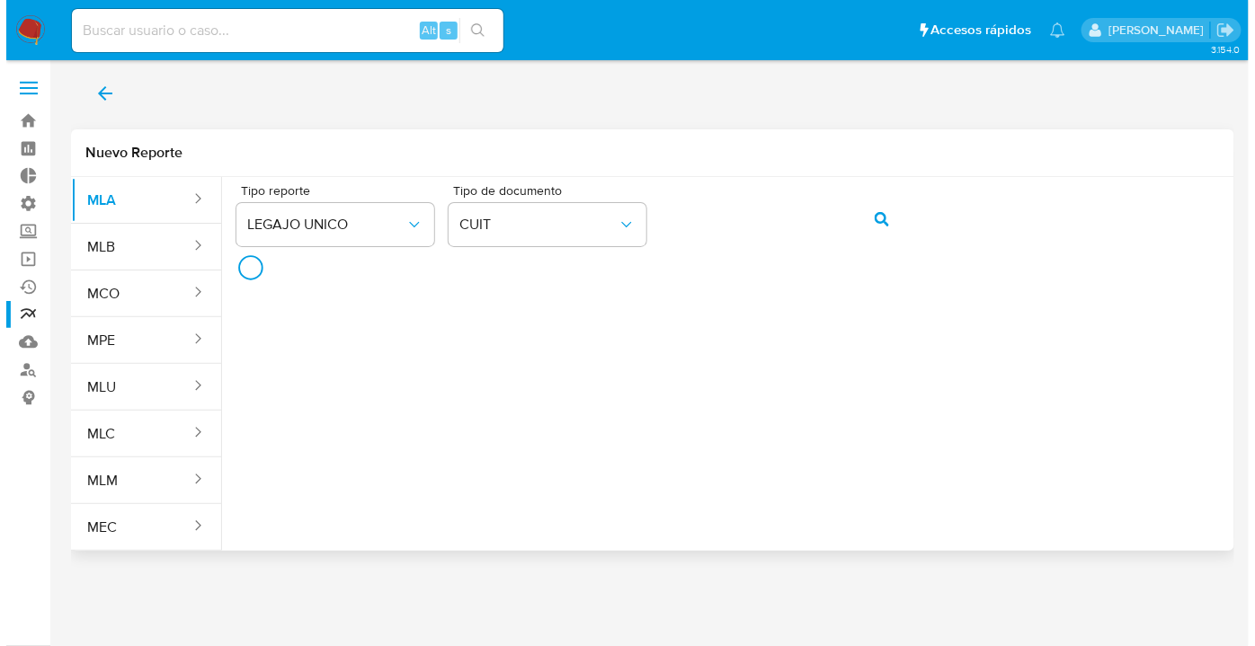
scroll to position [0, 0]
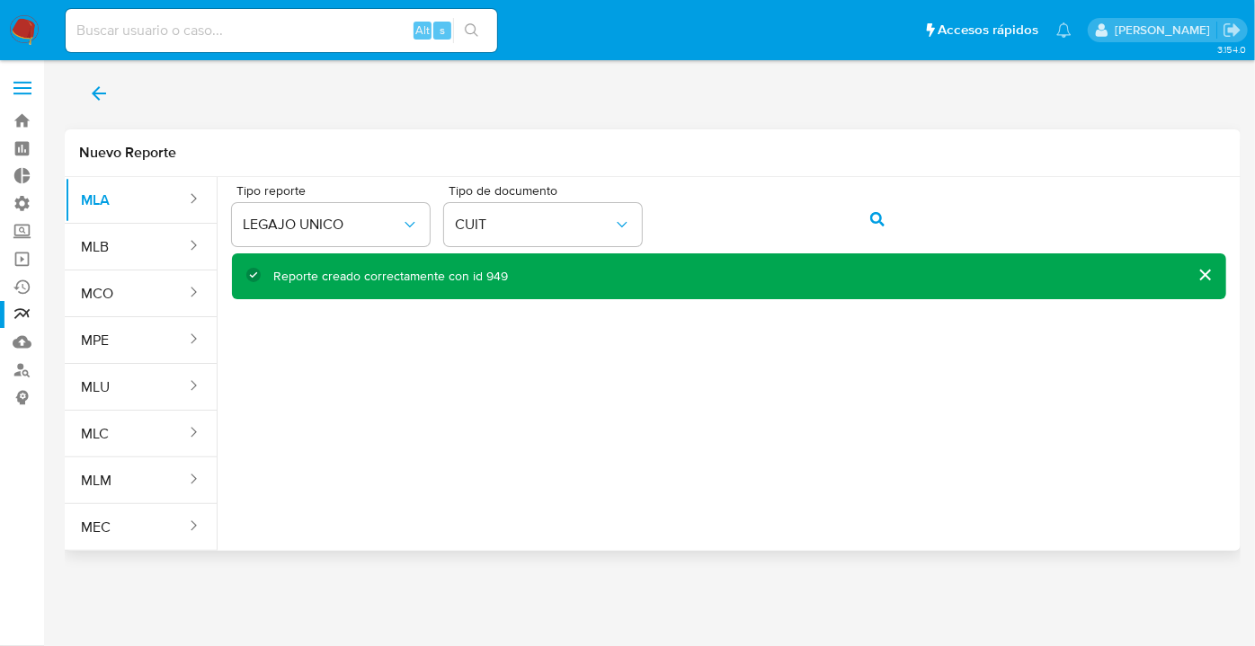
click at [107, 102] on icon "back" at bounding box center [99, 94] width 22 height 22
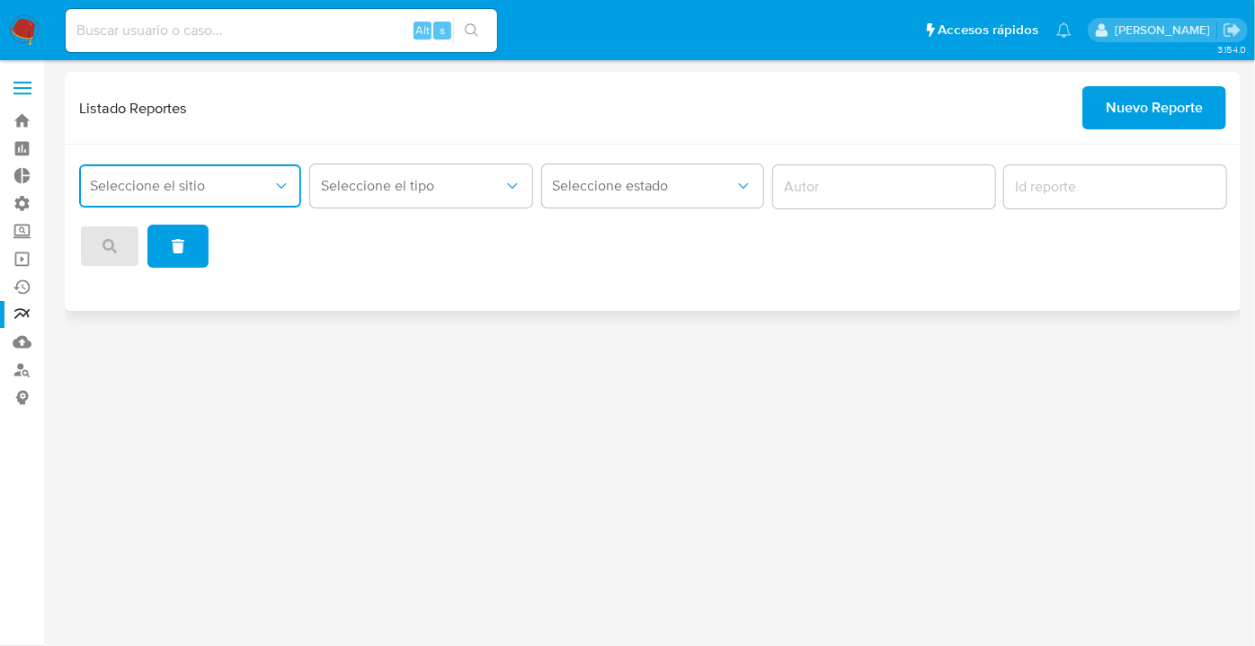
click at [278, 188] on icon "site_id" at bounding box center [281, 186] width 18 height 18
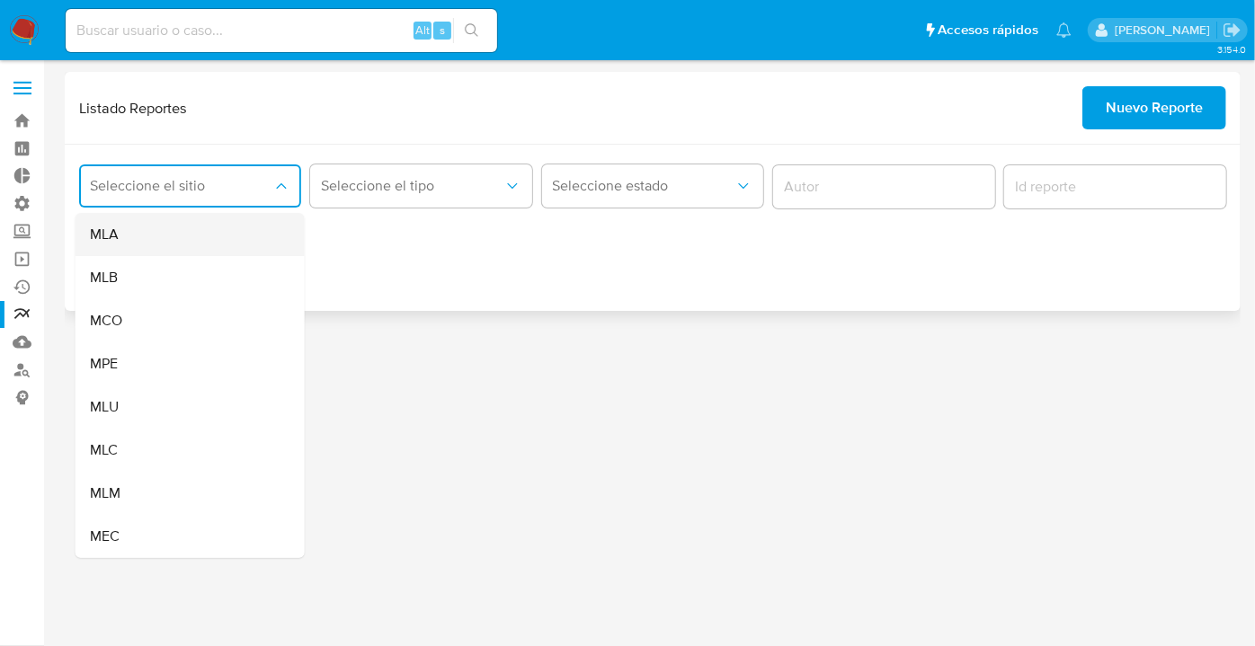
click at [216, 221] on div "MLA" at bounding box center [185, 234] width 190 height 43
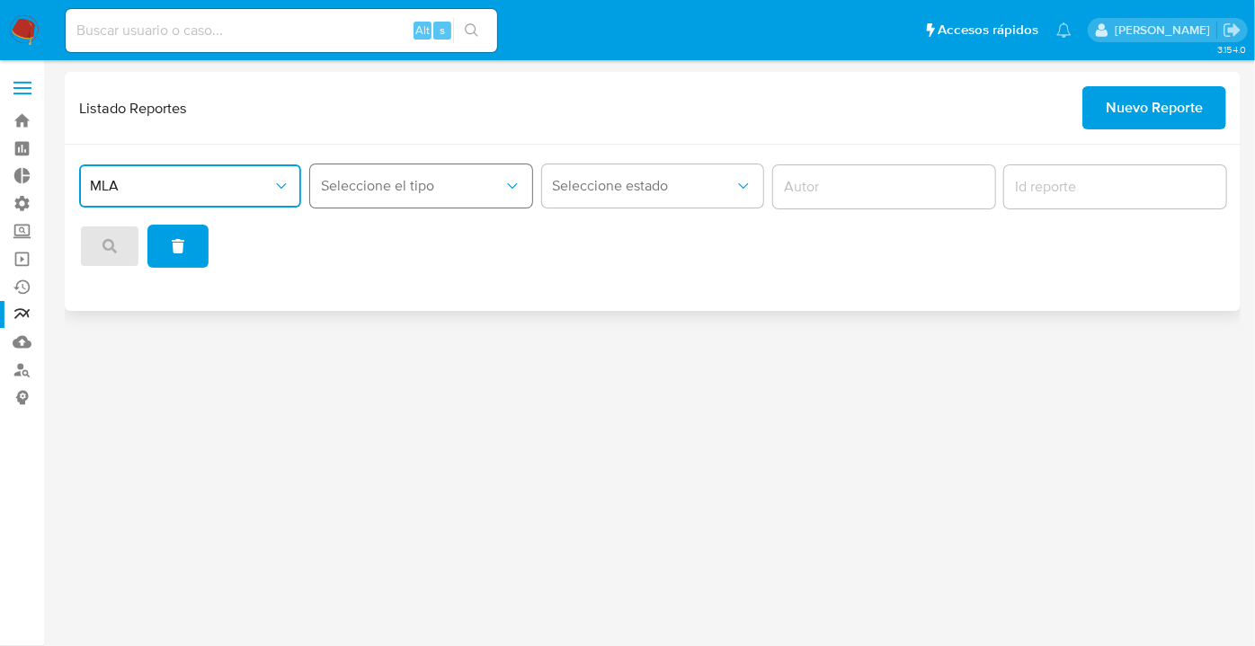
click at [407, 192] on span "Seleccione el tipo" at bounding box center [412, 186] width 182 height 18
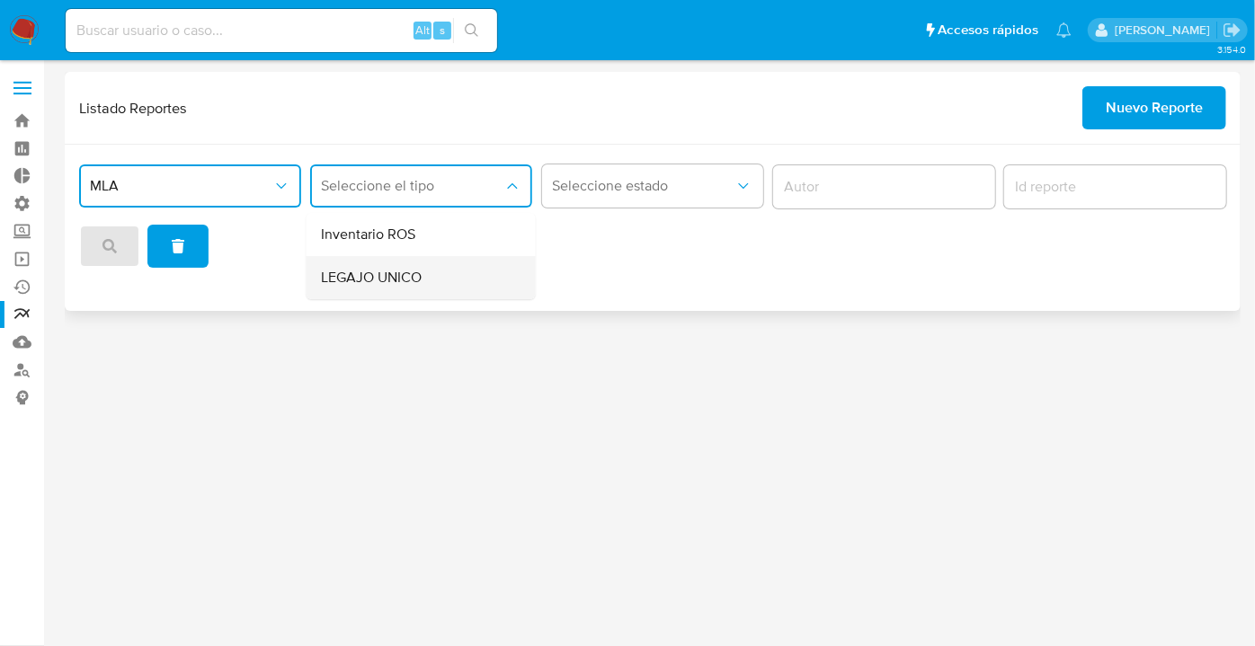
click at [424, 264] on div "LEGAJO UNICO" at bounding box center [416, 277] width 190 height 43
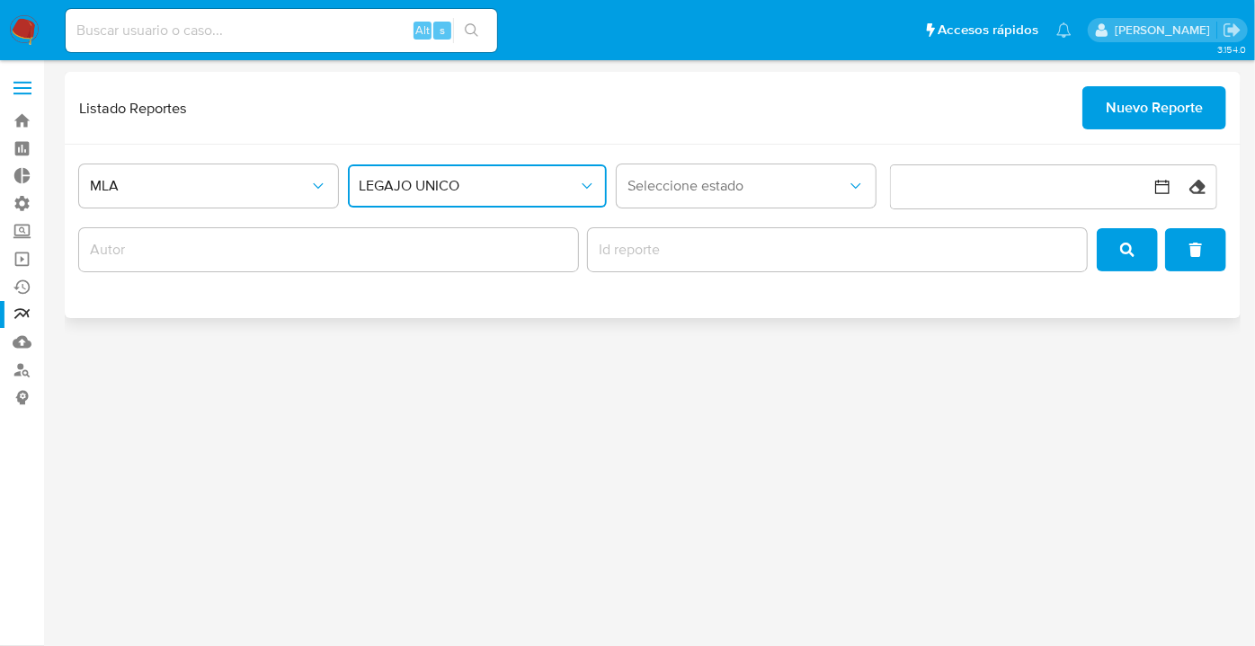
click at [600, 186] on button "LEGAJO UNICO" at bounding box center [477, 185] width 259 height 43
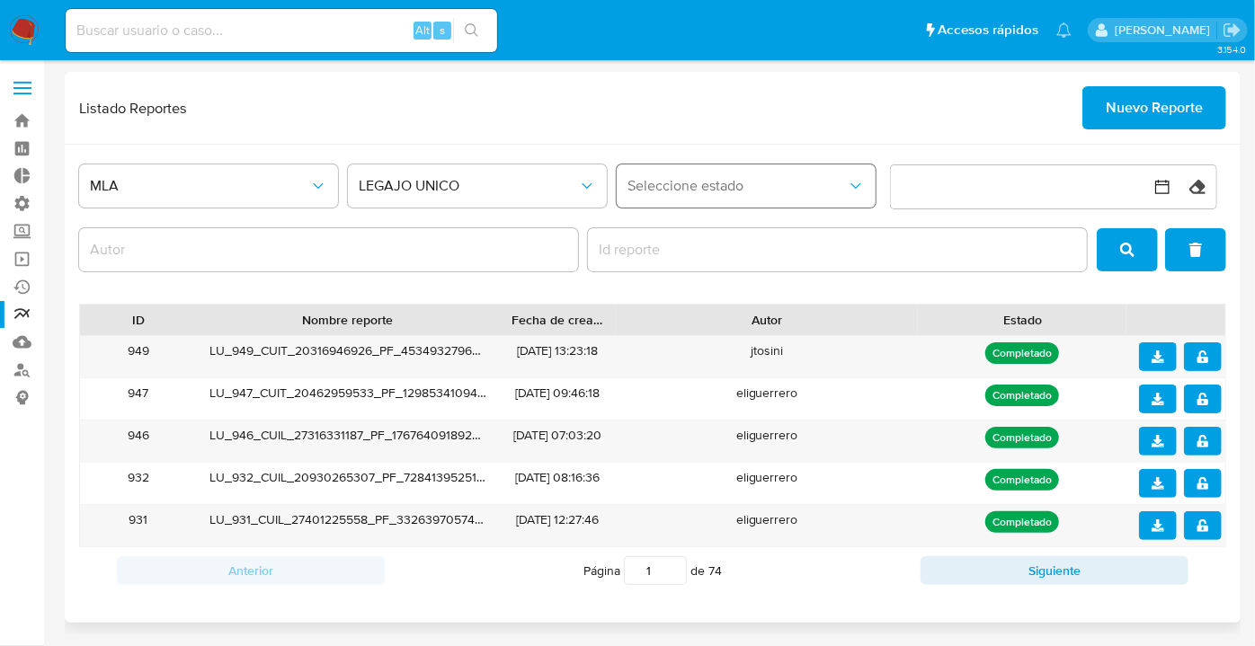
click at [669, 182] on span "Seleccione estado" at bounding box center [736, 186] width 219 height 18
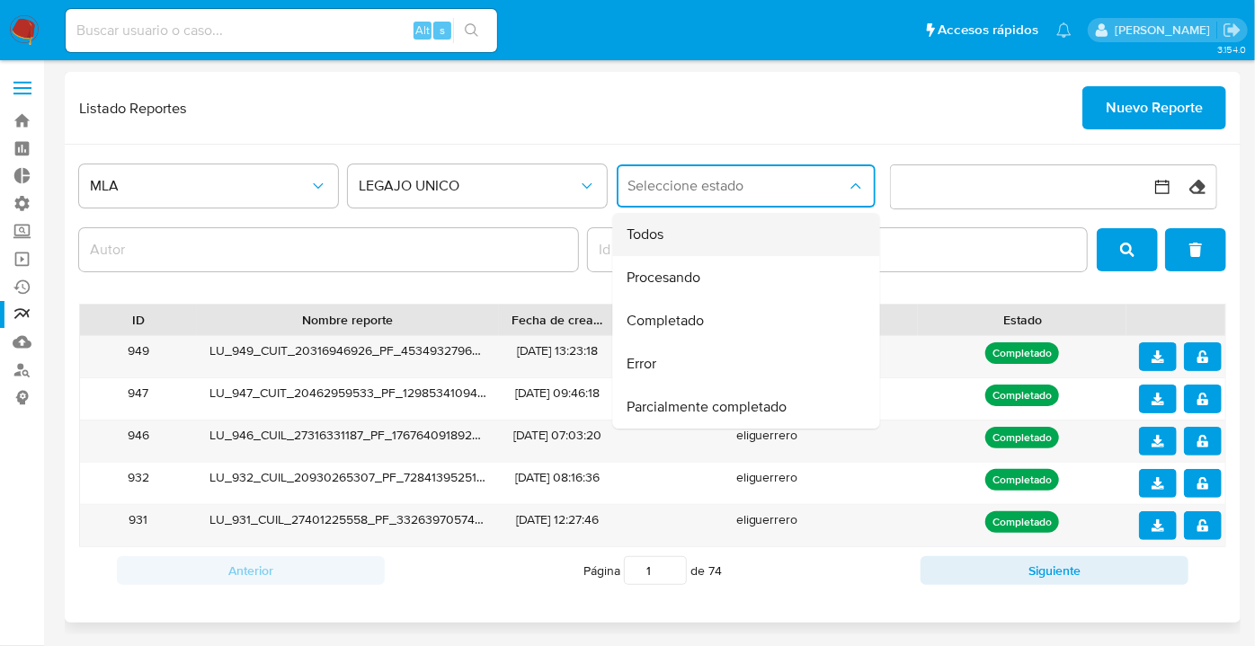
click at [669, 222] on div "Todos" at bounding box center [740, 234] width 227 height 43
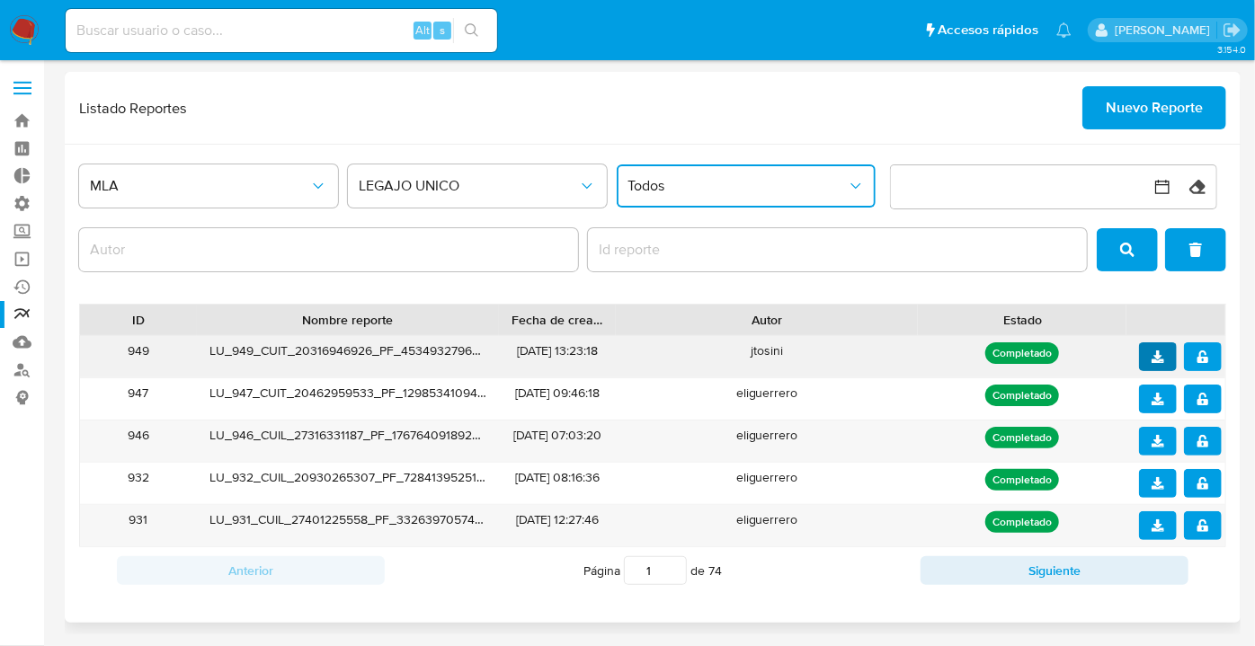
click at [1151, 359] on icon "download" at bounding box center [1157, 357] width 13 height 13
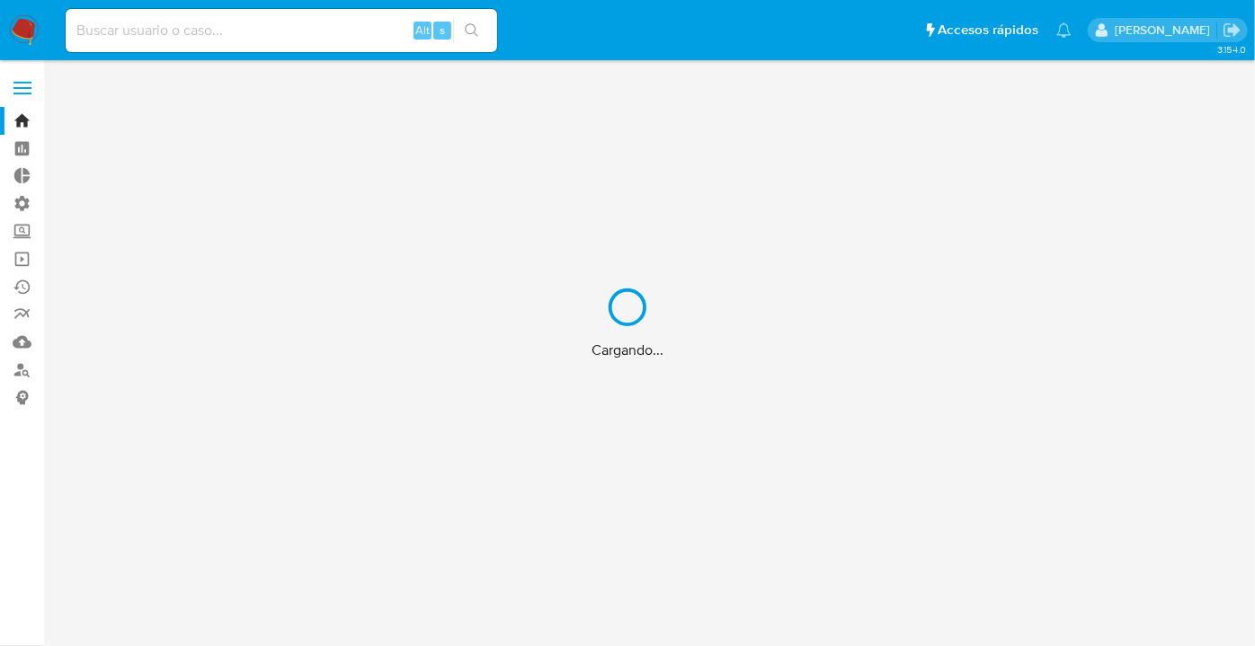
click at [255, 28] on div "Cargando..." at bounding box center [627, 323] width 1255 height 646
click at [242, 26] on input at bounding box center [281, 30] width 431 height 23
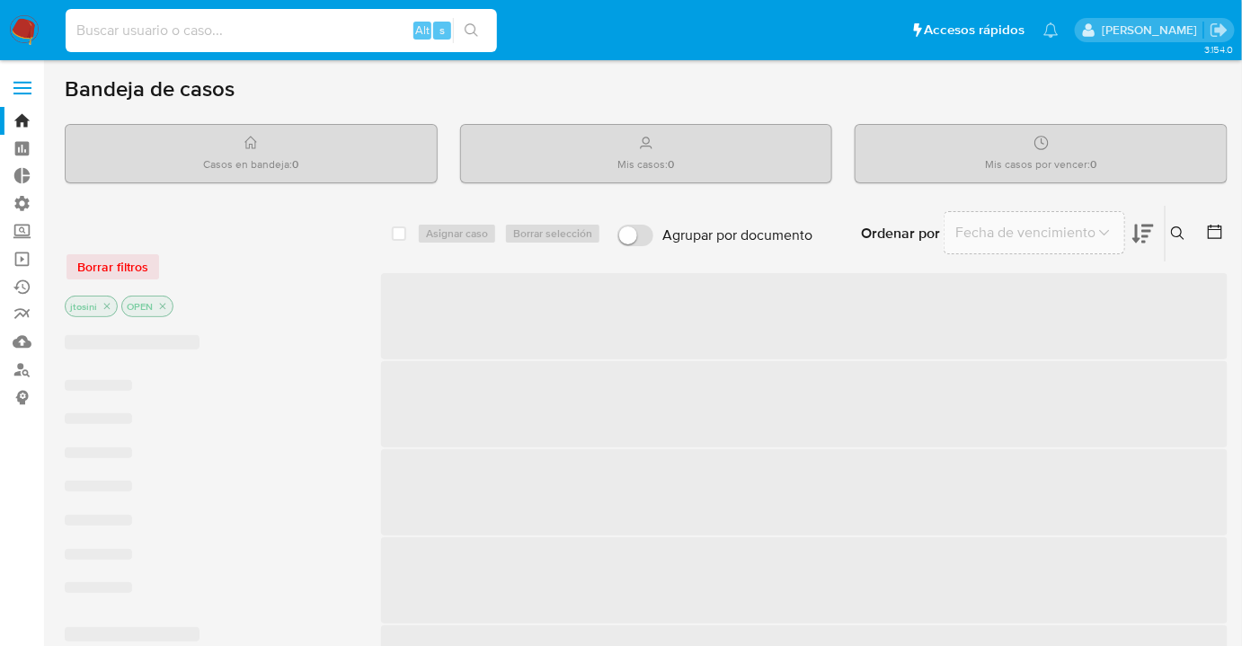
click at [242, 26] on input at bounding box center [281, 30] width 431 height 23
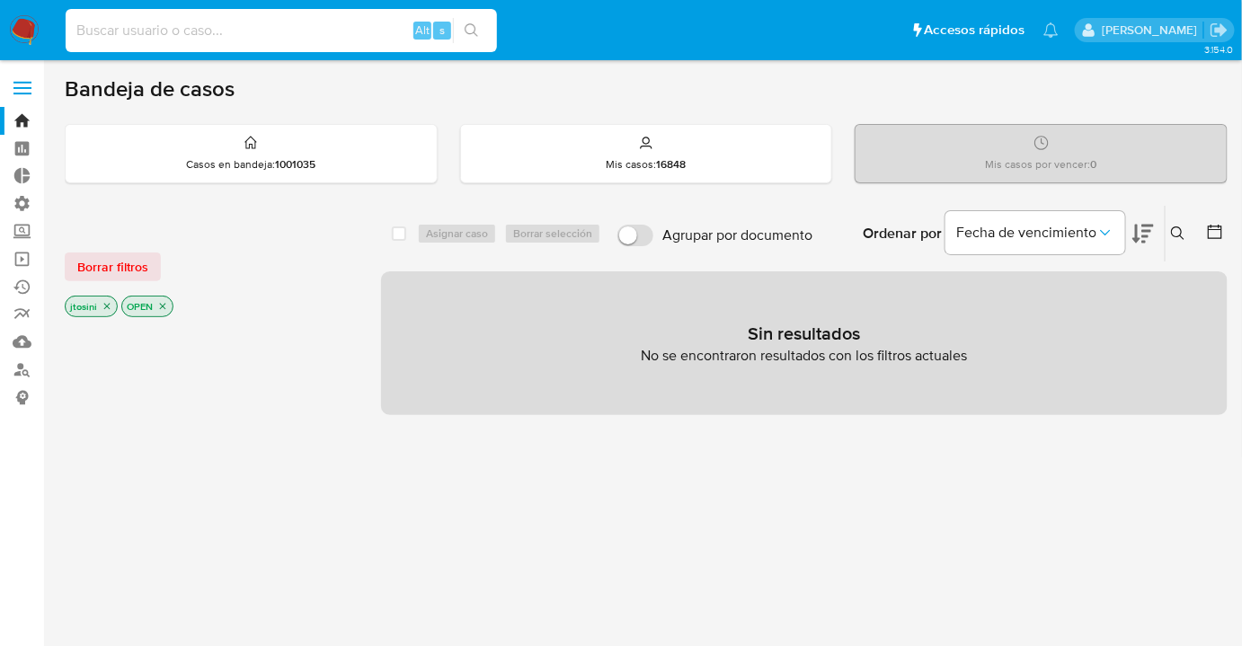
paste input "1401808429"
type input "1401808429"
click at [157, 307] on icon "close-filter" at bounding box center [162, 306] width 11 height 11
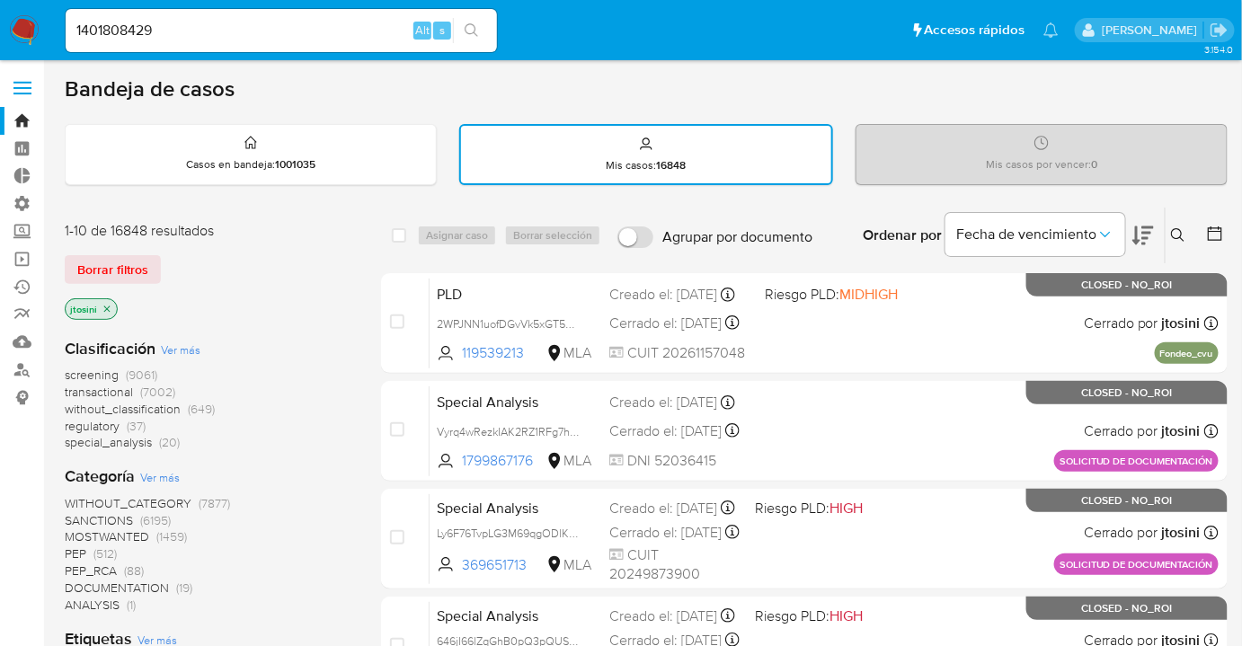
click at [110, 306] on icon "close-filter" at bounding box center [107, 309] width 11 height 11
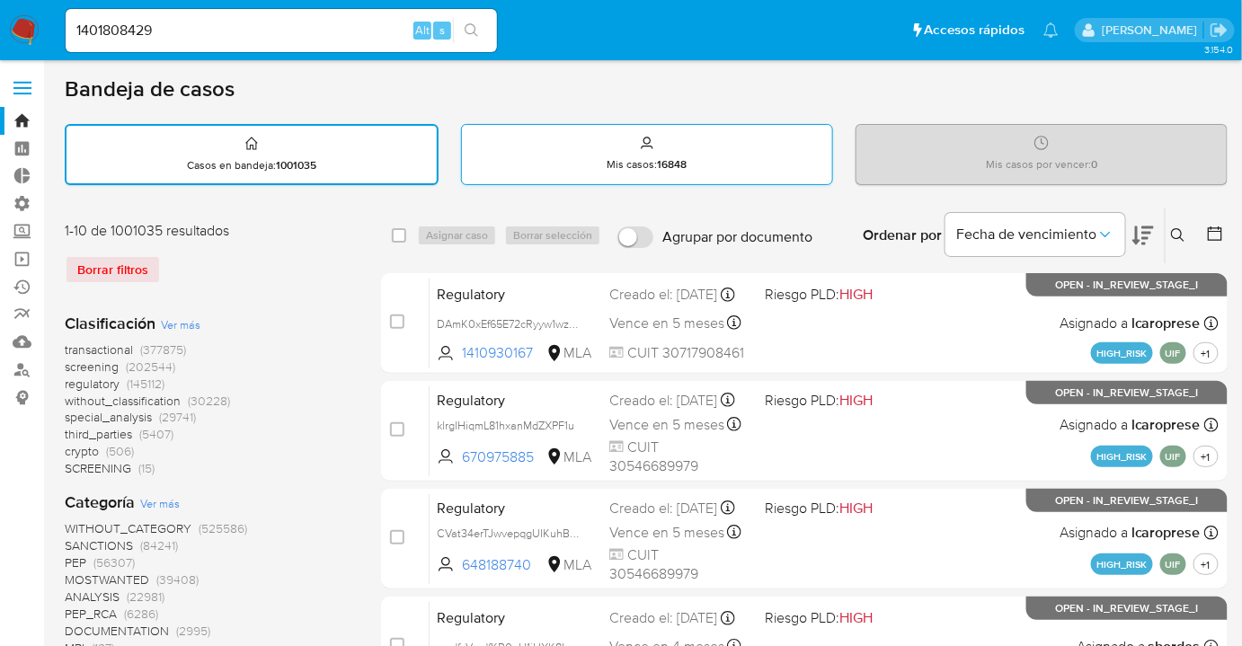
click at [583, 173] on div "Mis casos : 16848" at bounding box center [647, 154] width 370 height 58
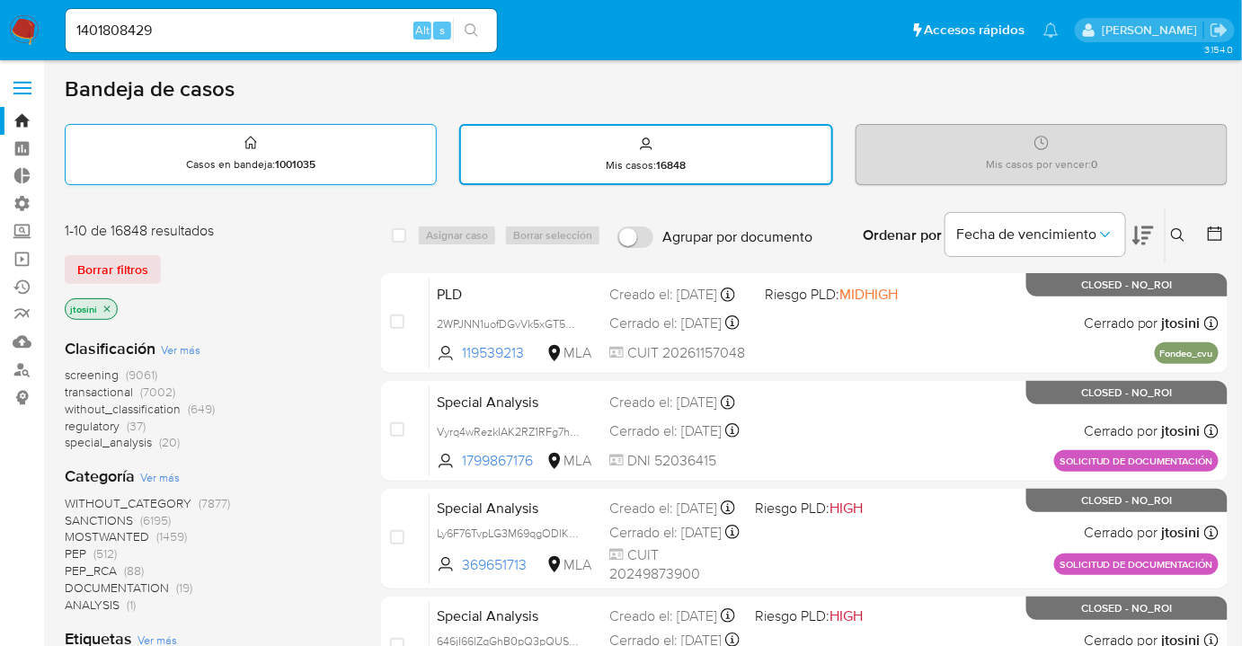
click at [213, 145] on div "Casos en bandeja : 1001035" at bounding box center [251, 154] width 370 height 58
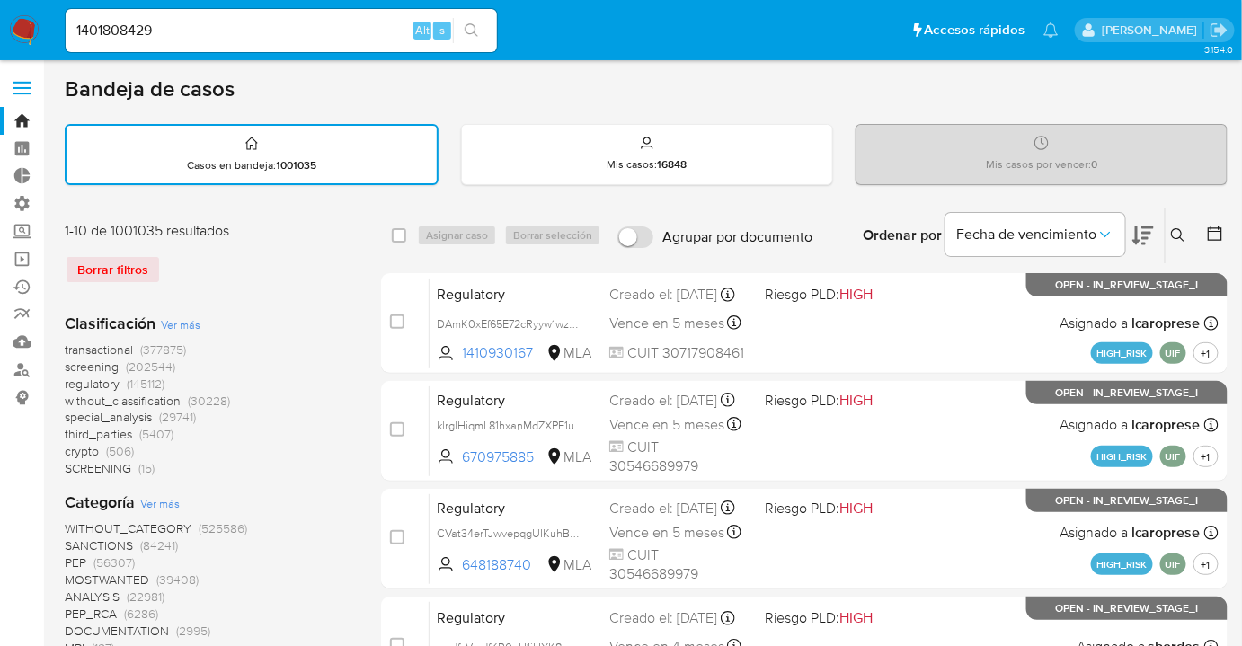
click at [139, 271] on div "Borrar filtros" at bounding box center [209, 269] width 288 height 29
click at [124, 263] on div "Borrar filtros" at bounding box center [209, 269] width 288 height 29
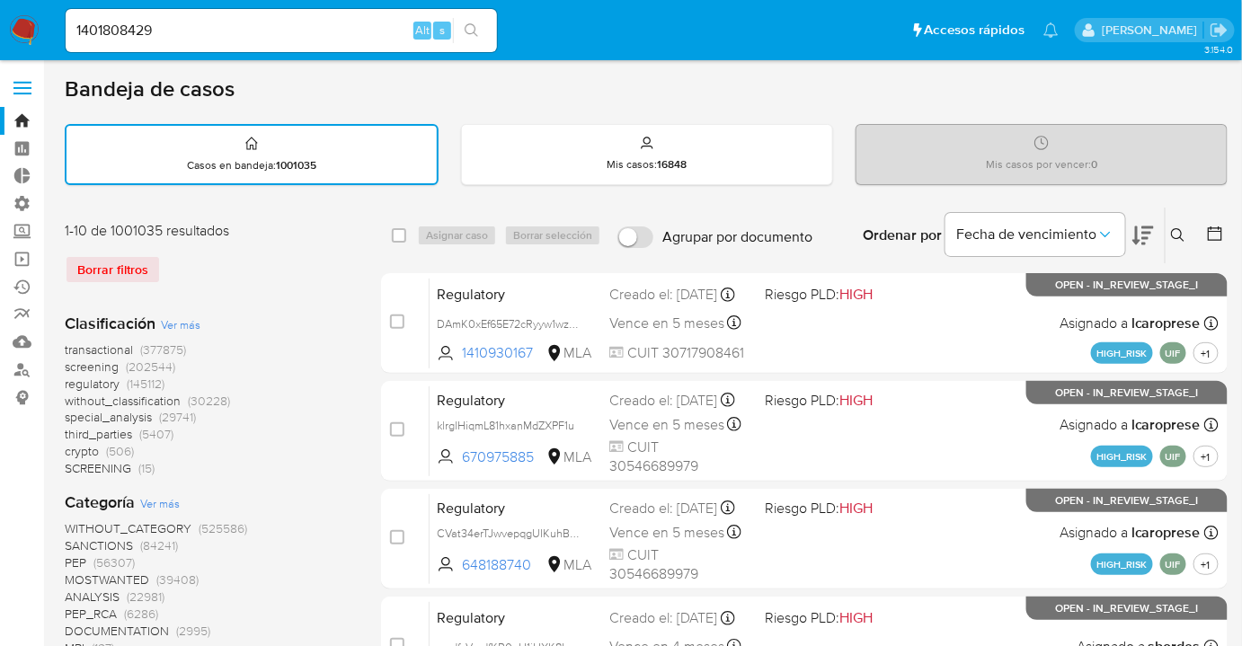
click at [124, 263] on div "Borrar filtros" at bounding box center [209, 269] width 288 height 29
drag, startPoint x: 124, startPoint y: 263, endPoint x: 165, endPoint y: 273, distance: 42.5
click at [129, 264] on div "Borrar filtros" at bounding box center [209, 269] width 288 height 29
click at [239, 280] on div "Borrar filtros" at bounding box center [209, 269] width 288 height 29
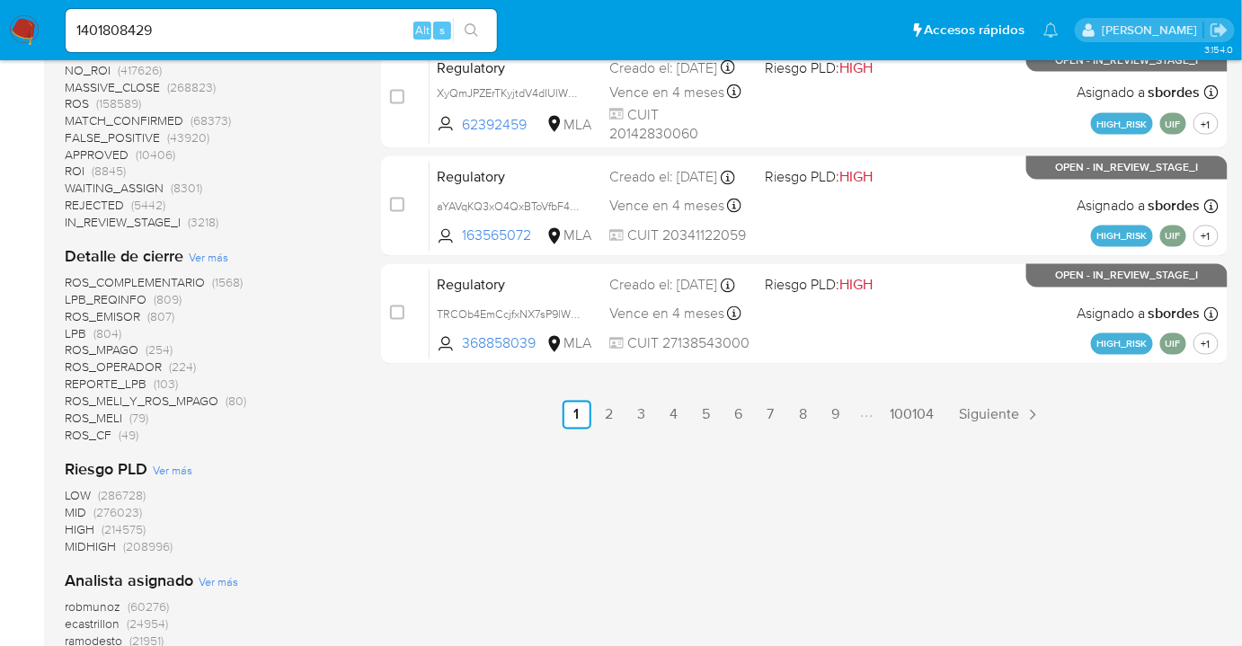
scroll to position [1389, 0]
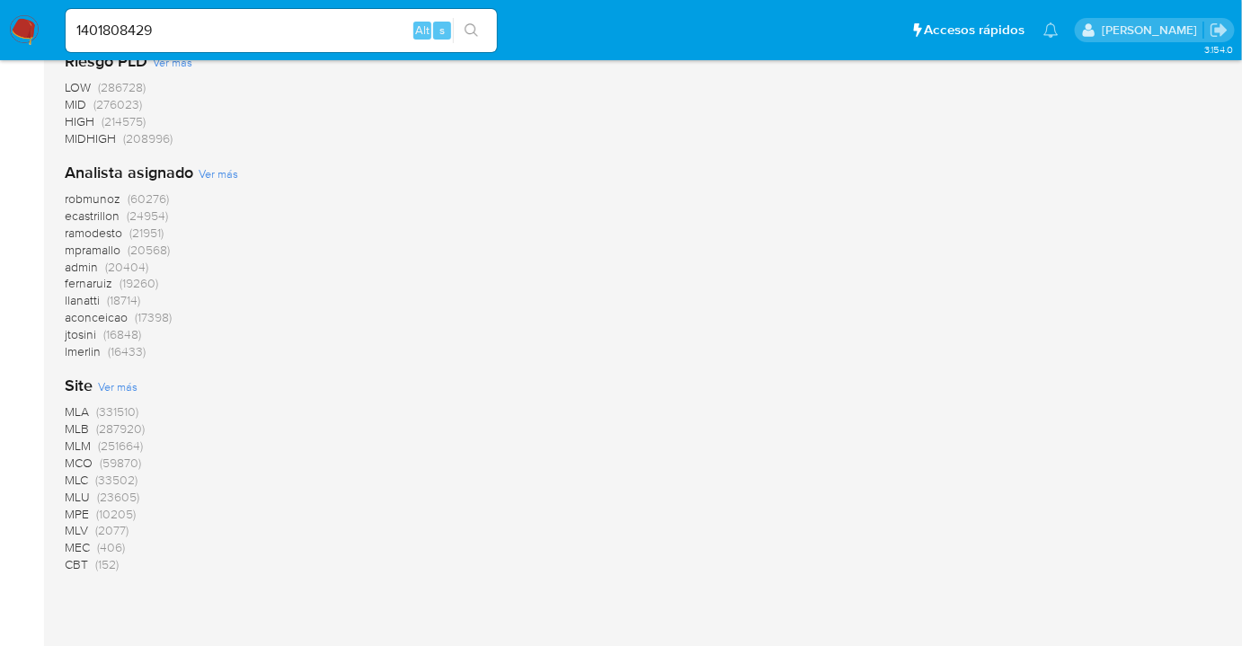
click at [86, 395] on div "Site Ver más MLA (331510) MLB (287920) MLM (251664) MCO (59870) MLC (33502) MLU…" at bounding box center [209, 474] width 288 height 199
click at [87, 405] on span "MLA" at bounding box center [77, 412] width 24 height 18
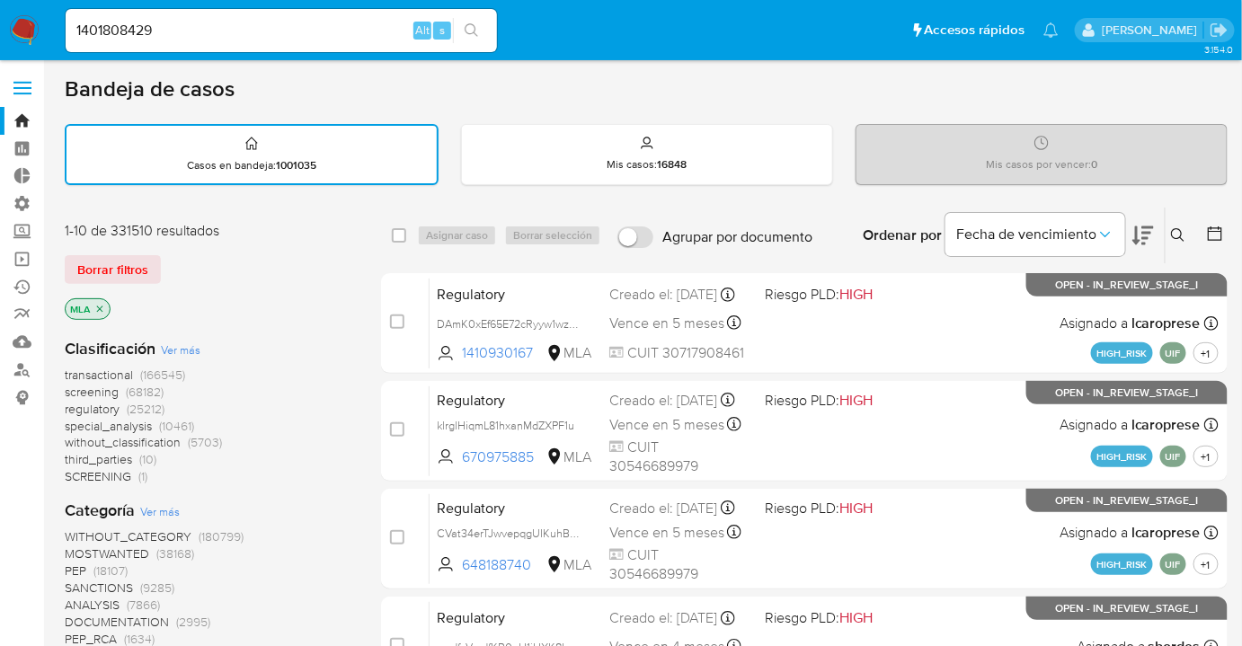
click at [316, 236] on div "1-10 de 331510 resultados" at bounding box center [209, 231] width 288 height 20
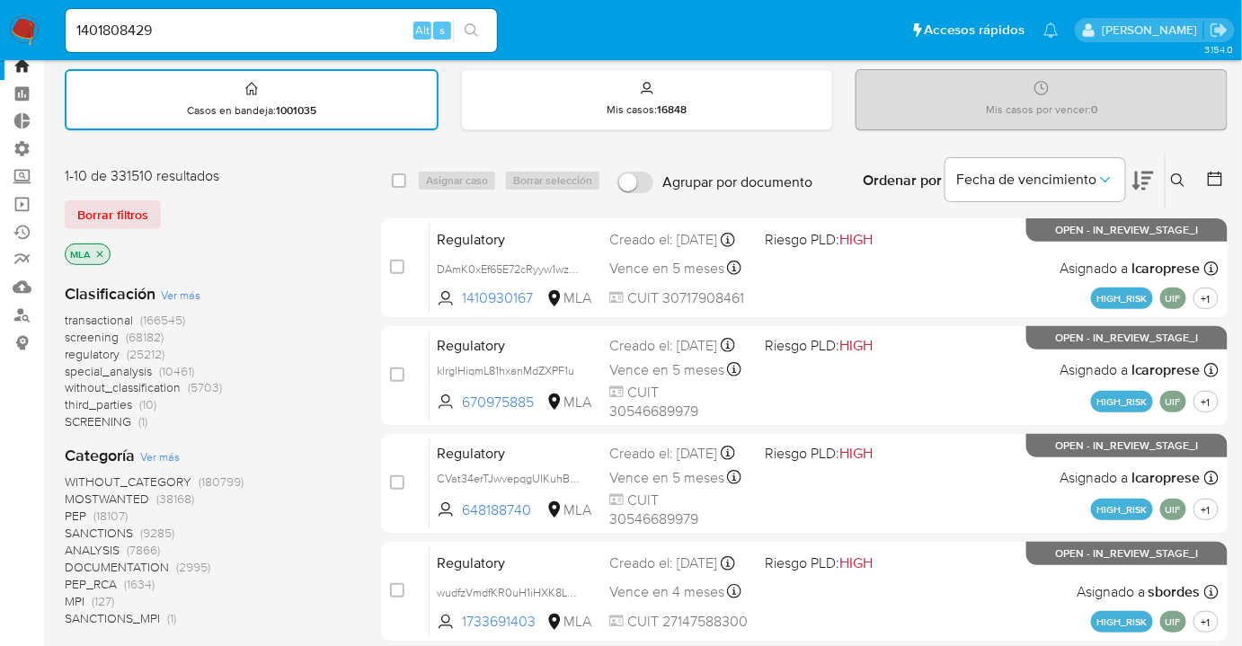
scroll to position [81, 0]
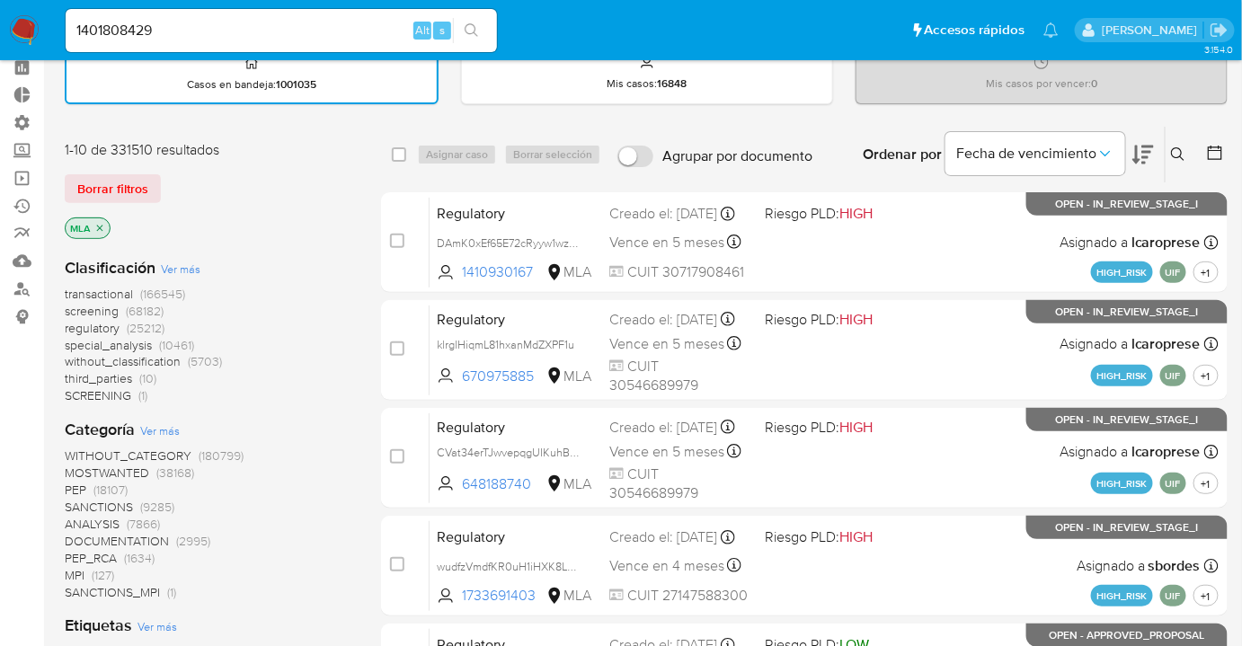
click at [171, 292] on span "(166545)" at bounding box center [162, 294] width 45 height 18
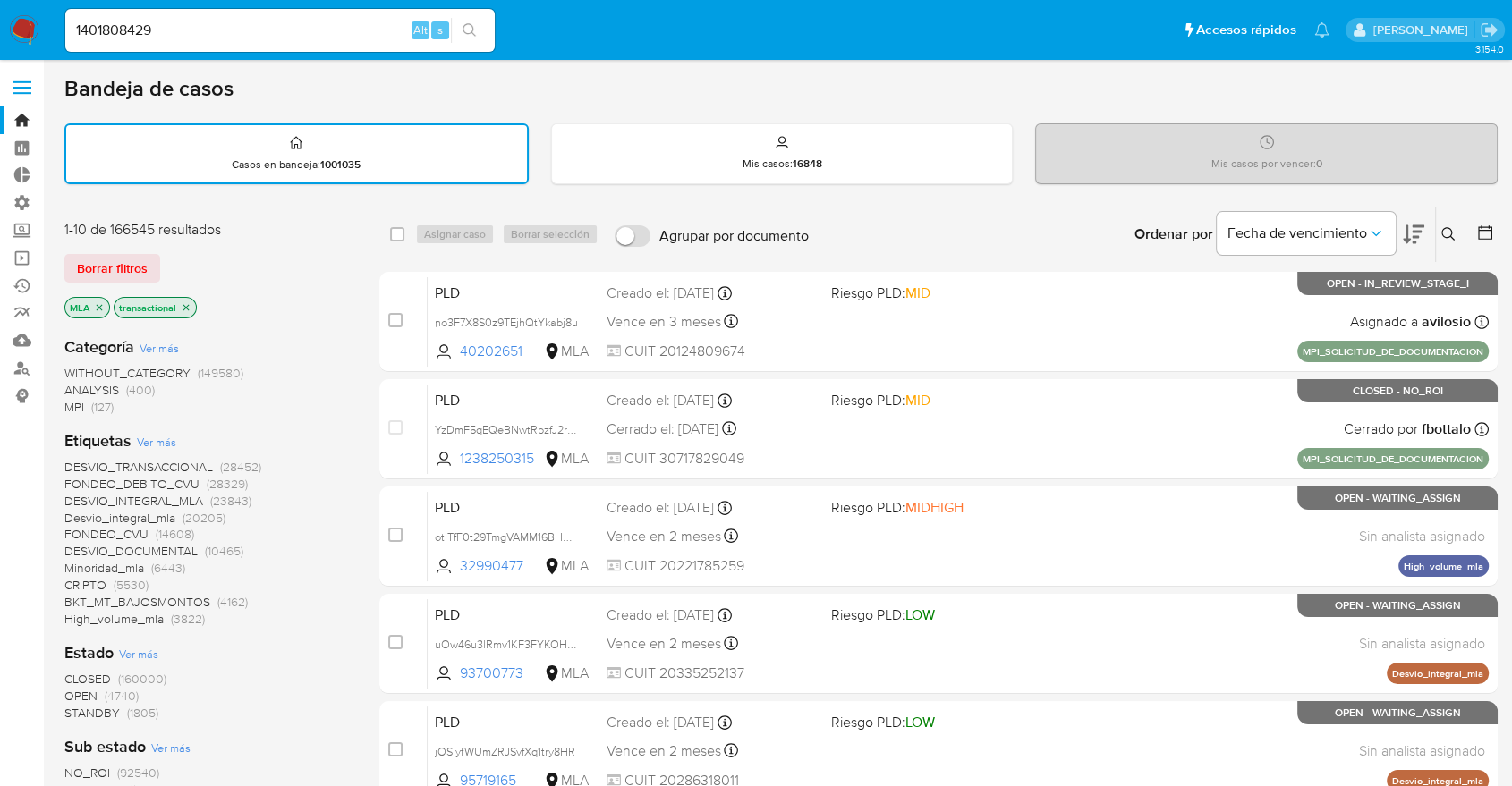
click at [183, 304] on icon "close-filter" at bounding box center [186, 307] width 6 height 6
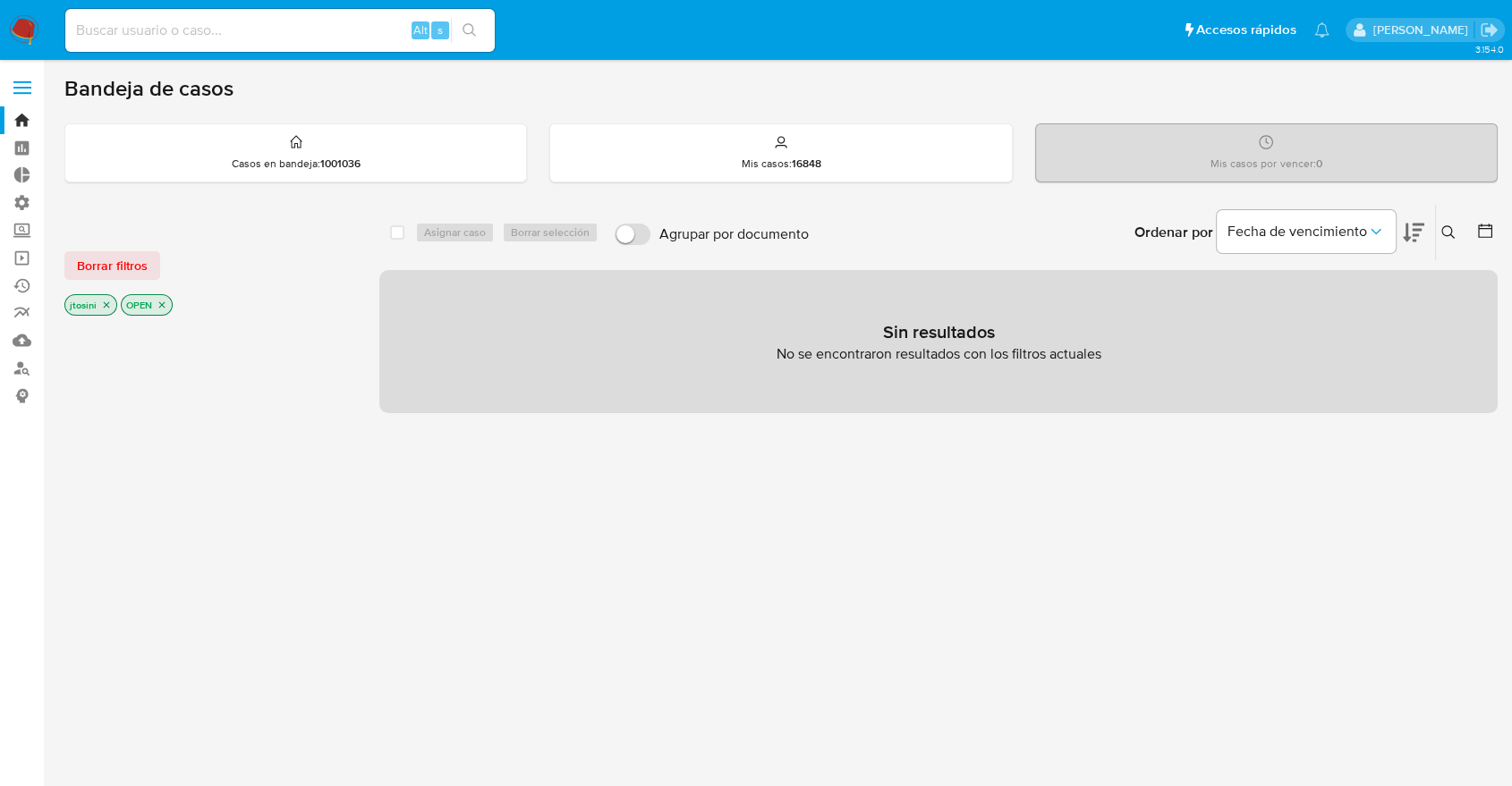
click at [338, 264] on div "Borrar filtros" at bounding box center [208, 266] width 287 height 29
click at [104, 300] on icon "close-filter" at bounding box center [107, 304] width 11 height 11
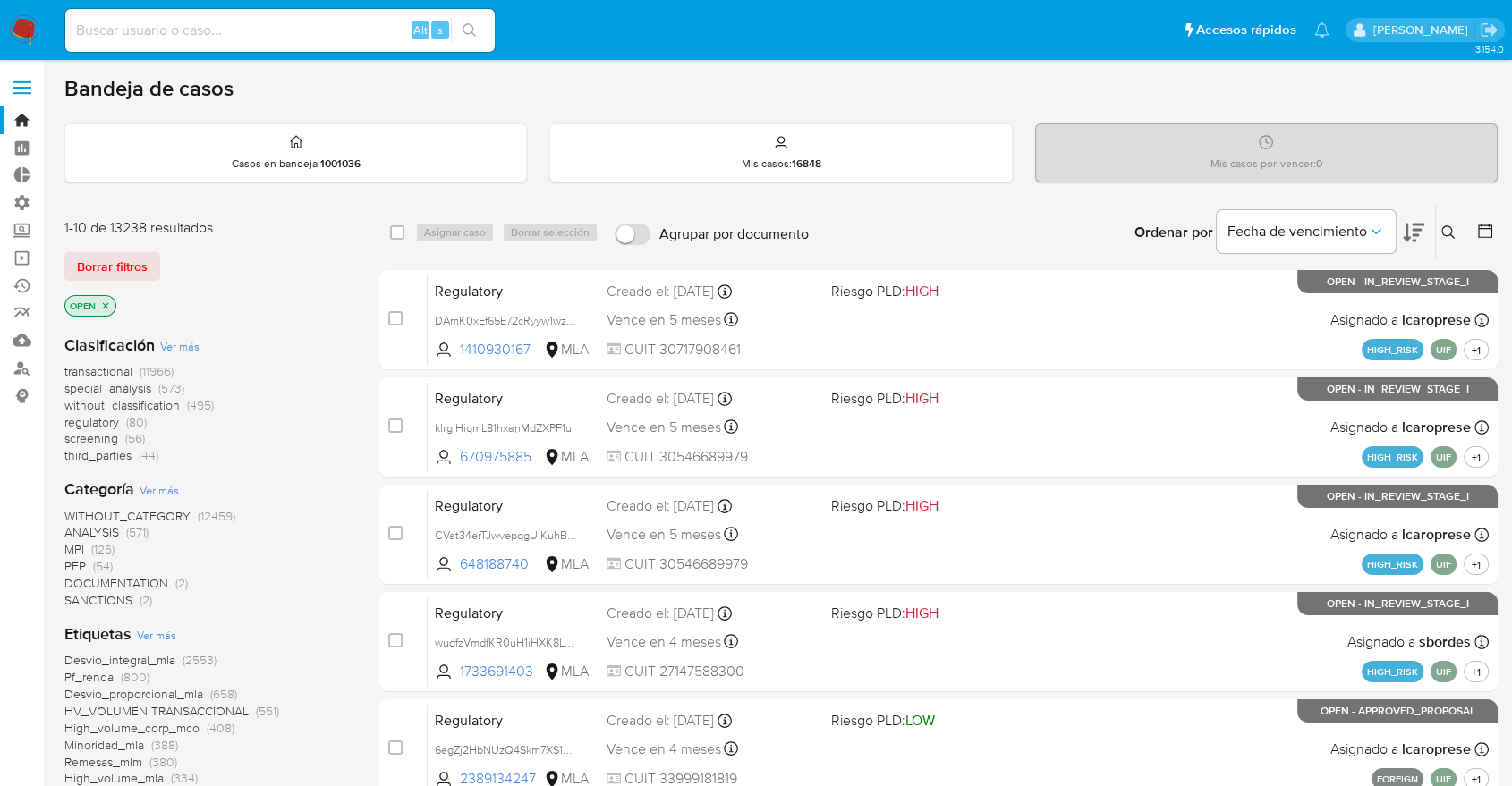
click at [104, 300] on icon "close-filter" at bounding box center [106, 305] width 11 height 11
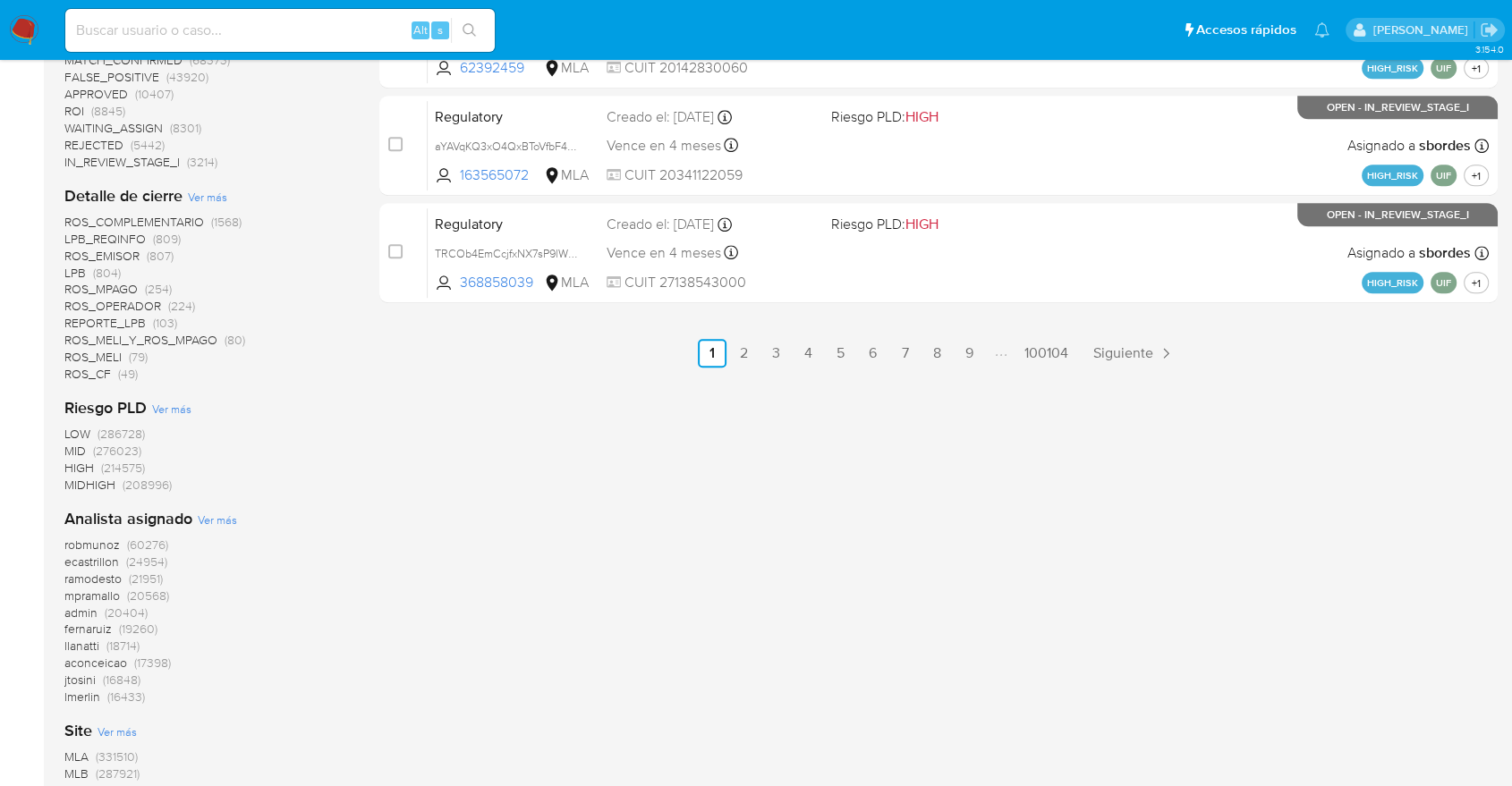
scroll to position [1262, 0]
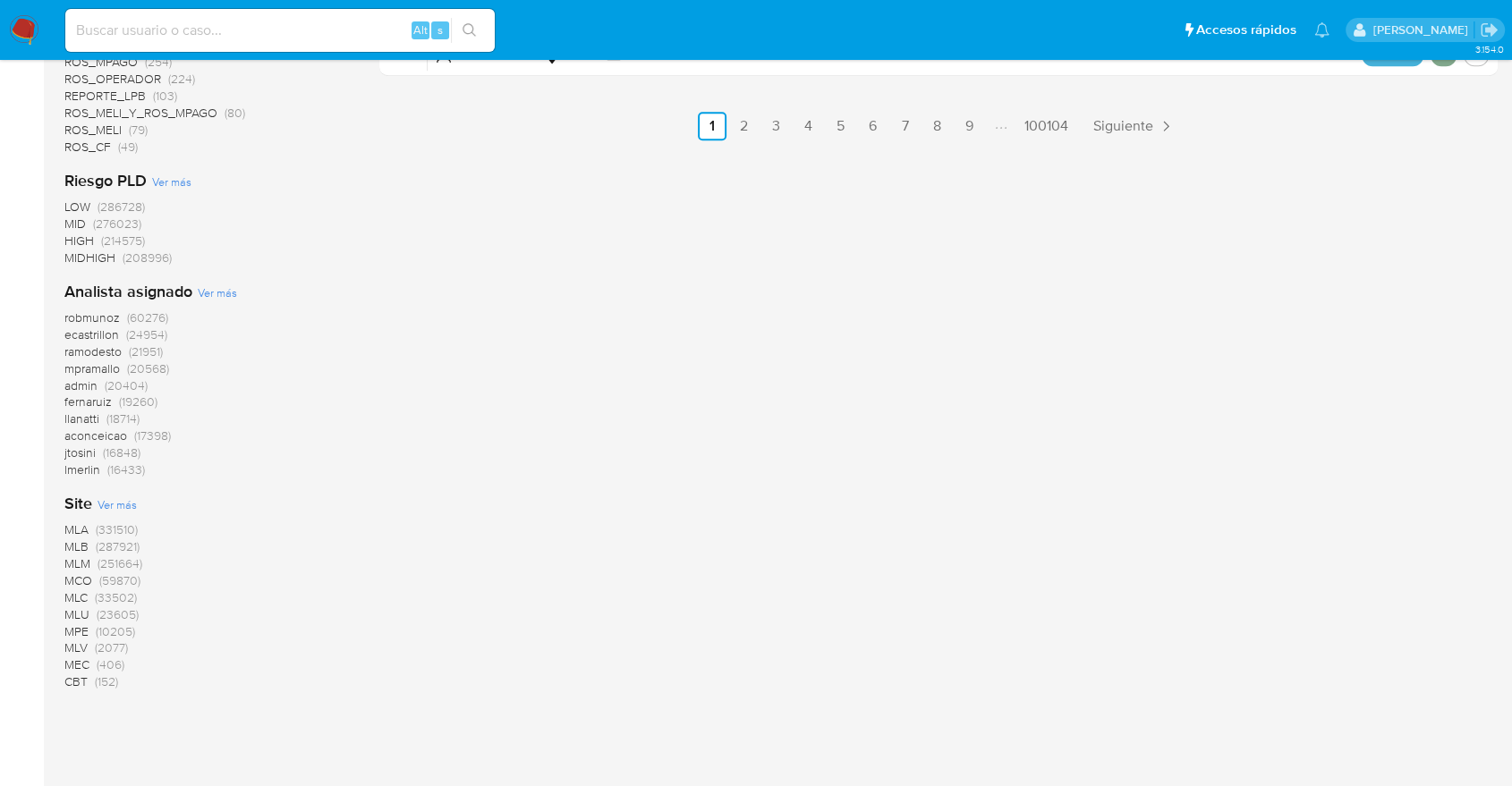
click at [88, 543] on span "MLB" at bounding box center [77, 546] width 24 height 18
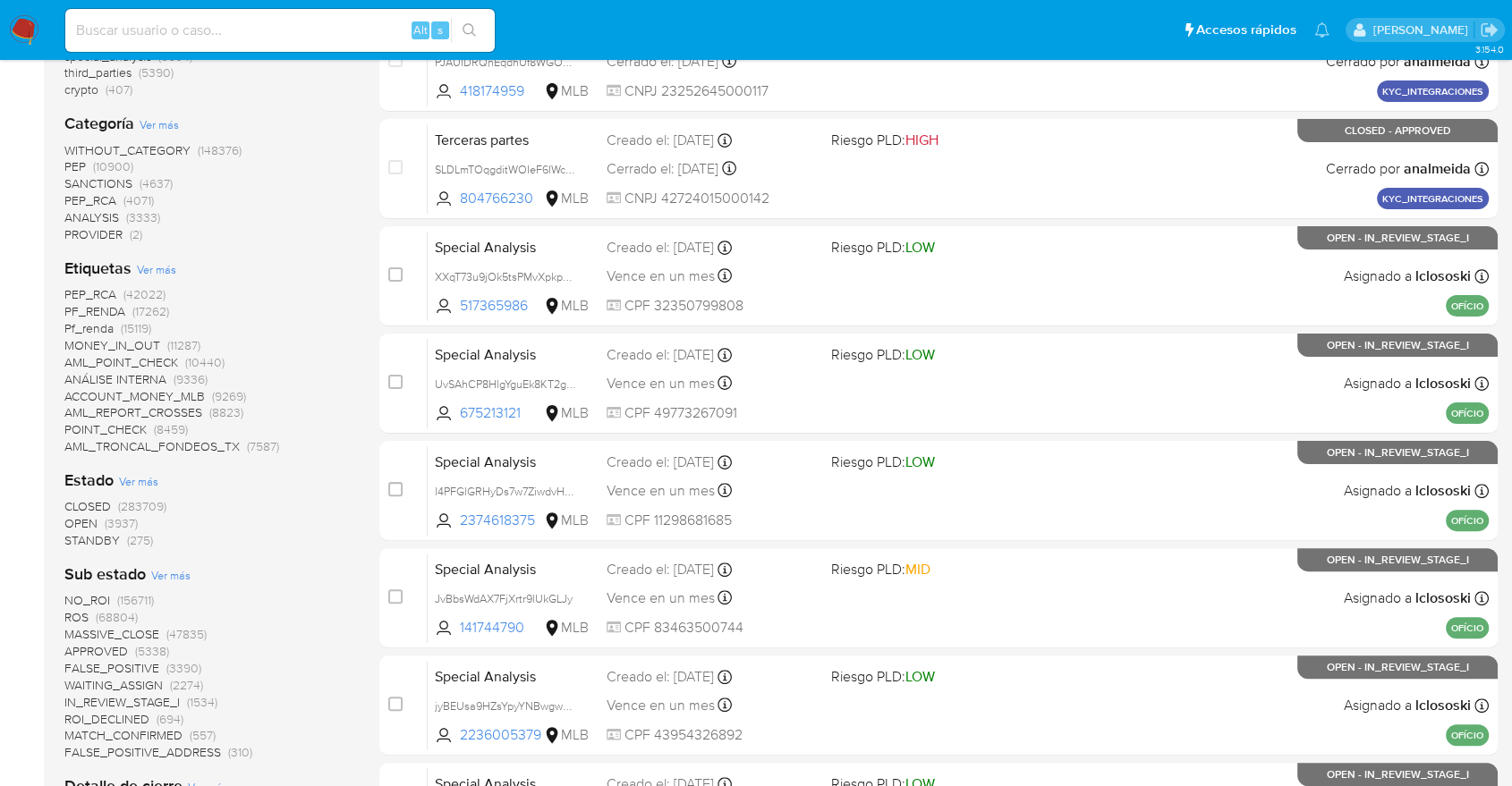
scroll to position [872, 0]
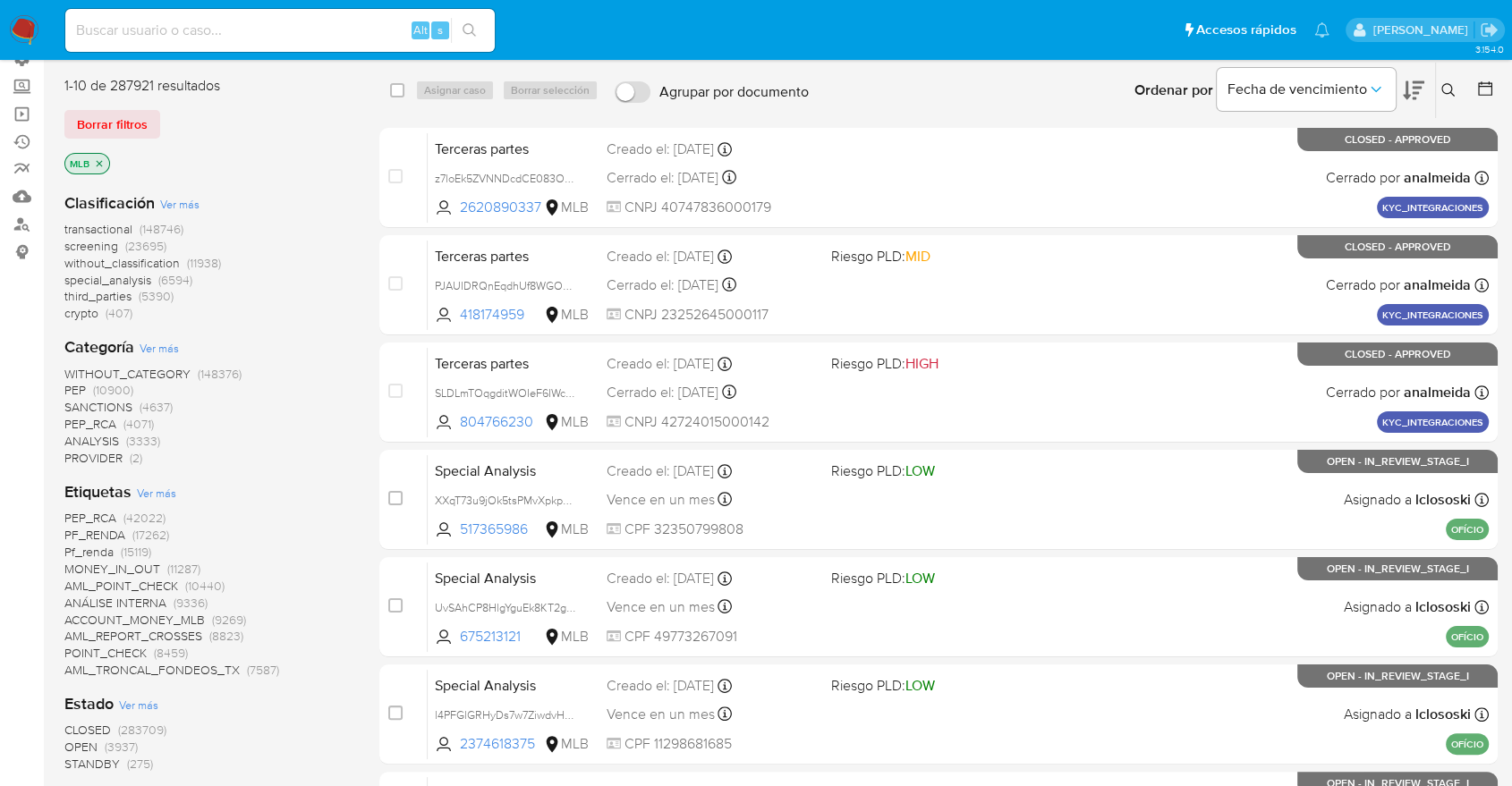
scroll to position [0, 0]
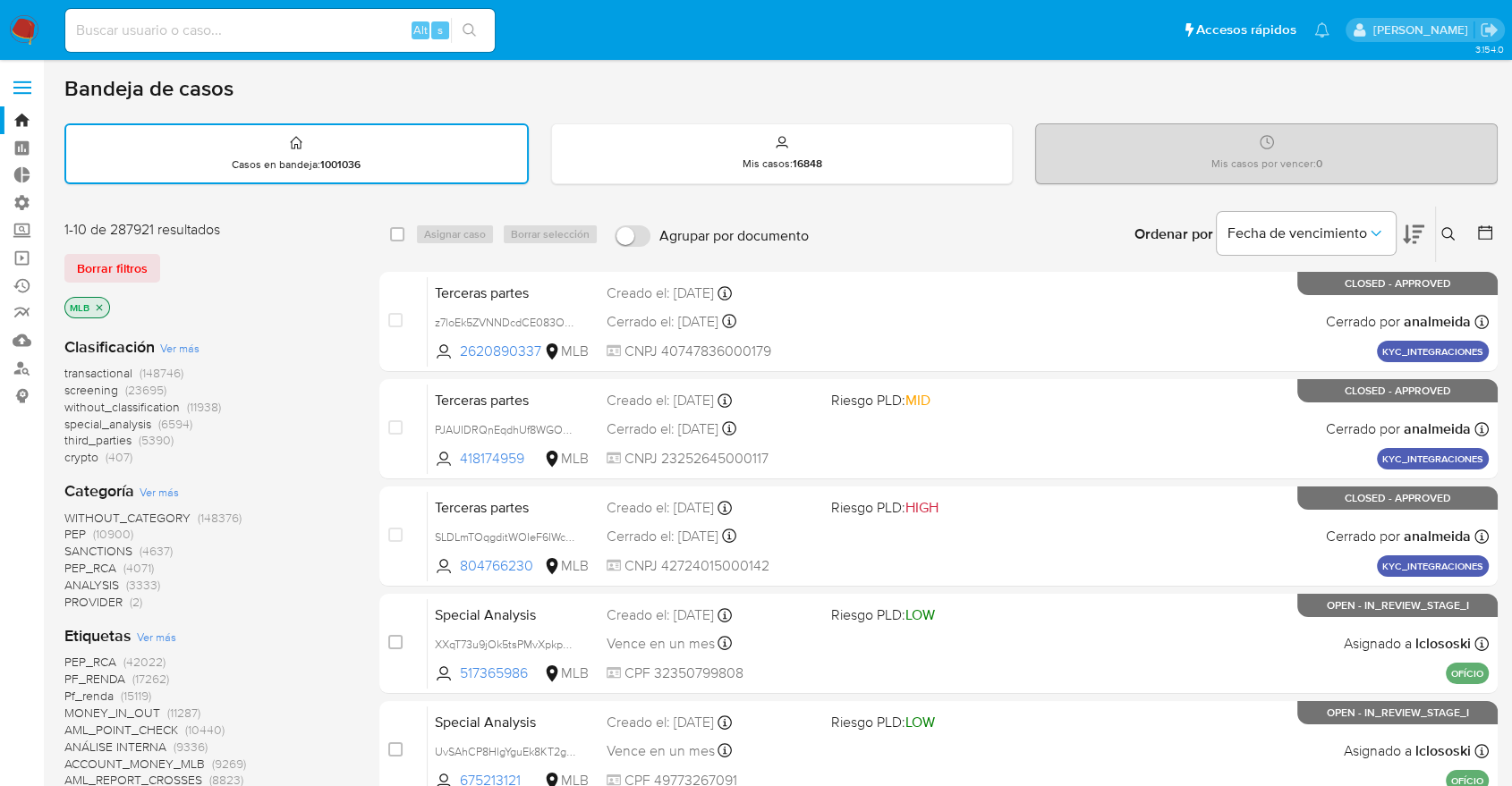
click at [1269, 145] on icon at bounding box center [1267, 142] width 14 height 14
click at [1264, 144] on icon at bounding box center [1267, 142] width 14 height 14
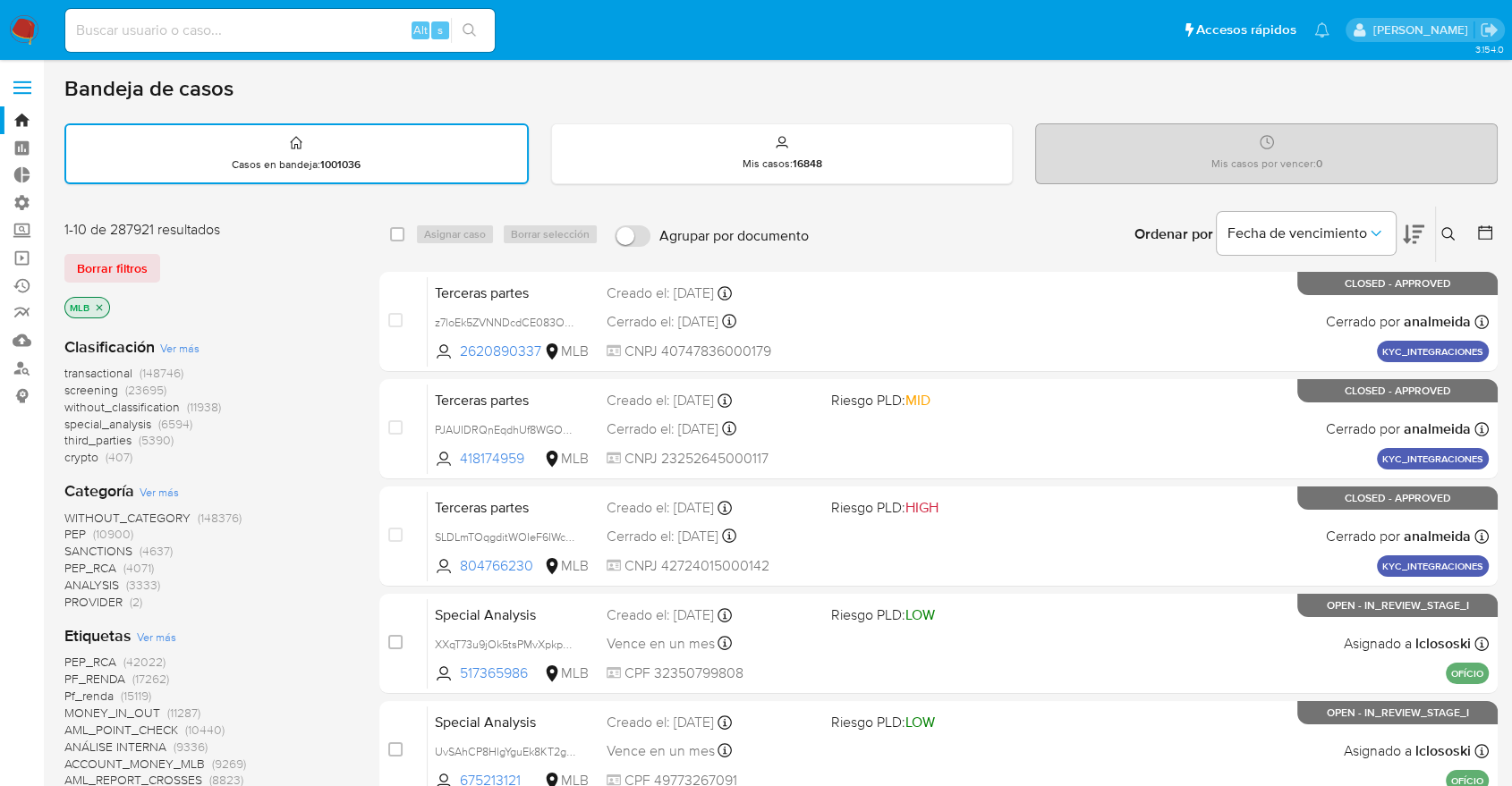
click at [1264, 144] on icon at bounding box center [1267, 142] width 14 height 14
click at [101, 305] on icon "close-filter" at bounding box center [99, 307] width 11 height 11
